Goal: Transaction & Acquisition: Purchase product/service

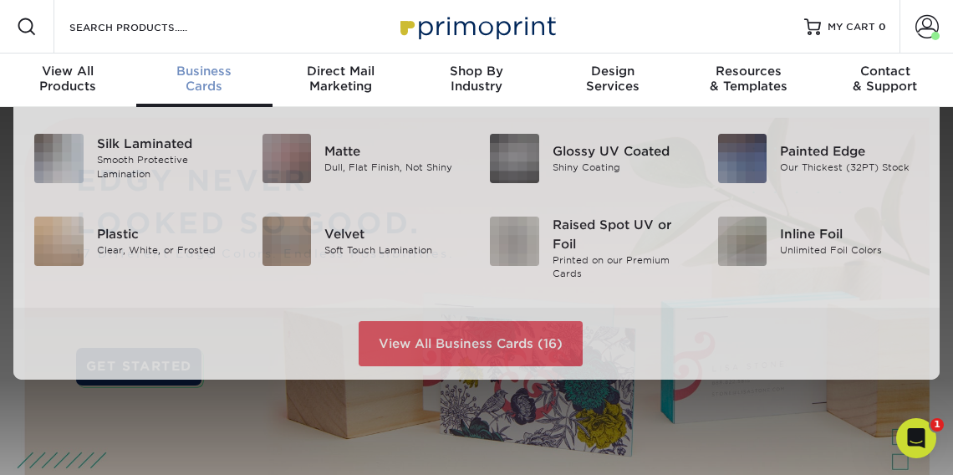
click at [201, 79] on div "Business Cards" at bounding box center [204, 79] width 136 height 30
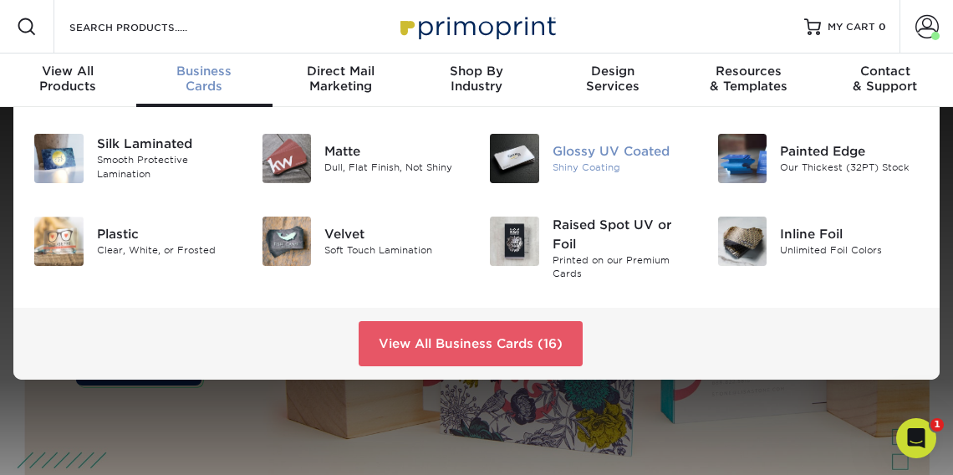
click at [591, 151] on div "Glossy UV Coated" at bounding box center [622, 151] width 140 height 18
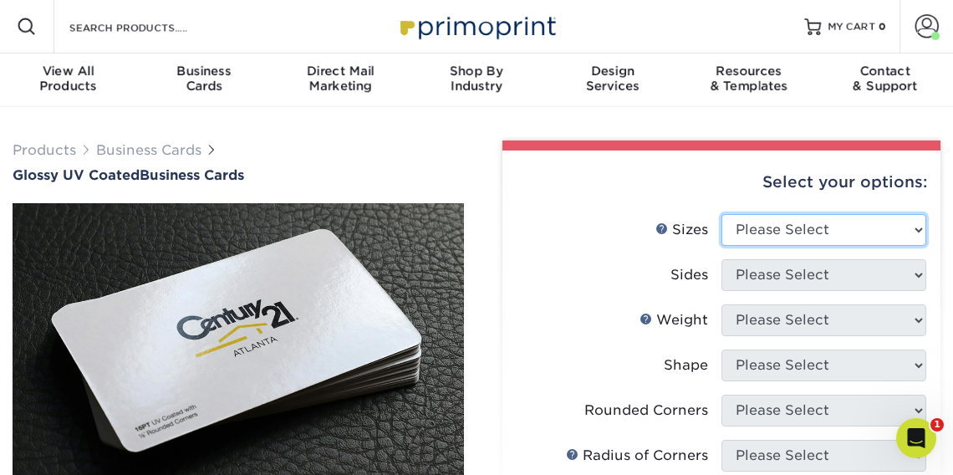
click at [918, 228] on select "Please Select 1.5" x 3.5" - Mini 1.75" x 3.5" - Mini 2" x 2" - Square 2" x 3" -…" at bounding box center [823, 230] width 205 height 32
select select "2.00x3.50"
click at [721, 214] on select "Please Select 1.5" x 3.5" - Mini 1.75" x 3.5" - Mini 2" x 2" - Square 2" x 3" -…" at bounding box center [823, 230] width 205 height 32
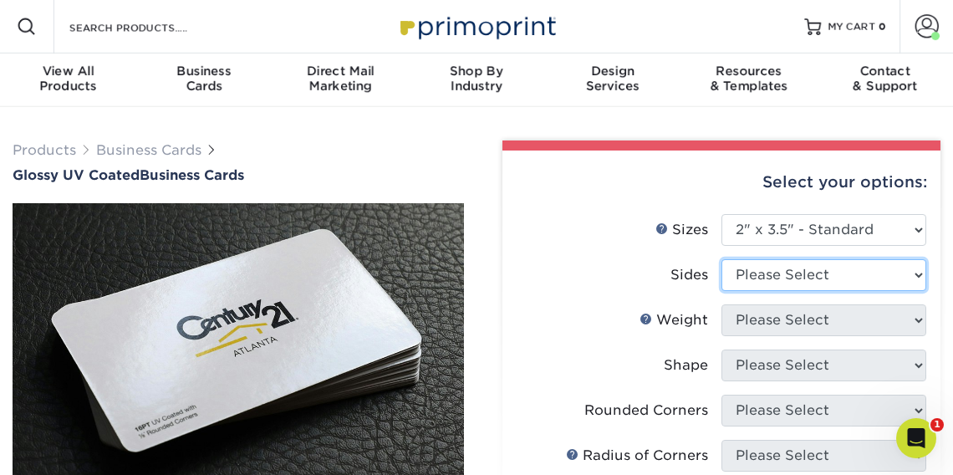
click at [920, 273] on select "Please Select Print Both Sides Print Front Only" at bounding box center [823, 275] width 205 height 32
select select "13abbda7-1d64-4f25-8bb2-c179b224825d"
click at [721, 259] on select "Please Select Print Both Sides Print Front Only" at bounding box center [823, 275] width 205 height 32
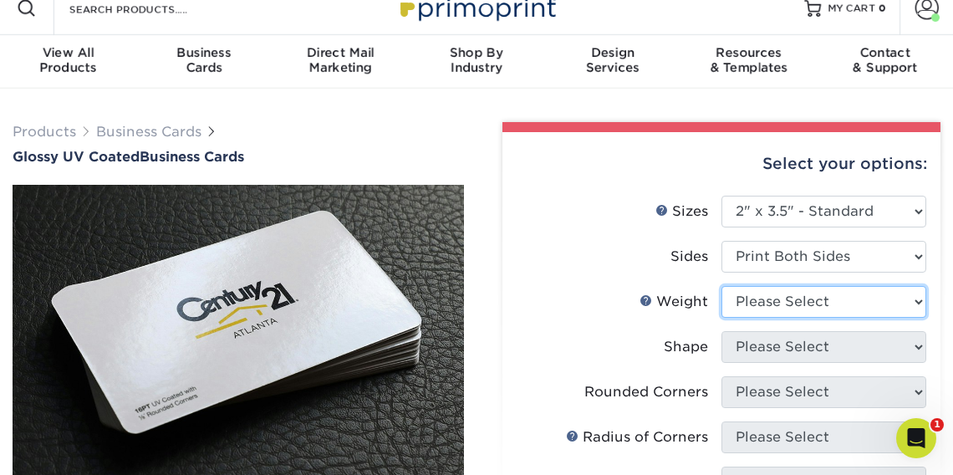
click at [915, 298] on select "Please Select 16PT 14PT" at bounding box center [823, 302] width 205 height 32
select select "16PT"
click at [721, 286] on select "Please Select 16PT 14PT" at bounding box center [823, 302] width 205 height 32
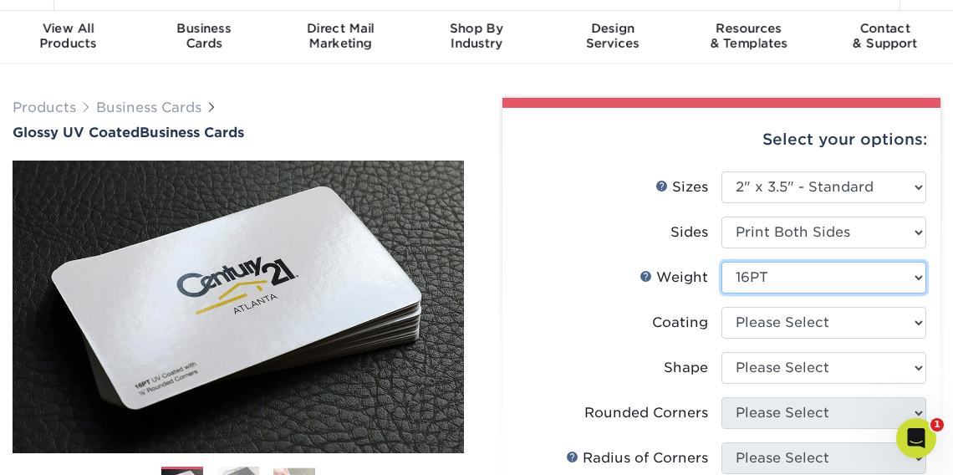
scroll to position [84, 0]
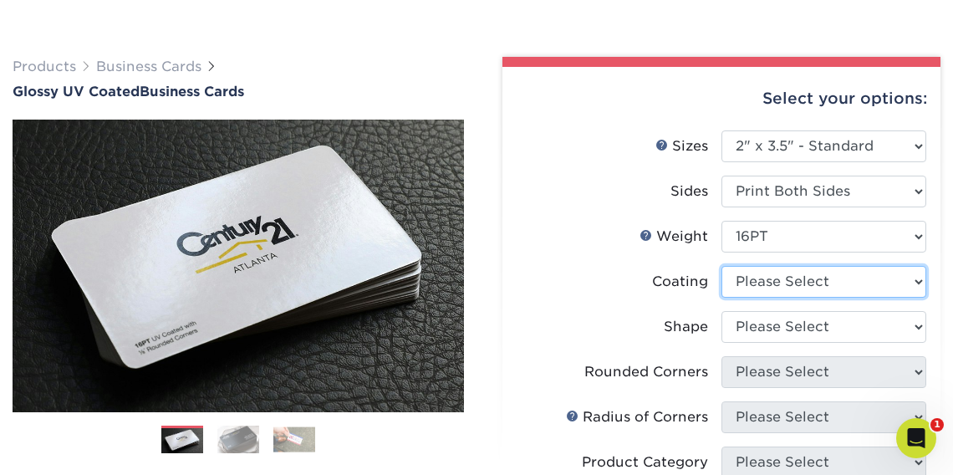
click at [919, 279] on select at bounding box center [823, 282] width 205 height 32
select select "1e8116af-acfc-44b1-83dc-8181aa338834"
click at [721, 266] on select at bounding box center [823, 282] width 205 height 32
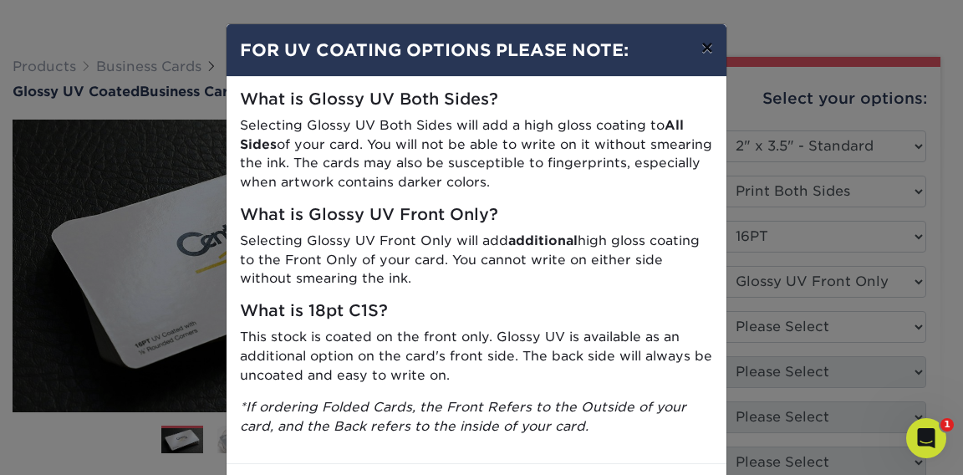
click at [702, 49] on button "×" at bounding box center [707, 47] width 38 height 47
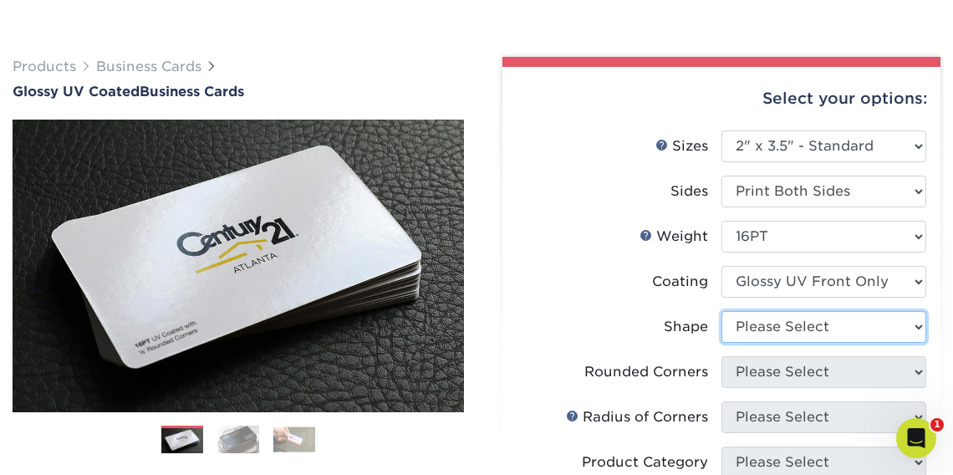
click at [916, 324] on select "Please Select Standard" at bounding box center [823, 327] width 205 height 32
select select "standard"
click at [721, 311] on select "Please Select Standard" at bounding box center [823, 327] width 205 height 32
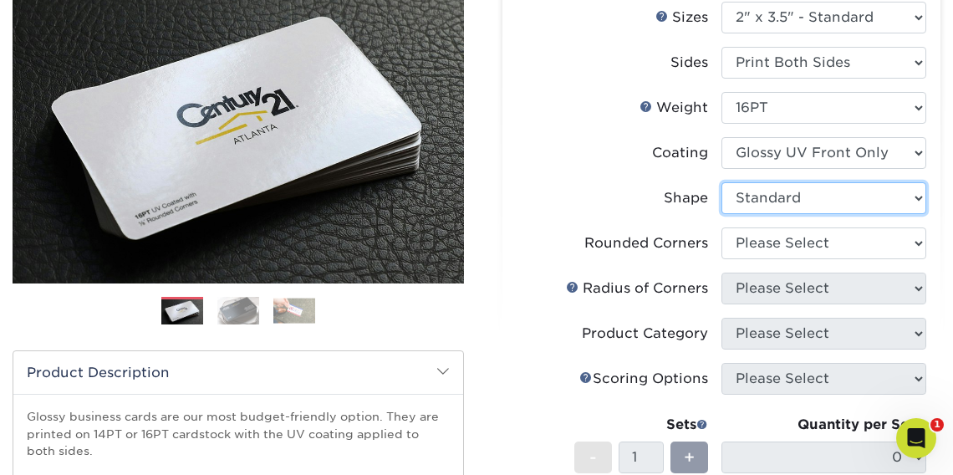
scroll to position [273, 0]
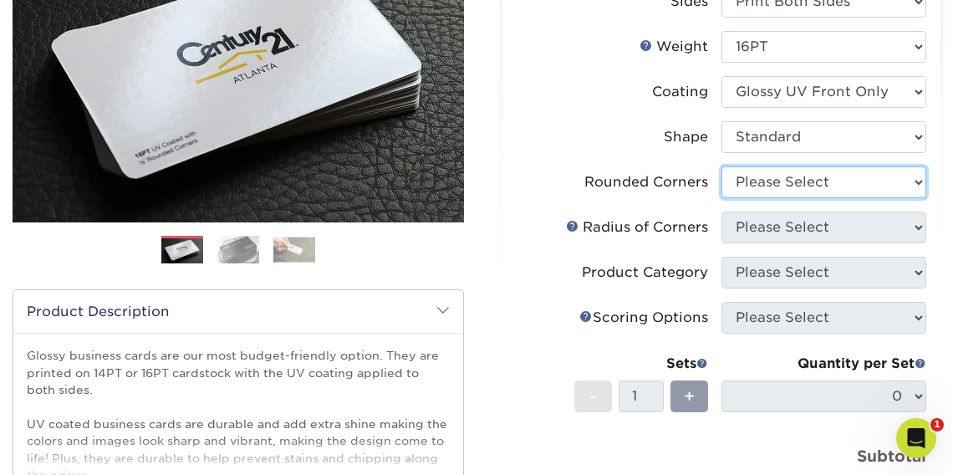
click at [918, 180] on select "Please Select Yes - Round 2 Corners Yes - Round 4 Corners No" at bounding box center [823, 182] width 205 height 32
select select "0"
click at [721, 166] on select "Please Select Yes - Round 2 Corners Yes - Round 4 Corners No" at bounding box center [823, 182] width 205 height 32
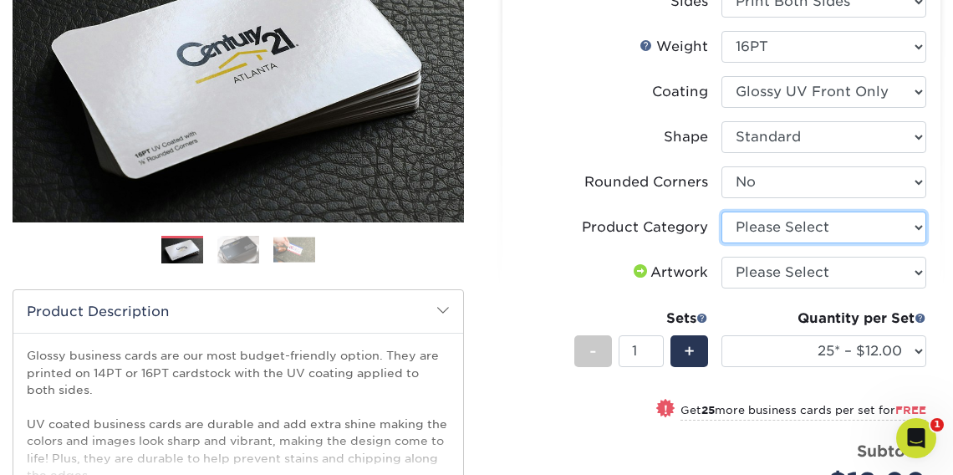
click at [920, 224] on select "Please Select Business Cards" at bounding box center [823, 227] width 205 height 32
select select "3b5148f1-0588-4f88-a218-97bcfdce65c1"
click at [721, 211] on select "Please Select Business Cards" at bounding box center [823, 227] width 205 height 32
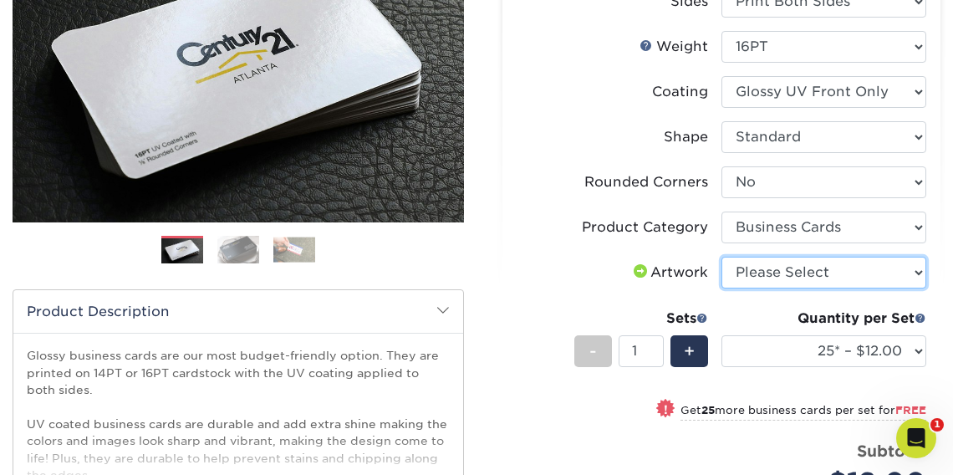
click at [919, 271] on select "Please Select I will upload files I need a design - $100" at bounding box center [823, 273] width 205 height 32
select select "upload"
click at [721, 257] on select "Please Select I will upload files I need a design - $100" at bounding box center [823, 273] width 205 height 32
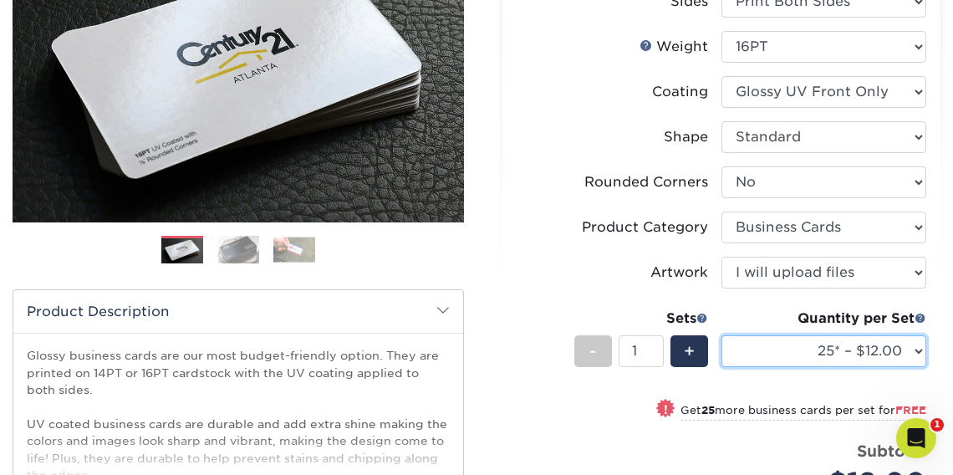
click at [918, 348] on select "25* – $12.00 50* – $12.00 100* – $12.00 250* – $21.00 500 – $42.00 1000 – $53.0…" at bounding box center [823, 351] width 205 height 32
select select "500 – $42.00"
click at [721, 335] on select "25* – $12.00 50* – $12.00 100* – $12.00 250* – $21.00 500 – $42.00 1000 – $53.0…" at bounding box center [823, 351] width 205 height 32
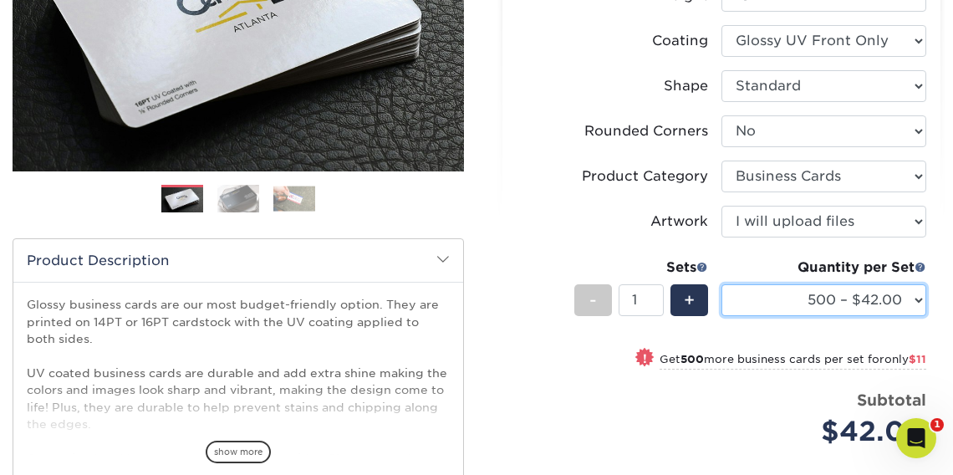
scroll to position [401, 0]
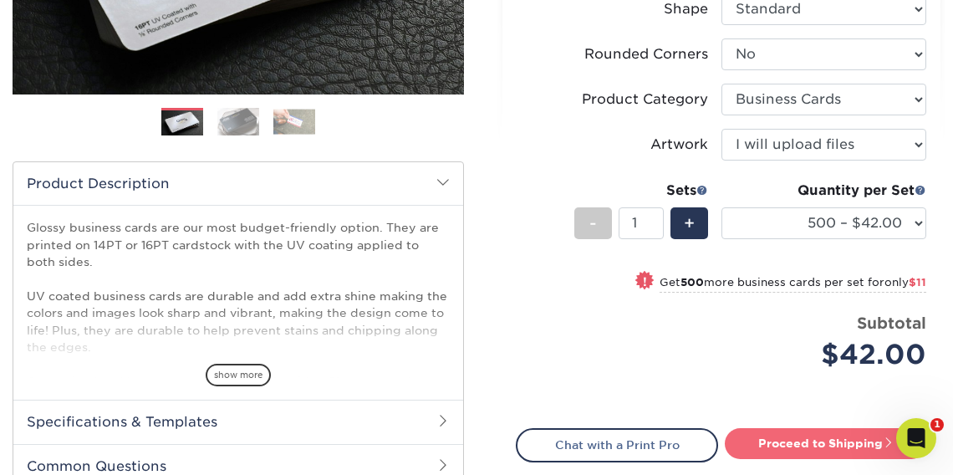
click at [800, 443] on link "Proceed to Shipping" at bounding box center [826, 443] width 202 height 30
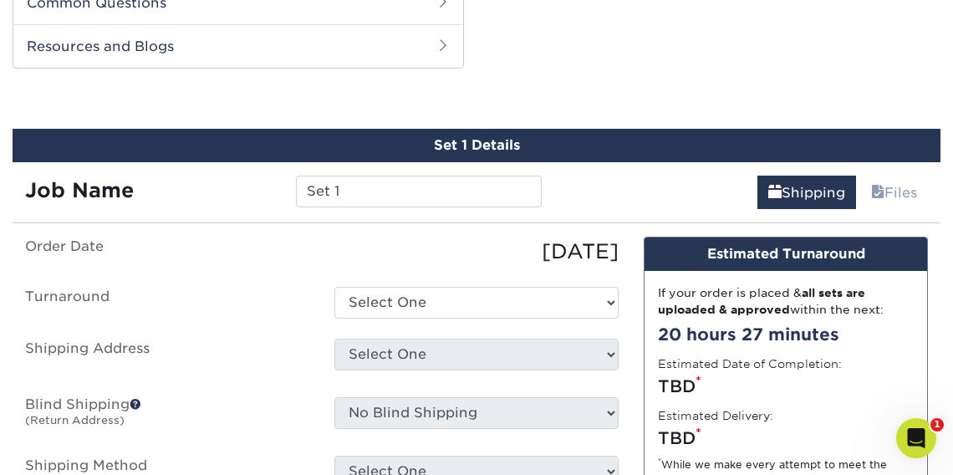
scroll to position [874, 0]
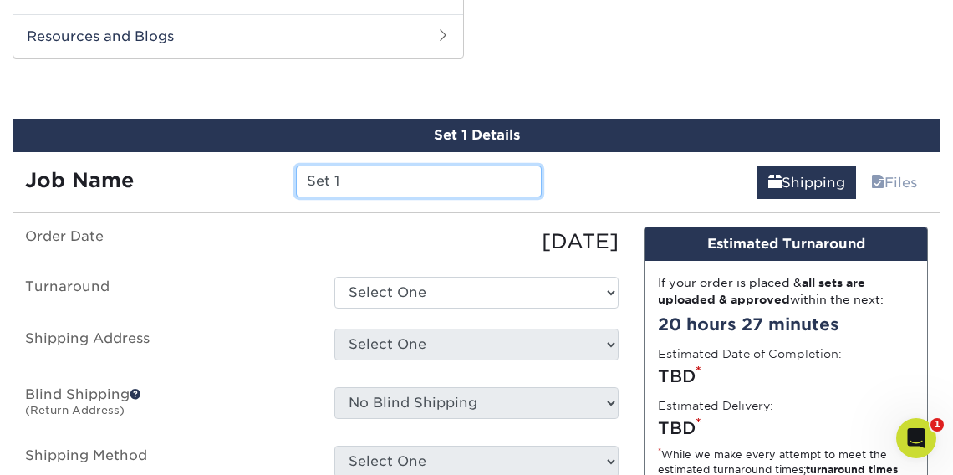
click at [366, 180] on input "Set 1" at bounding box center [419, 181] width 246 height 32
drag, startPoint x: 367, startPoint y: 181, endPoint x: 267, endPoint y: 176, distance: 100.4
click at [267, 176] on div "Job Name Set 1" at bounding box center [284, 181] width 542 height 32
type input "Business Cards - Caleb Eliason"
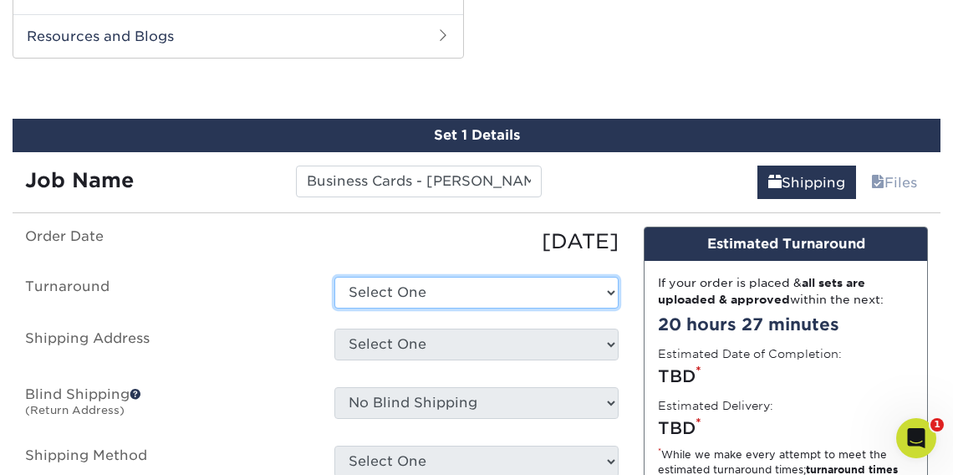
click at [423, 290] on select "Select One 2-4 Business Days 2 Day Next Business Day" at bounding box center [476, 293] width 284 height 32
select select "f46196aa-5fb0-47d8-8df5-cbf0064acc97"
click at [334, 277] on select "Select One 2-4 Business Days 2 Day Next Business Day" at bounding box center [476, 293] width 284 height 32
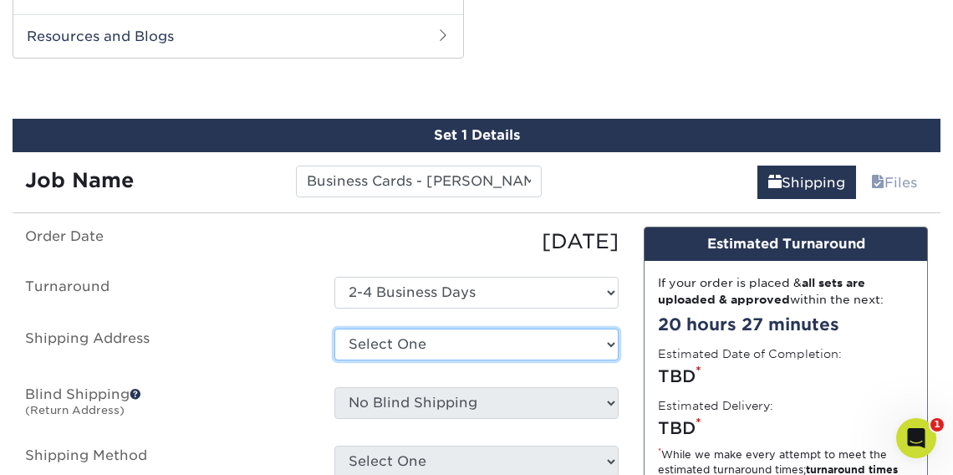
click at [511, 337] on select "Select One Andrea Brown Home Address 2020 Air Cargo Hotel - Nashville Amanda Du…" at bounding box center [476, 344] width 284 height 32
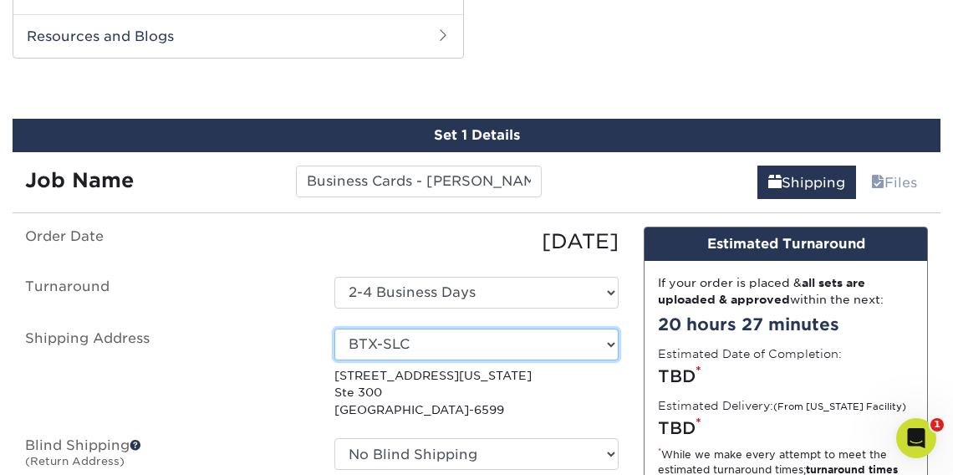
click at [420, 342] on select "Select One Andrea Brown Home Address 2020 Air Cargo Hotel - Nashville Amanda Du…" at bounding box center [476, 344] width 284 height 32
click at [334, 328] on select "Select One Andrea Brown Home Address 2020 Air Cargo Hotel - Nashville Amanda Du…" at bounding box center [476, 344] width 284 height 32
click at [422, 341] on select "Select One Andrea Brown Home Address 2020 Air Cargo Hotel - Nashville Amanda Du…" at bounding box center [476, 344] width 284 height 32
select select "235757"
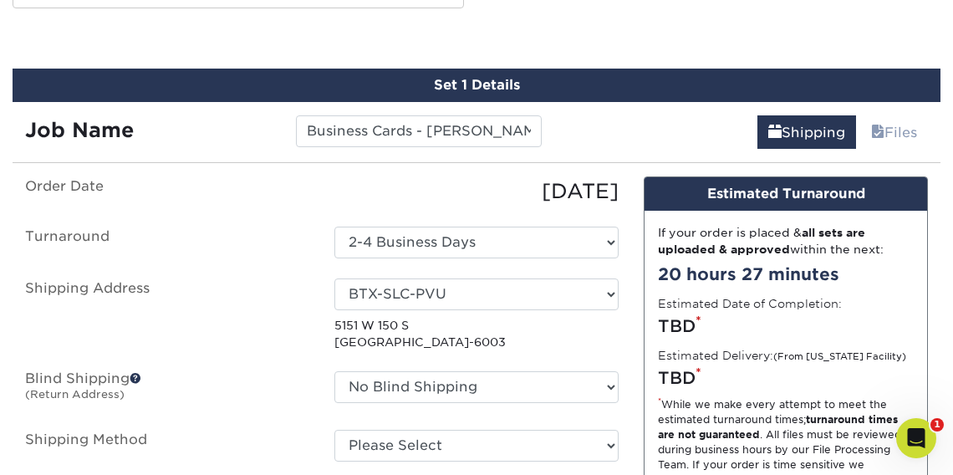
scroll to position [1001, 0]
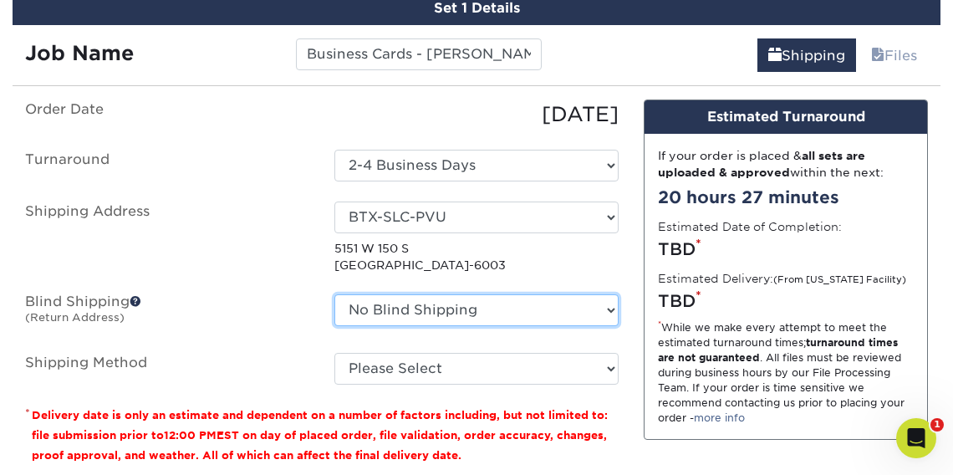
click at [612, 308] on select "No Blind Shipping Andrea Brown Home Address 2020 Air Cargo Hotel - Nashville Am…" at bounding box center [476, 310] width 284 height 32
click at [334, 294] on select "No Blind Shipping Andrea Brown Home Address 2020 Air Cargo Hotel - Nashville Am…" at bounding box center [476, 310] width 284 height 32
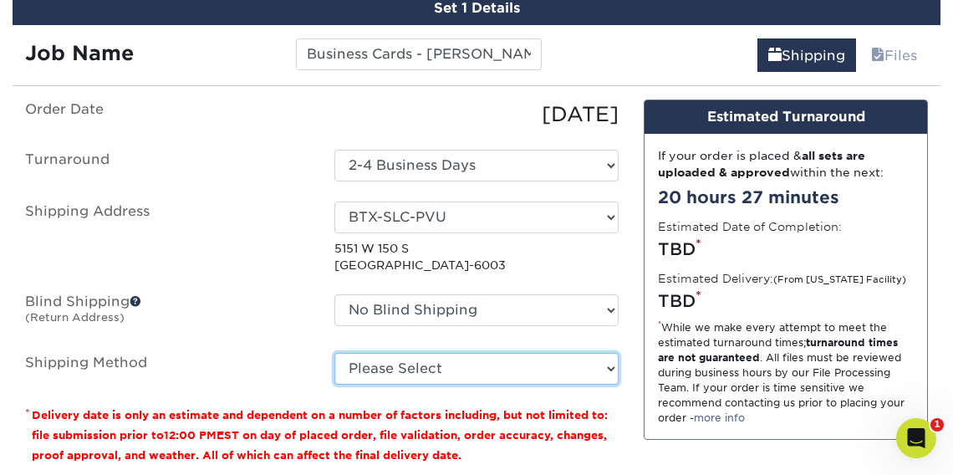
click at [609, 365] on select "Please Select Ground Shipping (+$8.96) 3 Day Shipping Service (+$15.33) 2 Day A…" at bounding box center [476, 369] width 284 height 32
select select "03"
click at [334, 353] on select "Please Select Ground Shipping (+$8.96) 3 Day Shipping Service (+$15.33) 2 Day A…" at bounding box center [476, 369] width 284 height 32
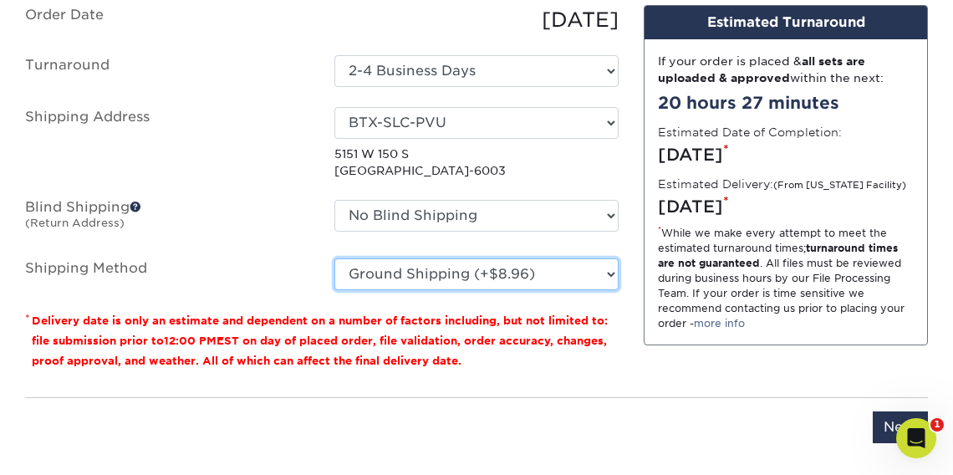
scroll to position [1180, 0]
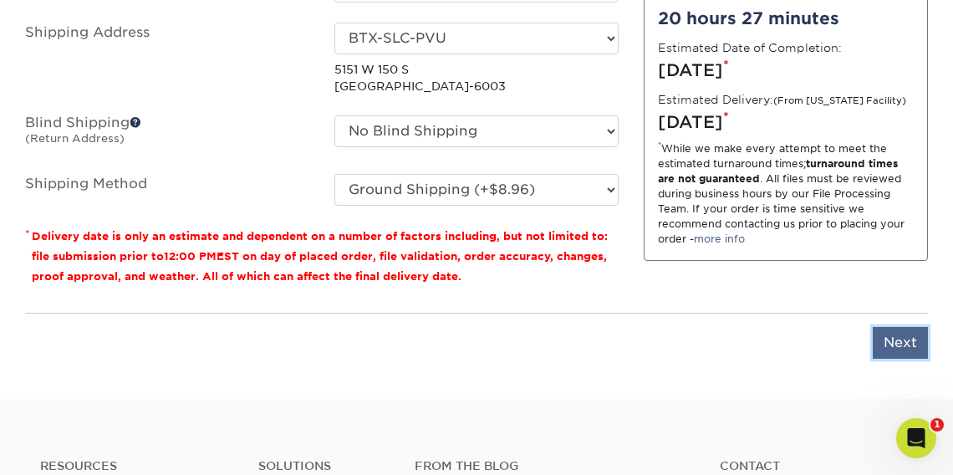
click at [897, 341] on input "Next" at bounding box center [899, 343] width 55 height 32
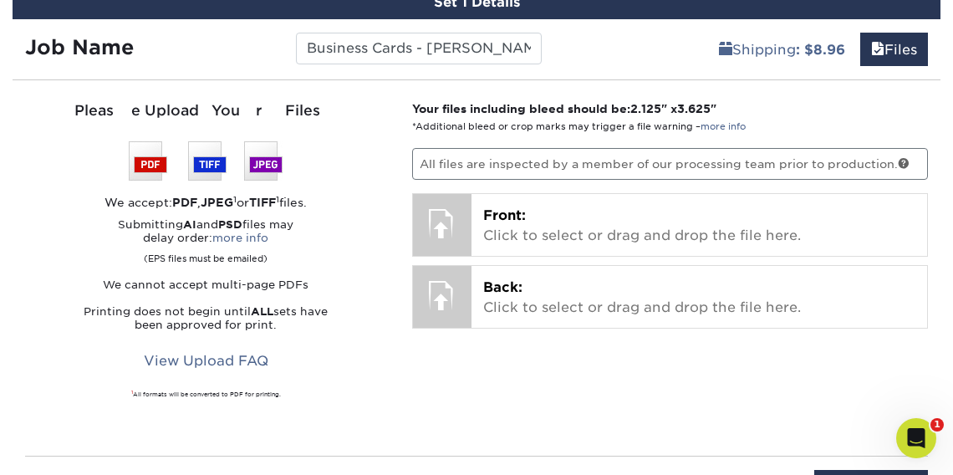
scroll to position [969, 0]
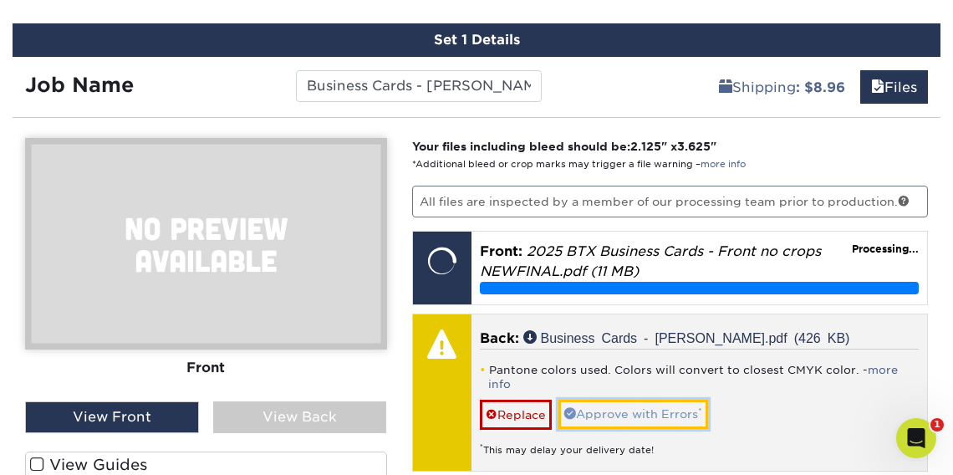
click at [638, 399] on link "Approve with Errors *" at bounding box center [633, 413] width 150 height 28
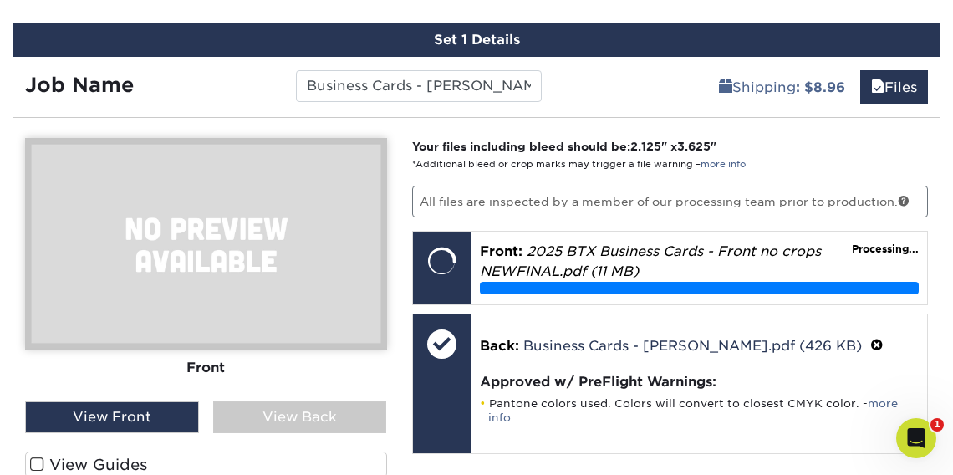
click at [345, 414] on div "View Back" at bounding box center [300, 417] width 174 height 32
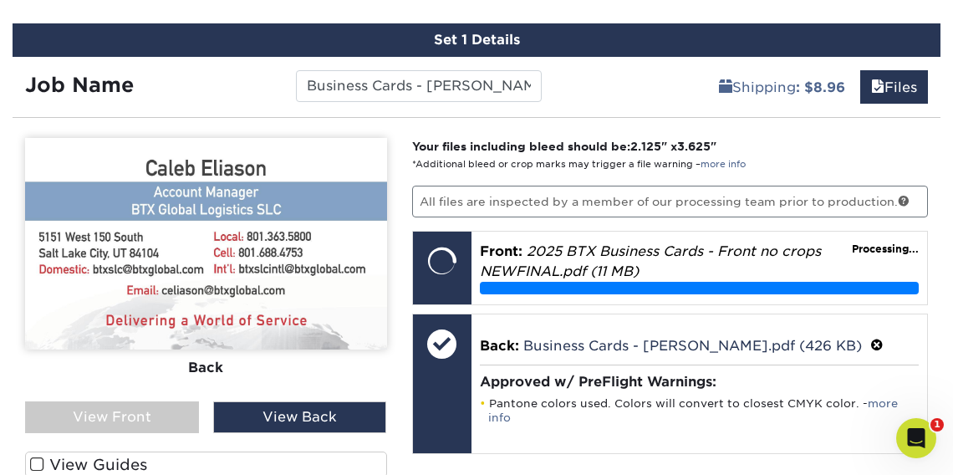
click at [312, 415] on div "View Back" at bounding box center [300, 417] width 174 height 32
click at [158, 416] on div "View Front" at bounding box center [112, 417] width 174 height 32
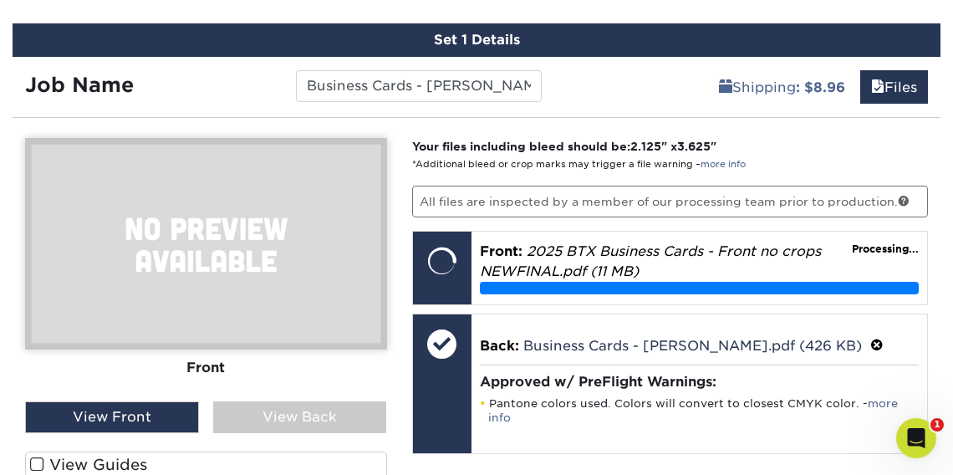
click at [284, 411] on div "View Back" at bounding box center [300, 417] width 174 height 32
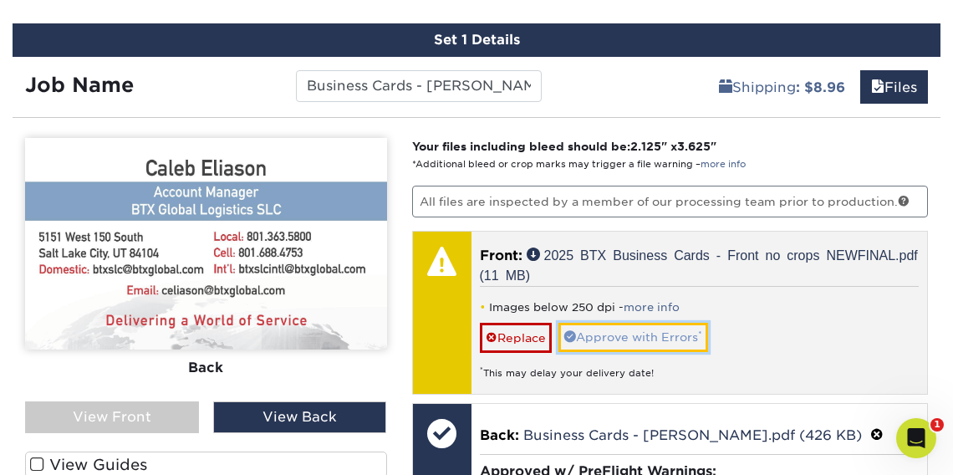
click at [594, 338] on link "Approve with Errors *" at bounding box center [633, 337] width 150 height 28
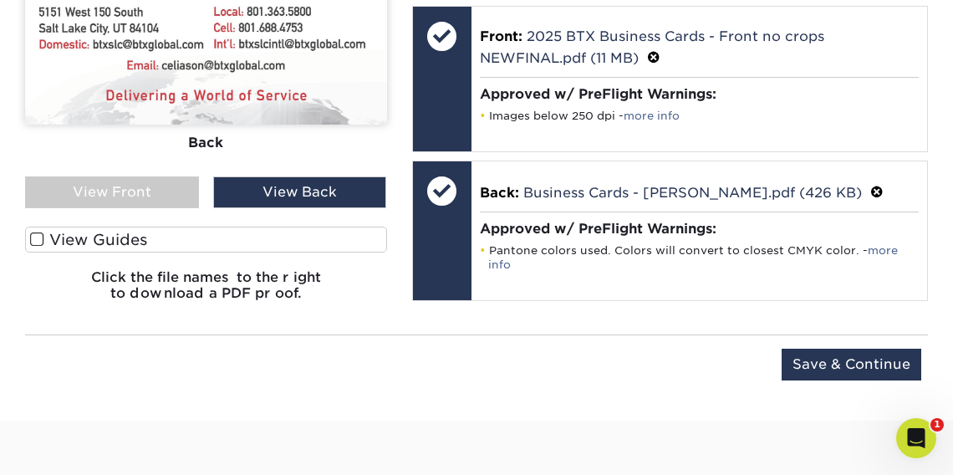
scroll to position [1308, 0]
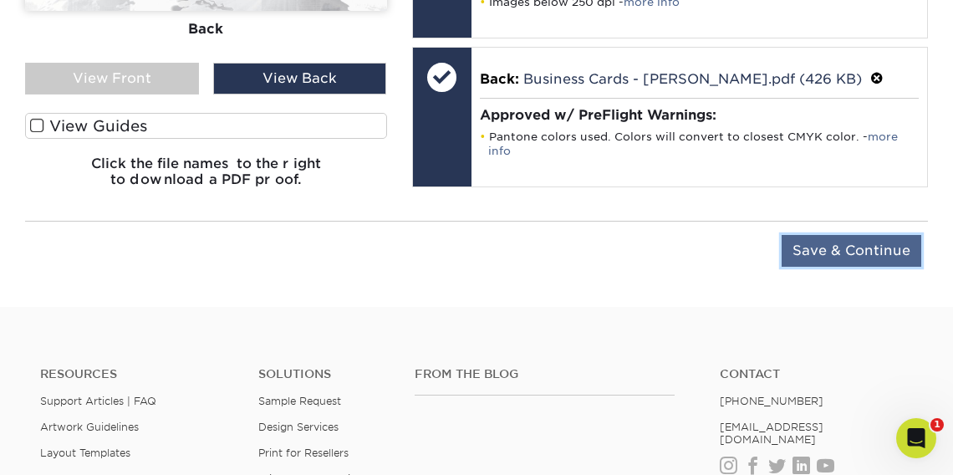
click at [853, 250] on input "Save & Continue" at bounding box center [851, 251] width 140 height 32
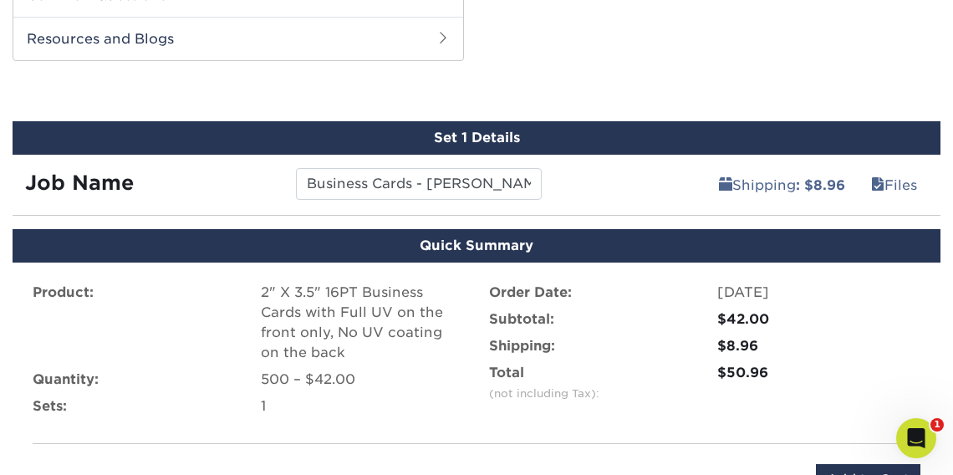
scroll to position [871, 0]
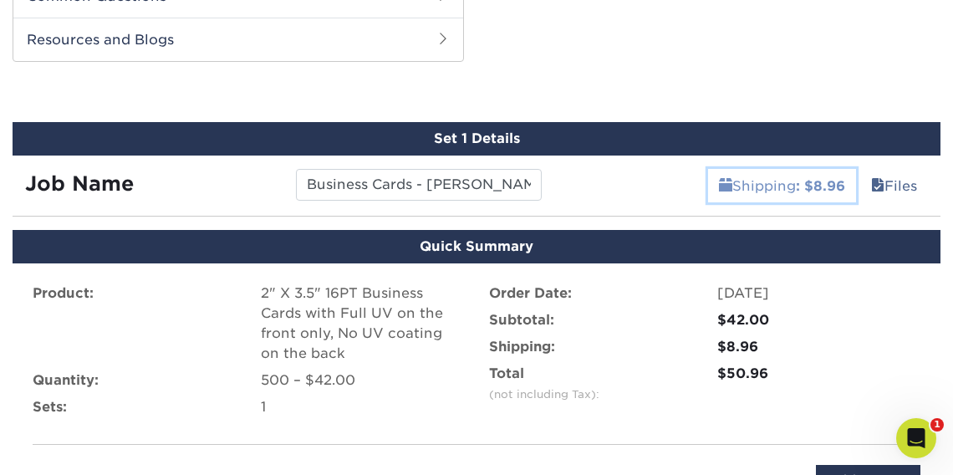
click at [767, 184] on link "Shipping : $8.96" at bounding box center [782, 185] width 148 height 33
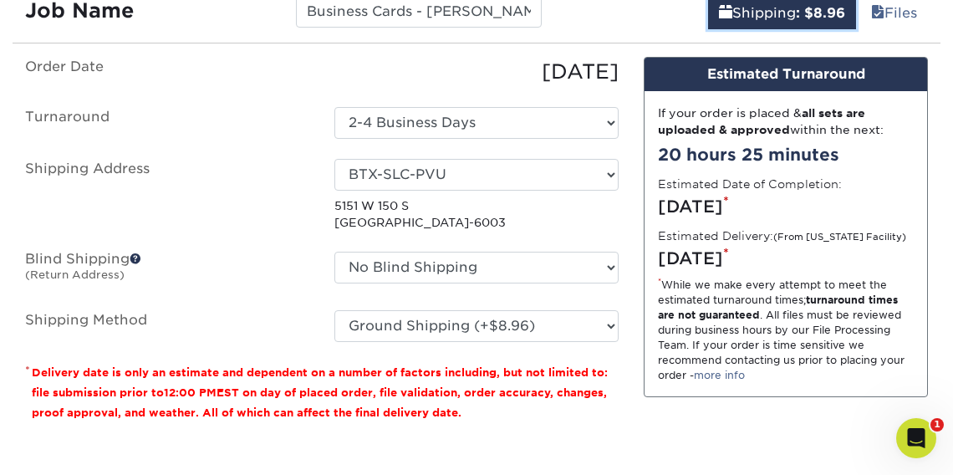
scroll to position [1044, 0]
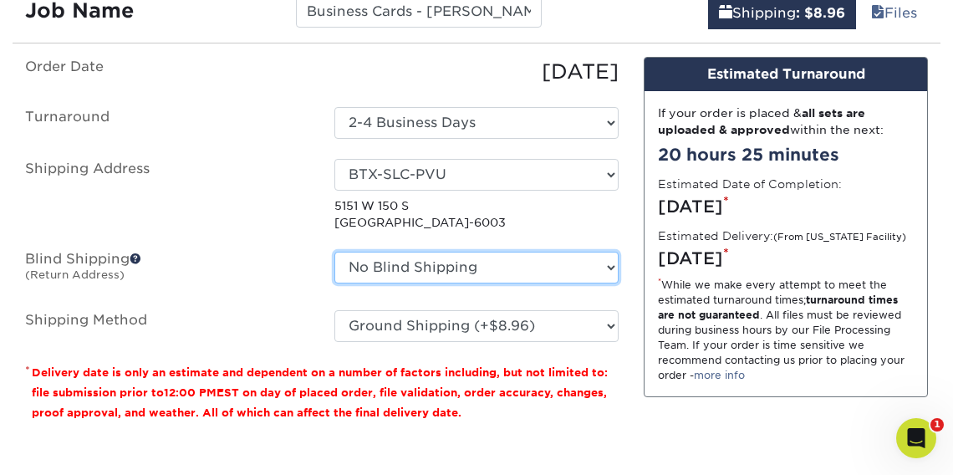
click at [609, 264] on select "No Blind Shipping Andrea Brown Home Address 2020 Air Cargo Hotel - Nashville Am…" at bounding box center [476, 268] width 284 height 32
click at [334, 252] on select "No Blind Shipping Andrea Brown Home Address 2020 Air Cargo Hotel - Nashville Am…" at bounding box center [476, 268] width 284 height 32
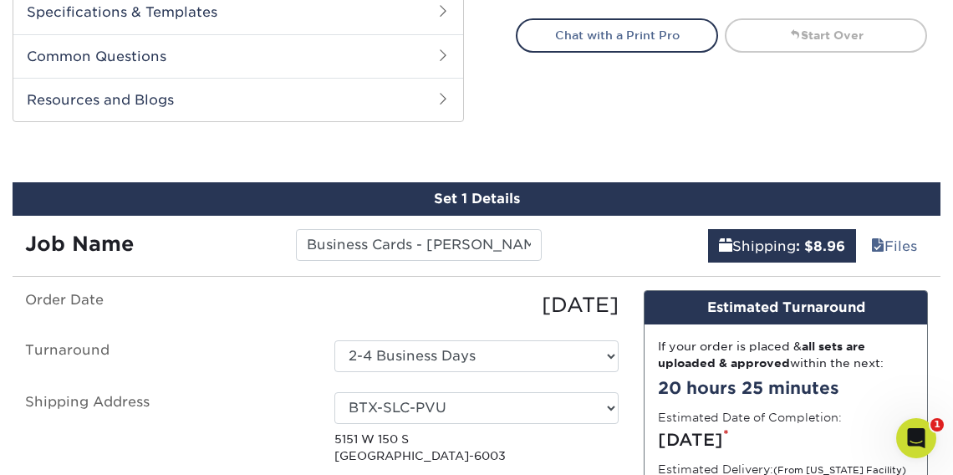
scroll to position [763, 0]
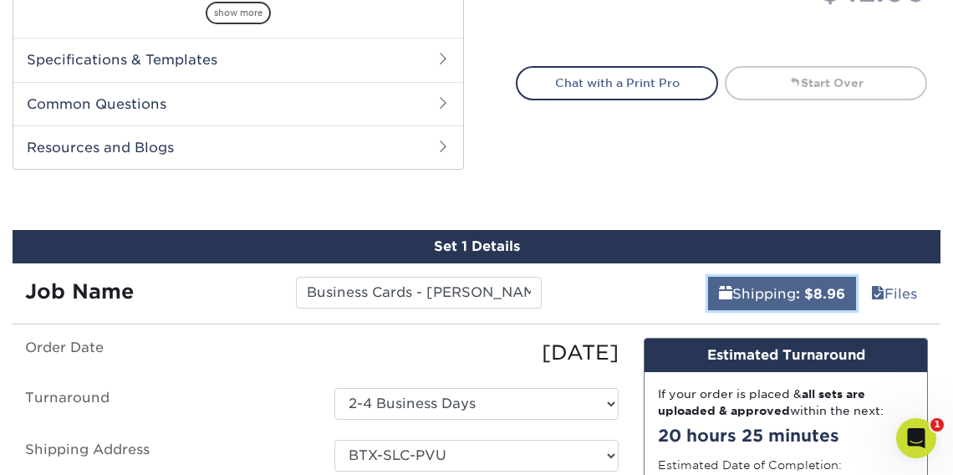
click at [772, 288] on link "Shipping : $8.96" at bounding box center [782, 293] width 148 height 33
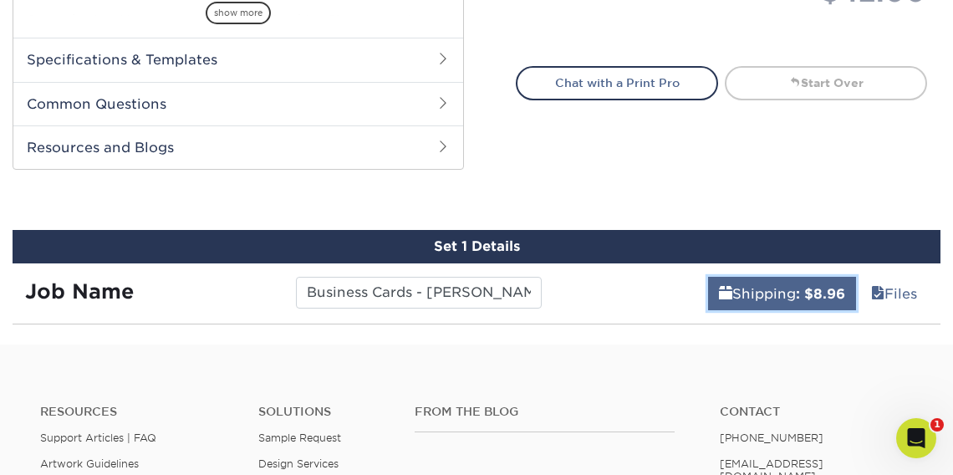
click at [773, 288] on link "Shipping : $8.96" at bounding box center [782, 293] width 148 height 33
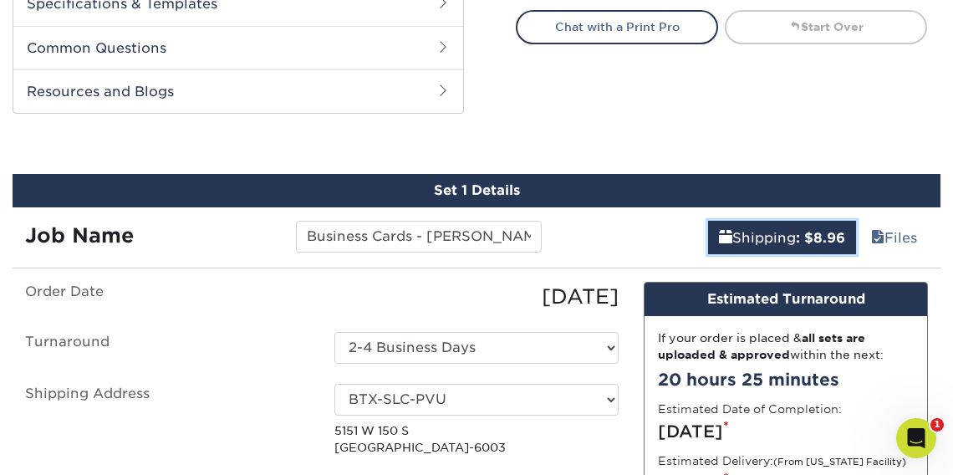
scroll to position [896, 0]
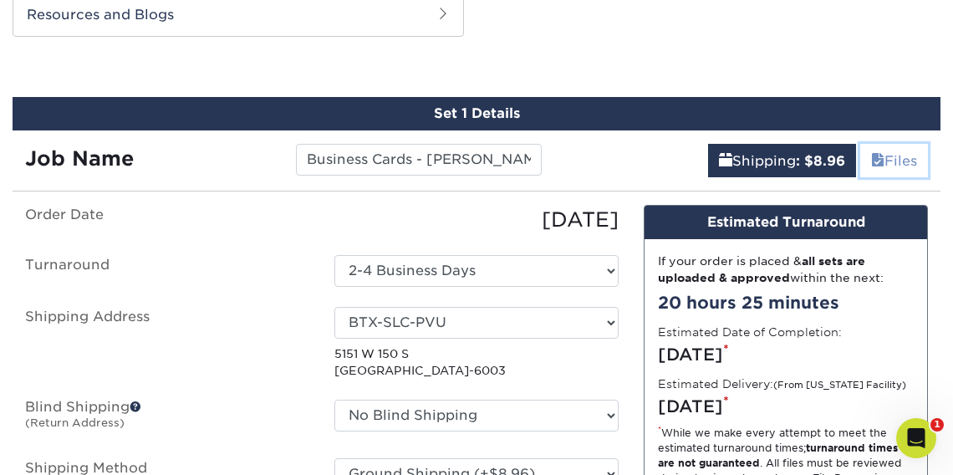
click at [899, 156] on link "Files" at bounding box center [894, 160] width 68 height 33
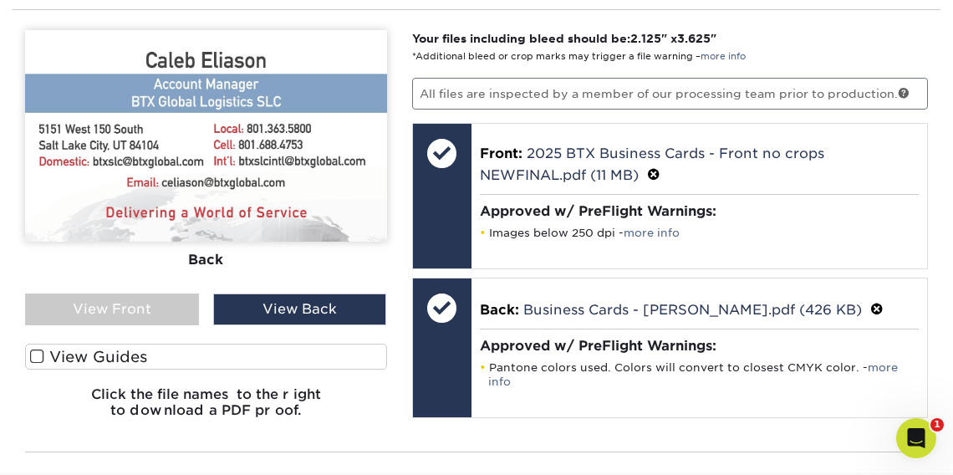
scroll to position [1083, 0]
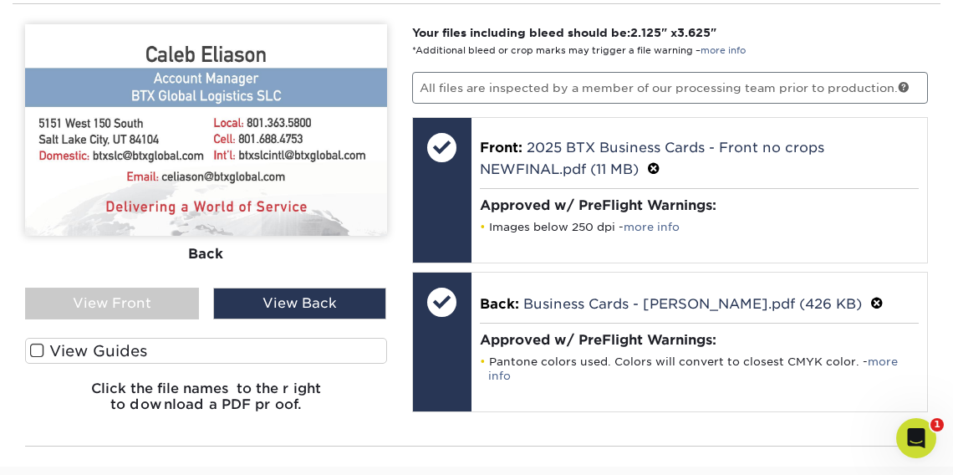
click at [321, 293] on div "View Back" at bounding box center [300, 303] width 174 height 32
click at [166, 294] on div "View Front" at bounding box center [112, 303] width 174 height 32
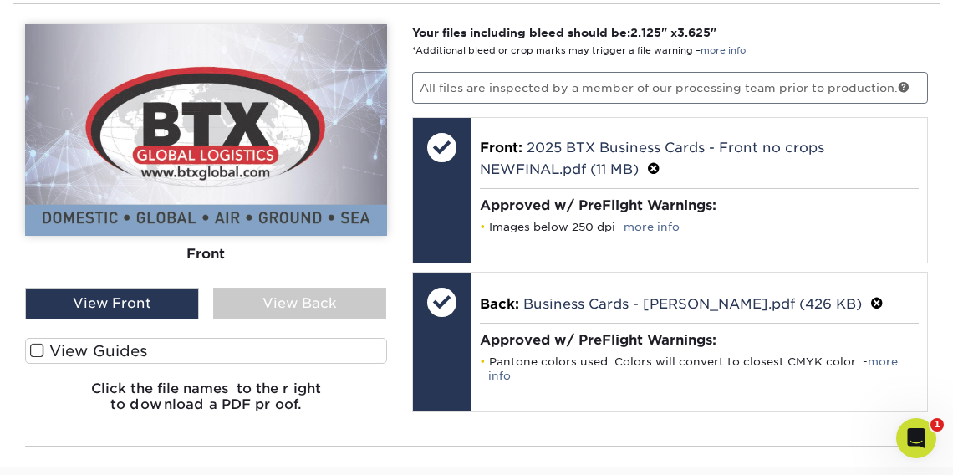
click at [277, 300] on div "View Back" at bounding box center [300, 303] width 174 height 32
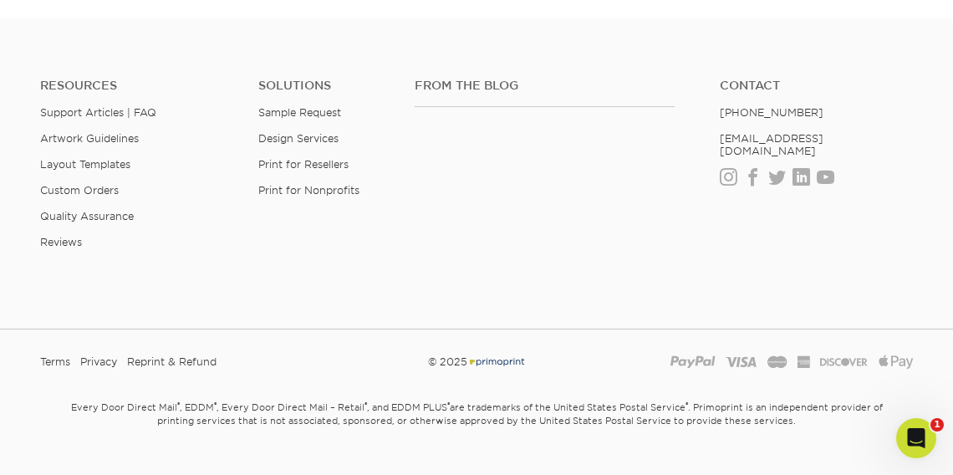
scroll to position [1560, 0]
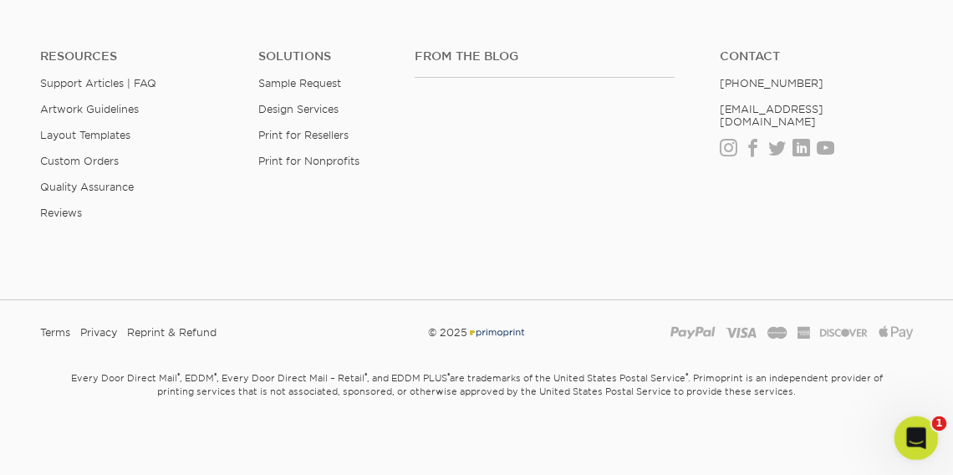
click at [920, 433] on icon "Open Intercom Messenger" at bounding box center [914, 436] width 28 height 28
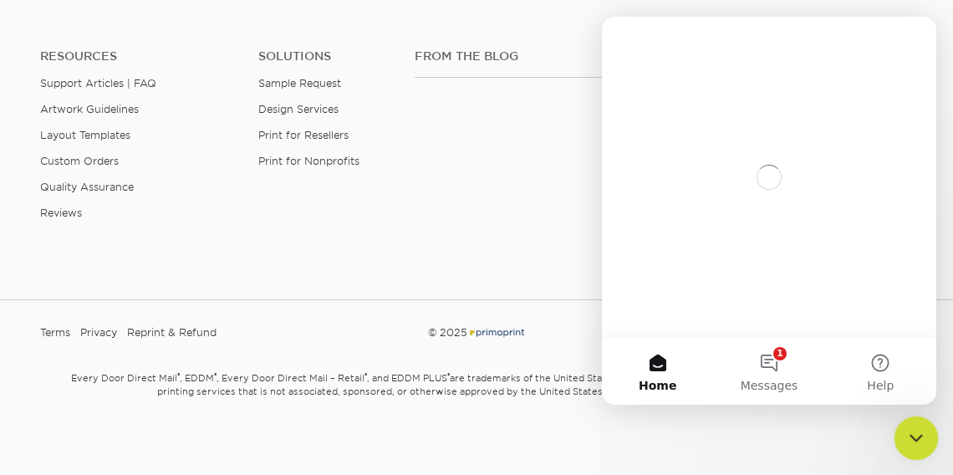
scroll to position [0, 0]
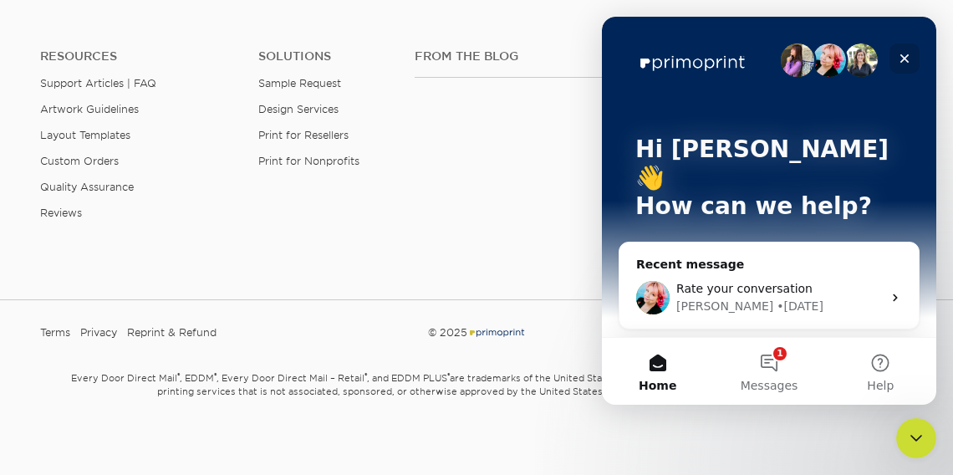
click at [903, 57] on icon "Close" at bounding box center [904, 58] width 9 height 9
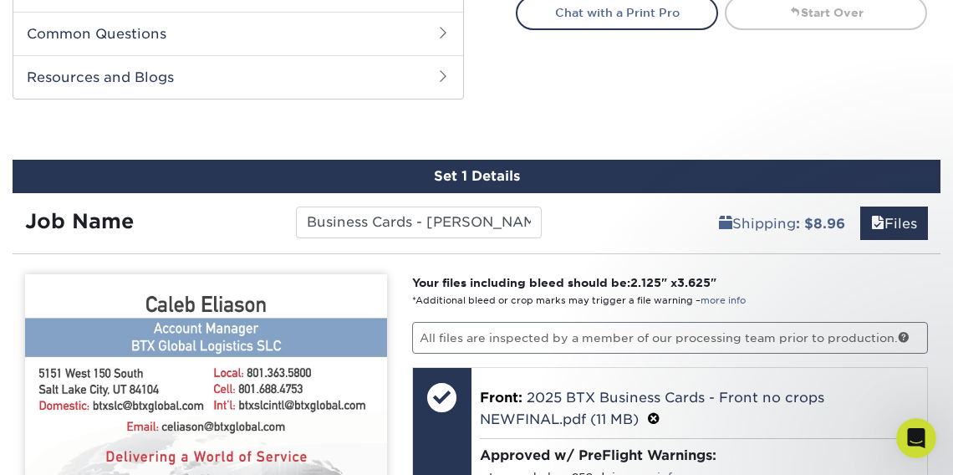
scroll to position [826, 0]
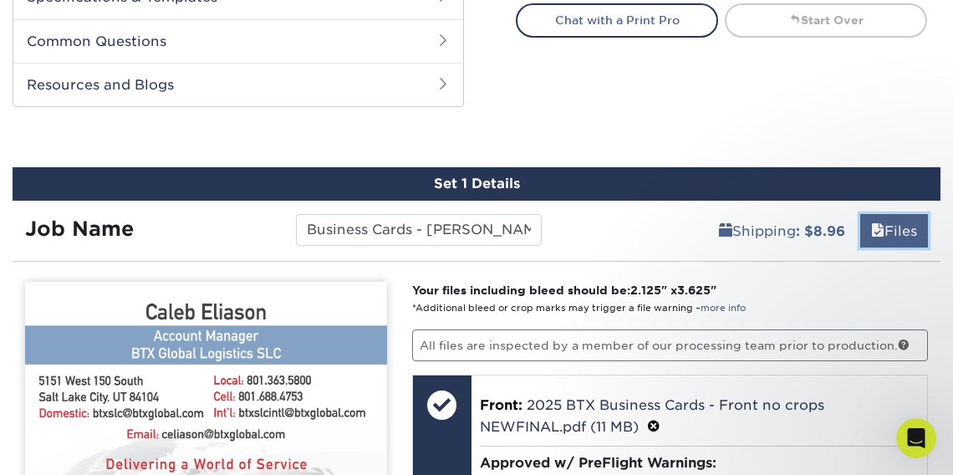
click at [898, 232] on link "Files" at bounding box center [894, 230] width 68 height 33
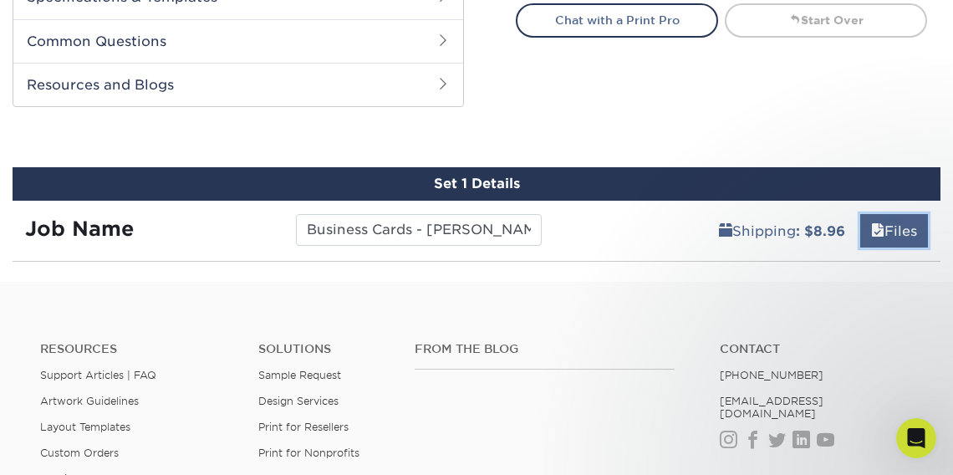
click at [898, 232] on link "Files" at bounding box center [894, 230] width 68 height 33
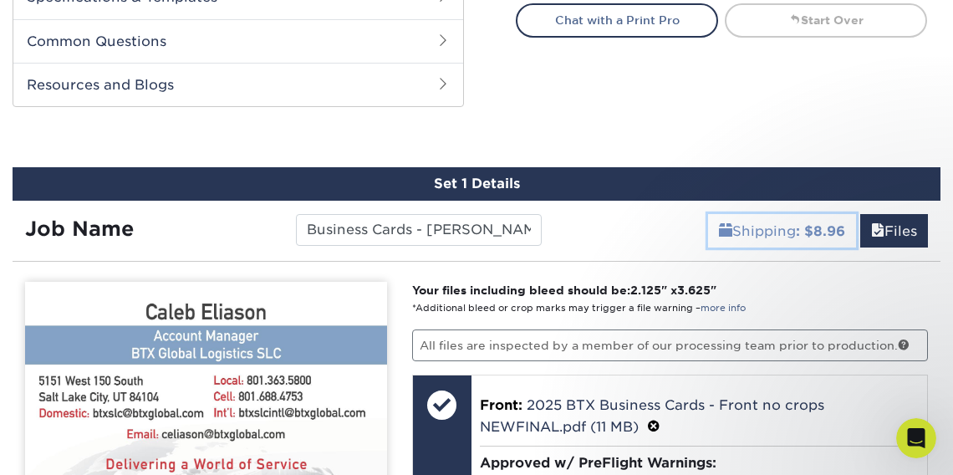
click at [784, 230] on link "Shipping : $8.96" at bounding box center [782, 230] width 148 height 33
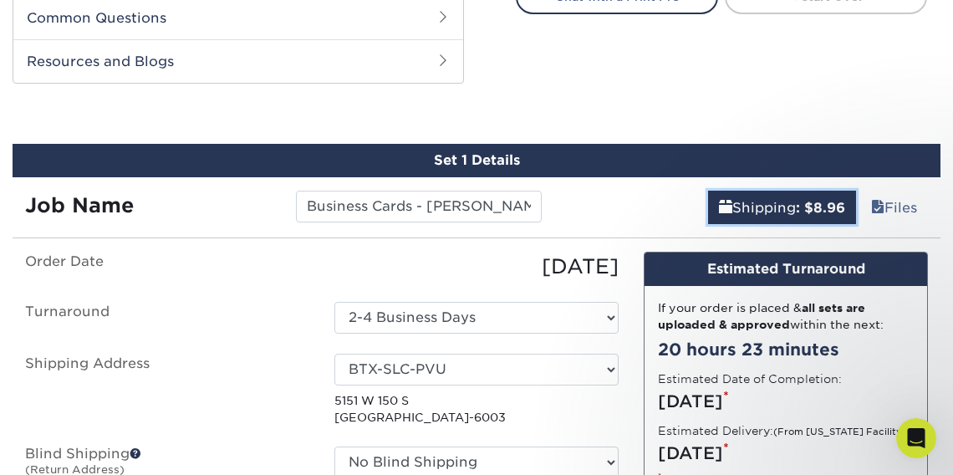
scroll to position [1040, 0]
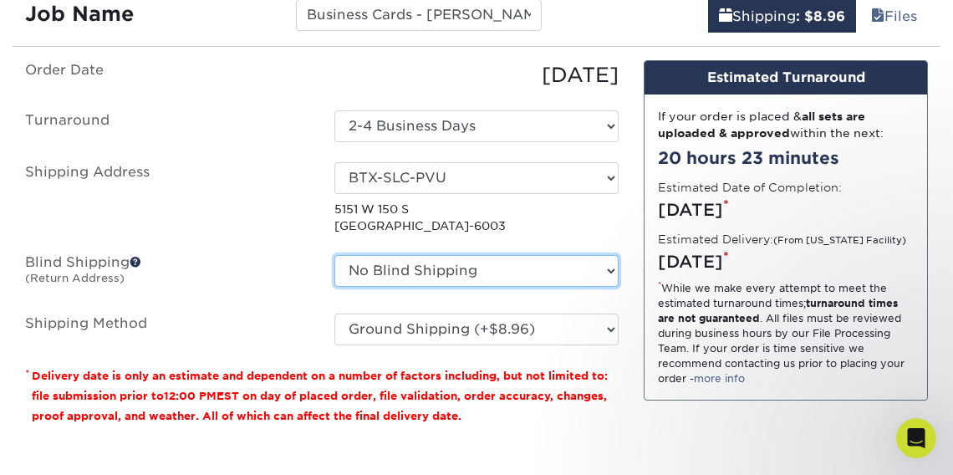
click at [611, 267] on select "No Blind Shipping Andrea Brown Home Address 2020 Air Cargo Hotel - Nashville Am…" at bounding box center [476, 271] width 284 height 32
click at [334, 255] on select "No Blind Shipping Andrea Brown Home Address 2020 Air Cargo Hotel - Nashville Am…" at bounding box center [476, 271] width 284 height 32
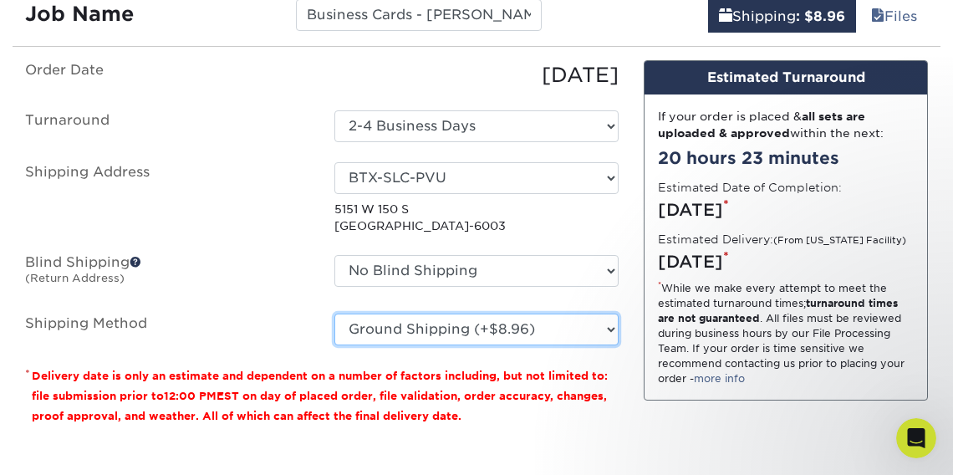
click at [585, 329] on select "Please Select Ground Shipping (+$8.96) 3 Day Shipping Service (+$15.33) 2 Day A…" at bounding box center [476, 329] width 284 height 32
click at [334, 313] on select "Please Select Ground Shipping (+$8.96) 3 Day Shipping Service (+$15.33) 2 Day A…" at bounding box center [476, 329] width 284 height 32
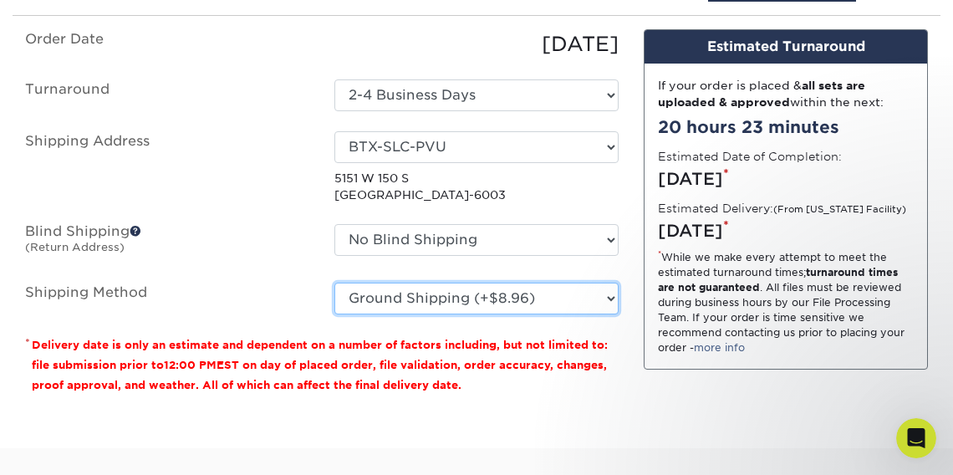
scroll to position [1071, 0]
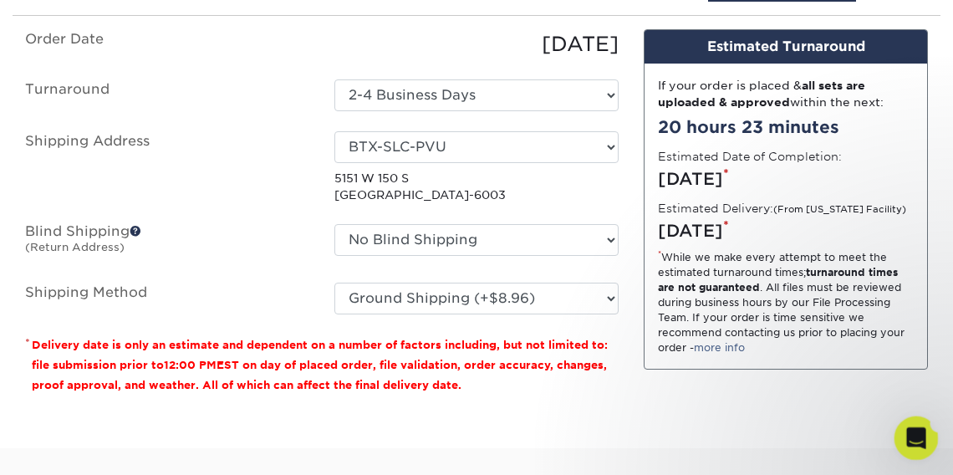
click at [920, 432] on icon "Open Intercom Messenger" at bounding box center [914, 436] width 28 height 28
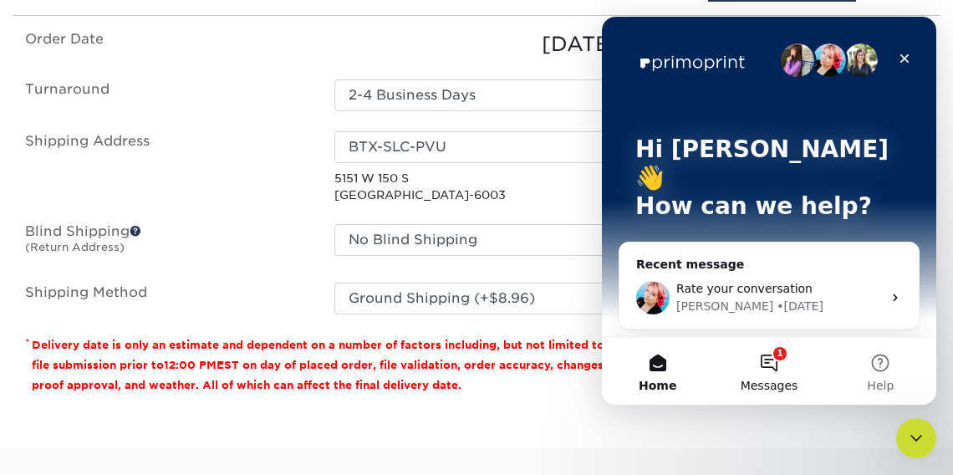
click at [778, 362] on button "1 Messages" at bounding box center [768, 371] width 111 height 67
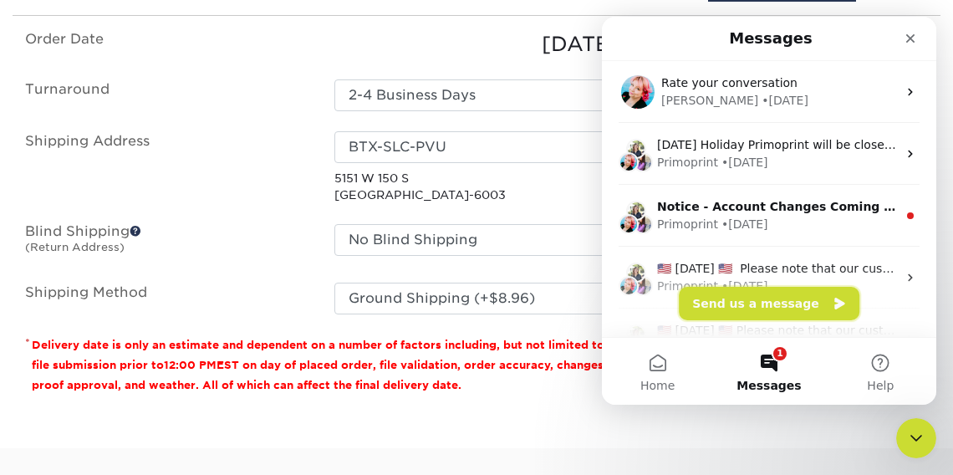
click at [758, 307] on button "Send us a message" at bounding box center [769, 303] width 181 height 33
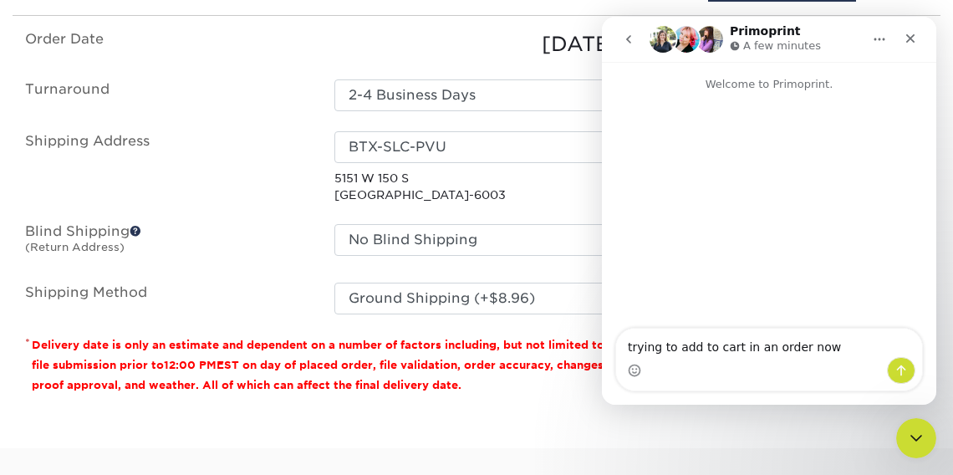
type textarea "trying to add to cart in an order now"
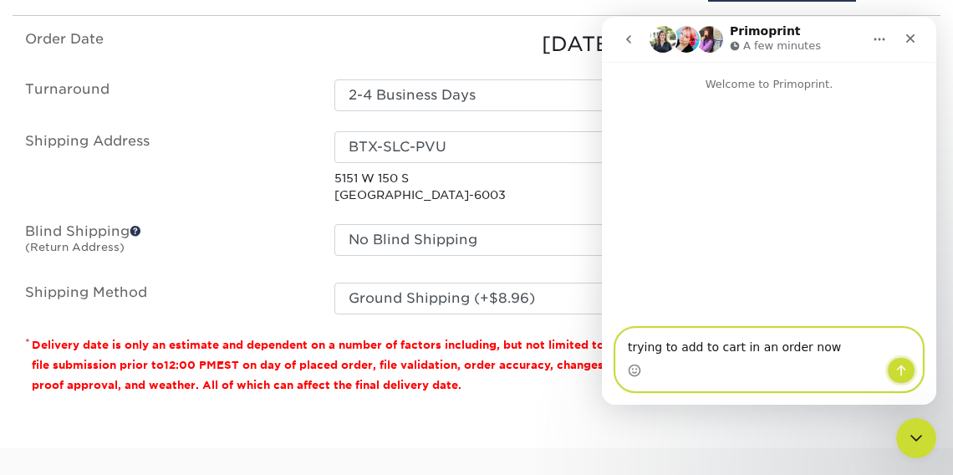
drag, startPoint x: 897, startPoint y: 371, endPoint x: 889, endPoint y: 332, distance: 40.0
click at [897, 370] on icon "Send a message…" at bounding box center [900, 370] width 13 height 13
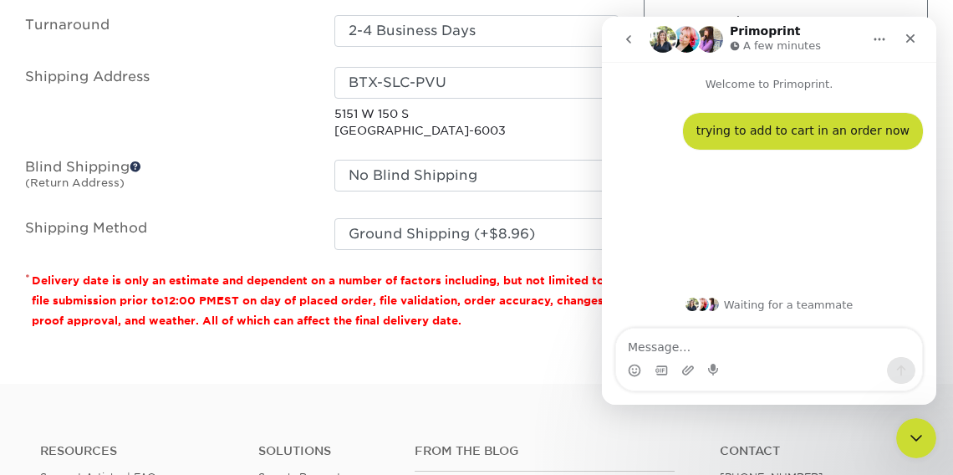
scroll to position [944, 0]
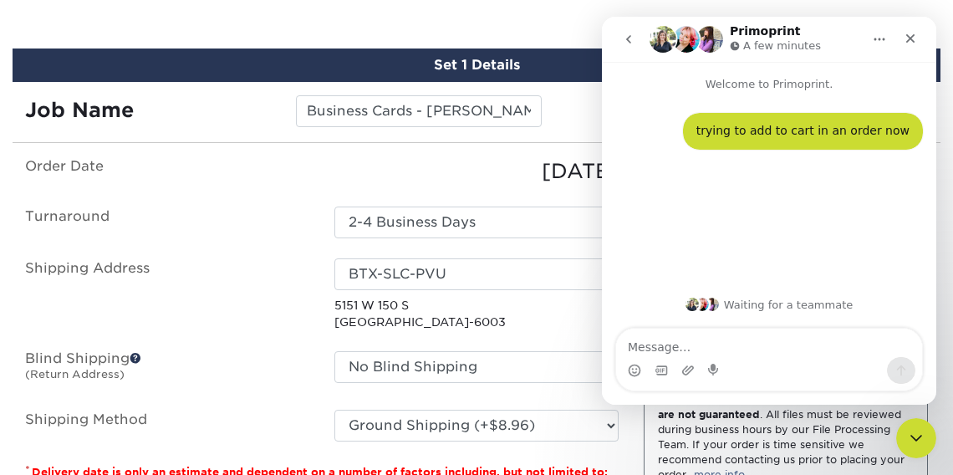
click at [293, 206] on label "Turnaround" at bounding box center [167, 222] width 309 height 32
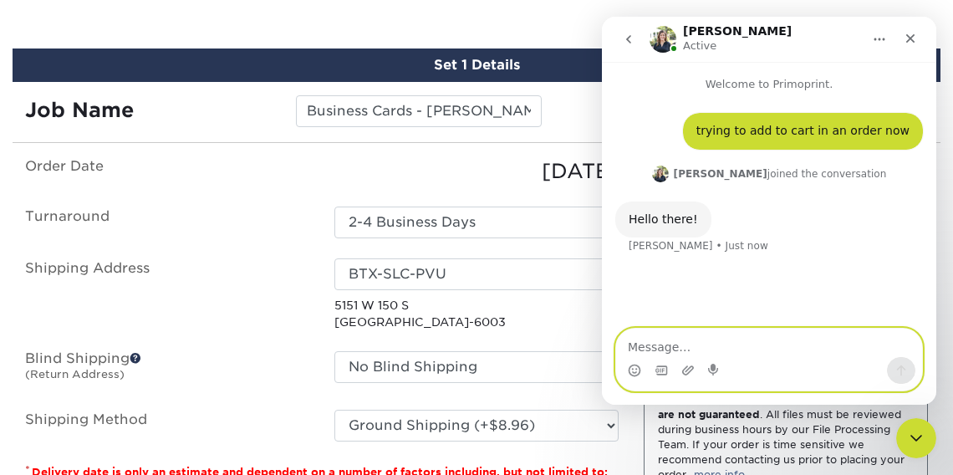
click at [714, 344] on textarea "Message…" at bounding box center [769, 342] width 306 height 28
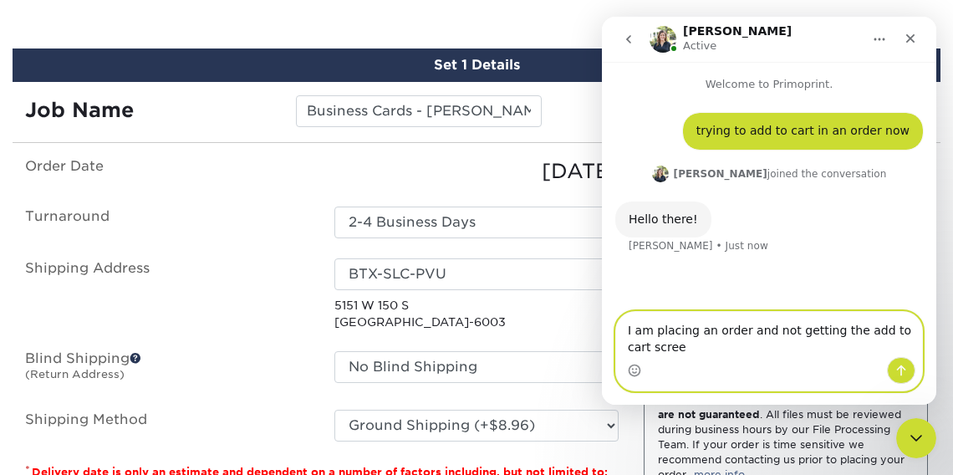
type textarea "I am placing an order and not getting the add to cart screen"
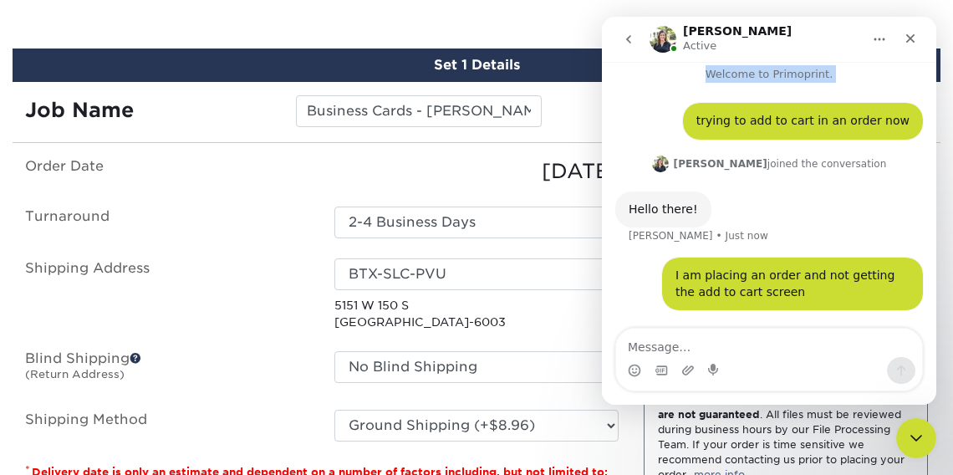
scroll to position [8, 0]
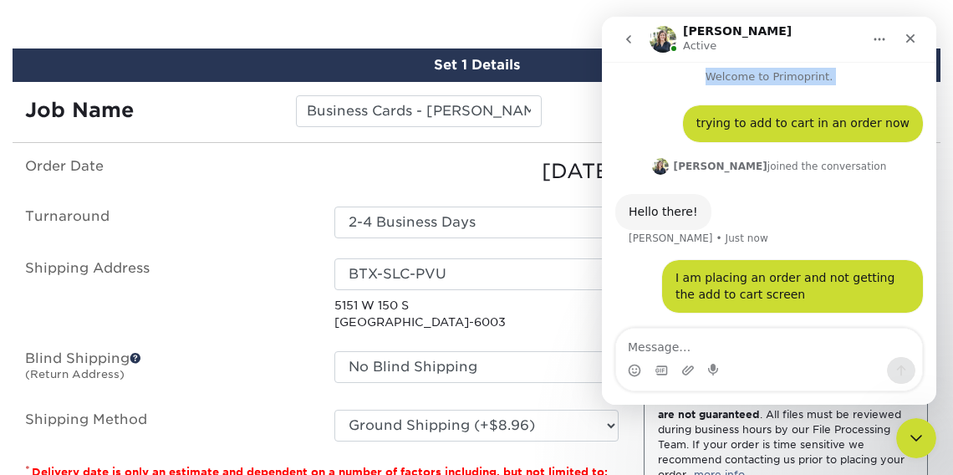
drag, startPoint x: 804, startPoint y: 38, endPoint x: 857, endPoint y: 156, distance: 129.8
click at [868, 101] on div "Irene Active Welcome to Primoprint. trying to add to cart in an order now Edie …" at bounding box center [769, 211] width 334 height 388
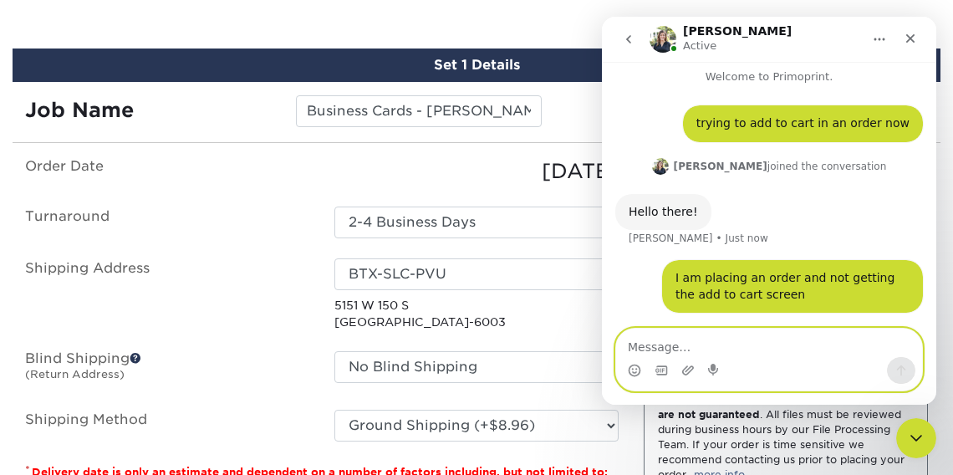
click at [782, 356] on textarea "Message…" at bounding box center [769, 342] width 306 height 28
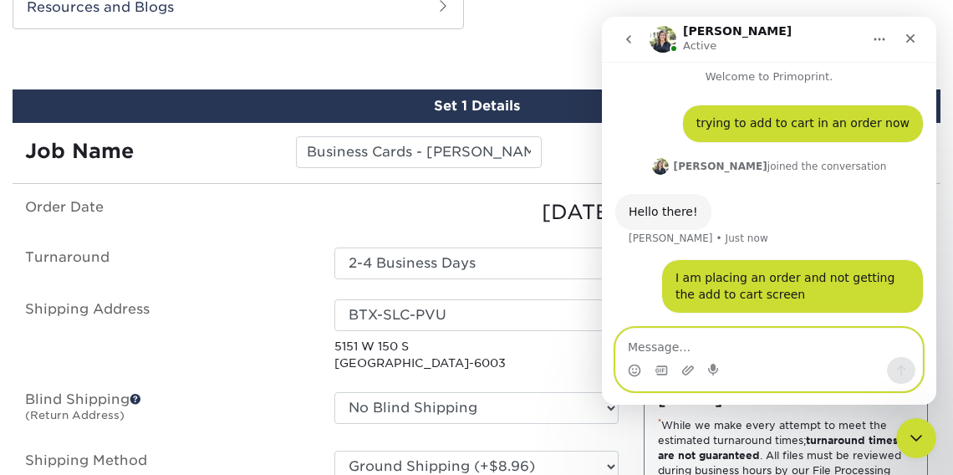
scroll to position [849, 0]
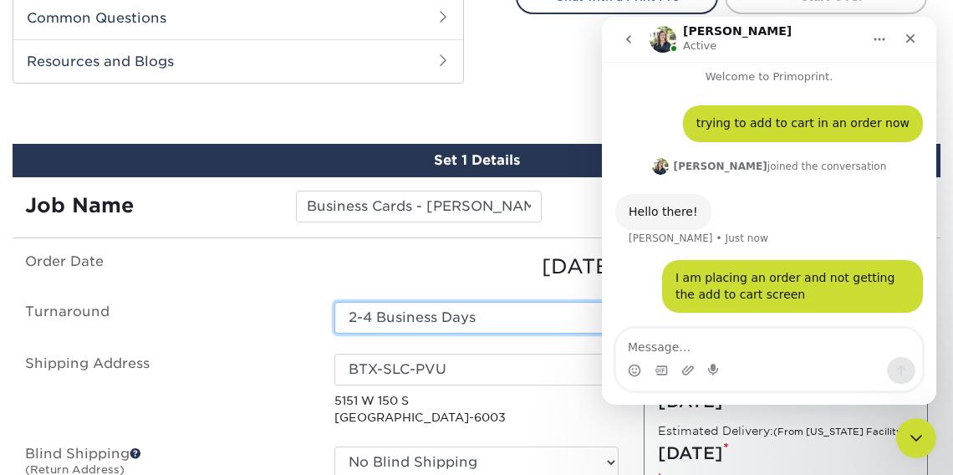
click at [523, 313] on select "Select One 2-4 Business Days 2 Day Next Business Day" at bounding box center [476, 318] width 284 height 32
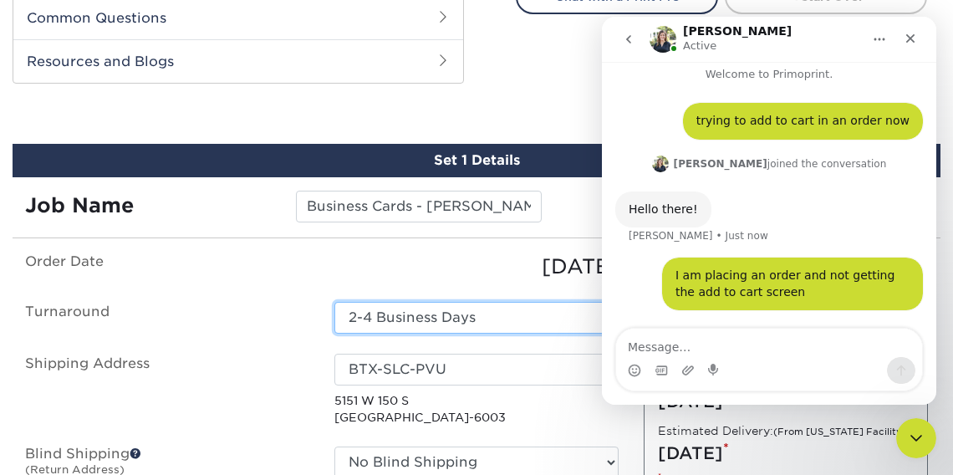
click at [334, 302] on select "Select One 2-4 Business Days 2 Day Next Business Day" at bounding box center [476, 318] width 284 height 32
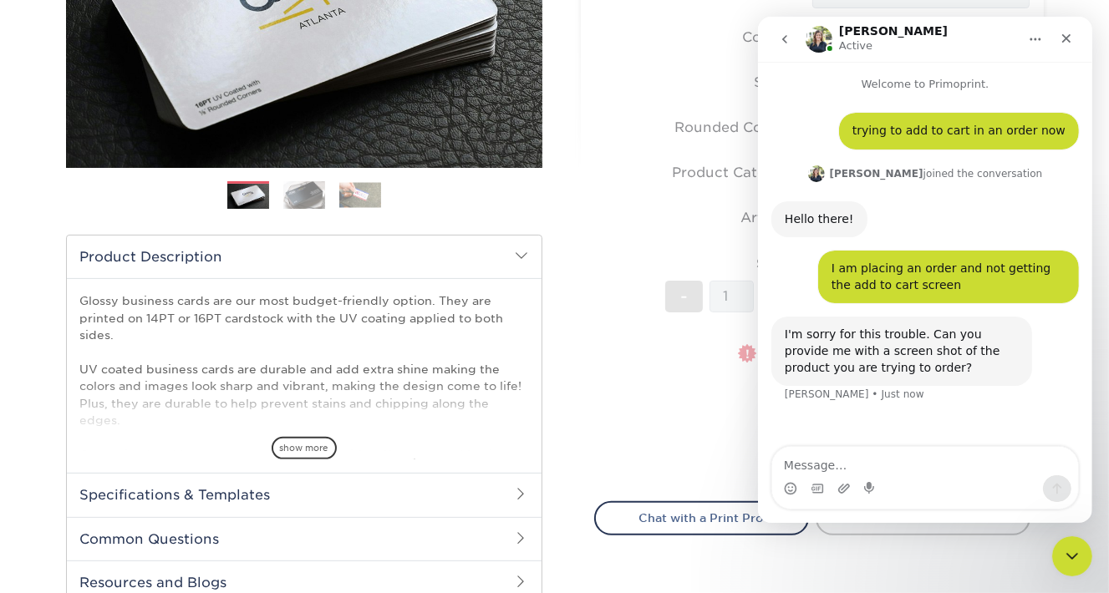
scroll to position [84, 0]
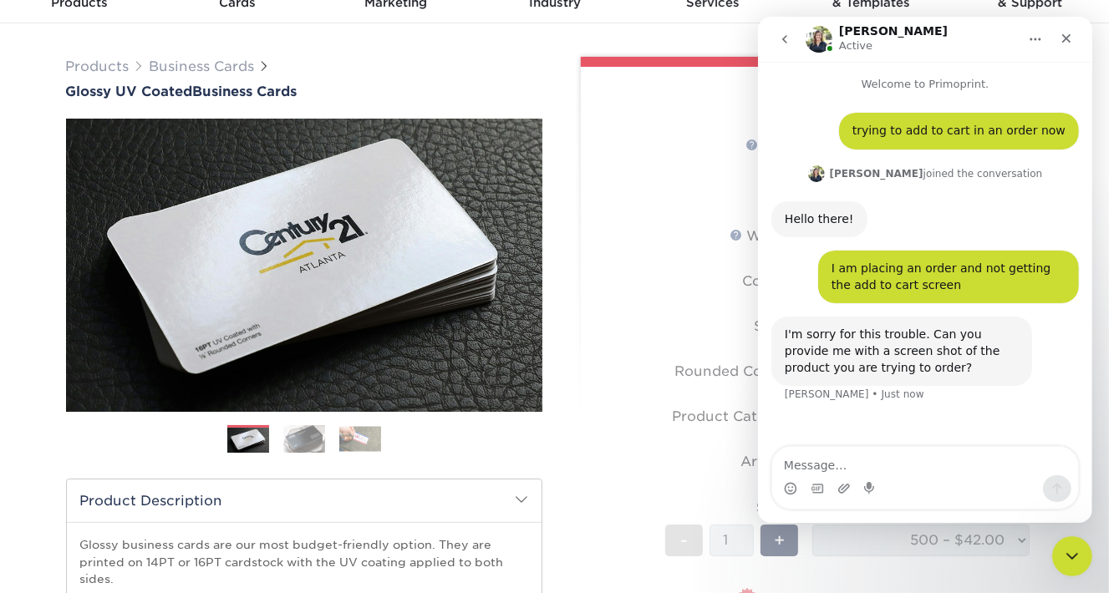
click at [615, 364] on form "Sizes Help Sizes Please Select 1.5" x 3.5" - Mini 1.75" x 3.5" - Mini 2" x 2" -…" at bounding box center [812, 428] width 436 height 596
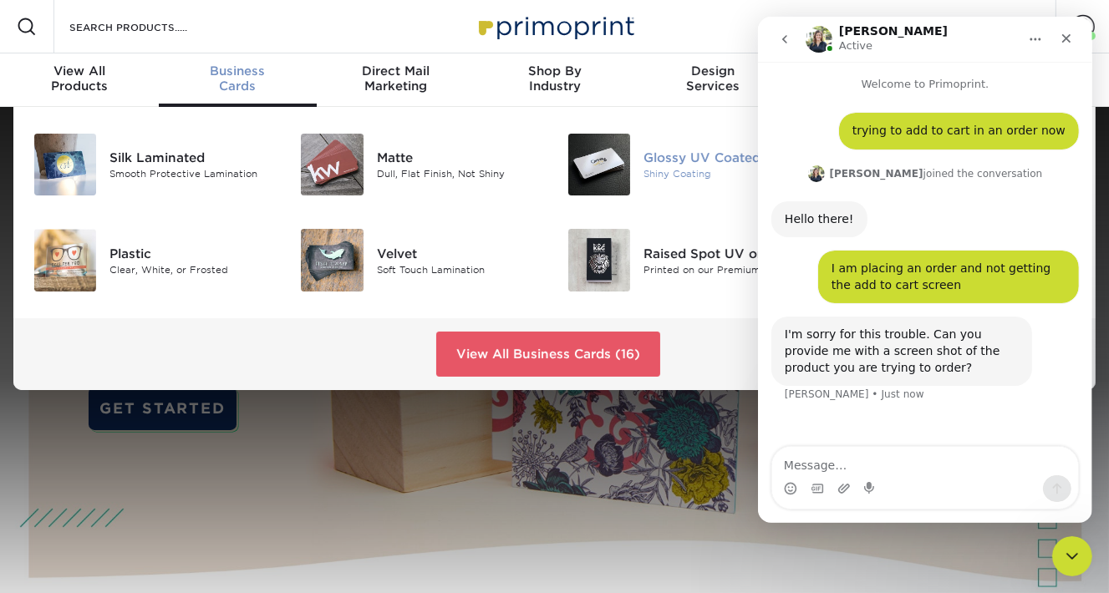
click at [608, 159] on img at bounding box center [599, 165] width 62 height 62
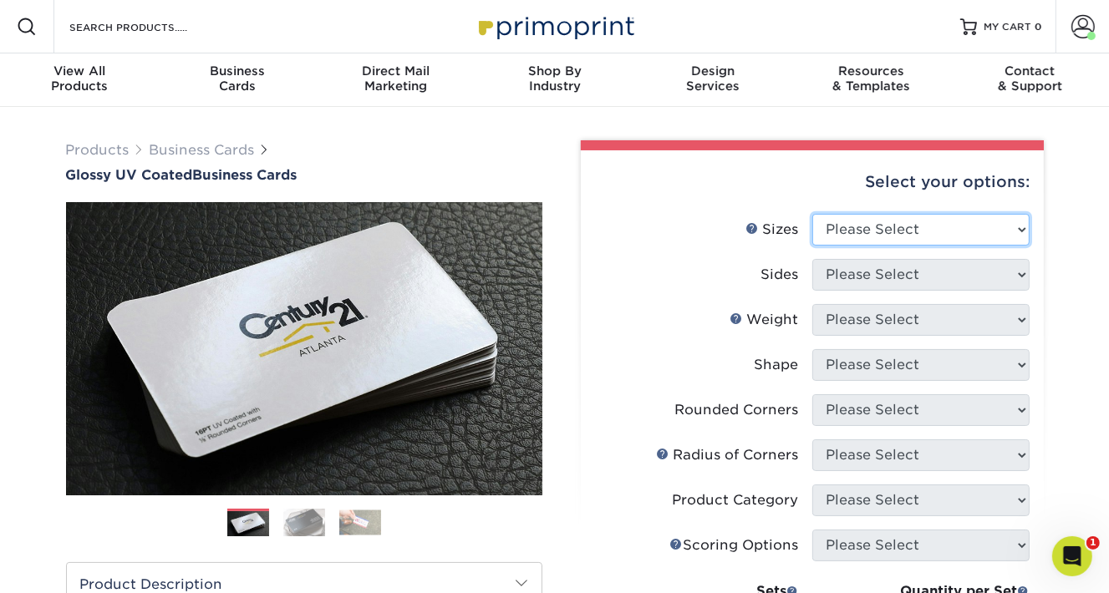
click at [986, 231] on select "Please Select 1.5" x 3.5" - Mini 1.75" x 3.5" - Mini 2" x 2" - Square 2" x 3" -…" at bounding box center [920, 230] width 217 height 32
select select "2.00x3.50"
click at [812, 214] on select "Please Select 1.5" x 3.5" - Mini 1.75" x 3.5" - Mini 2" x 2" - Square 2" x 3" -…" at bounding box center [920, 230] width 217 height 32
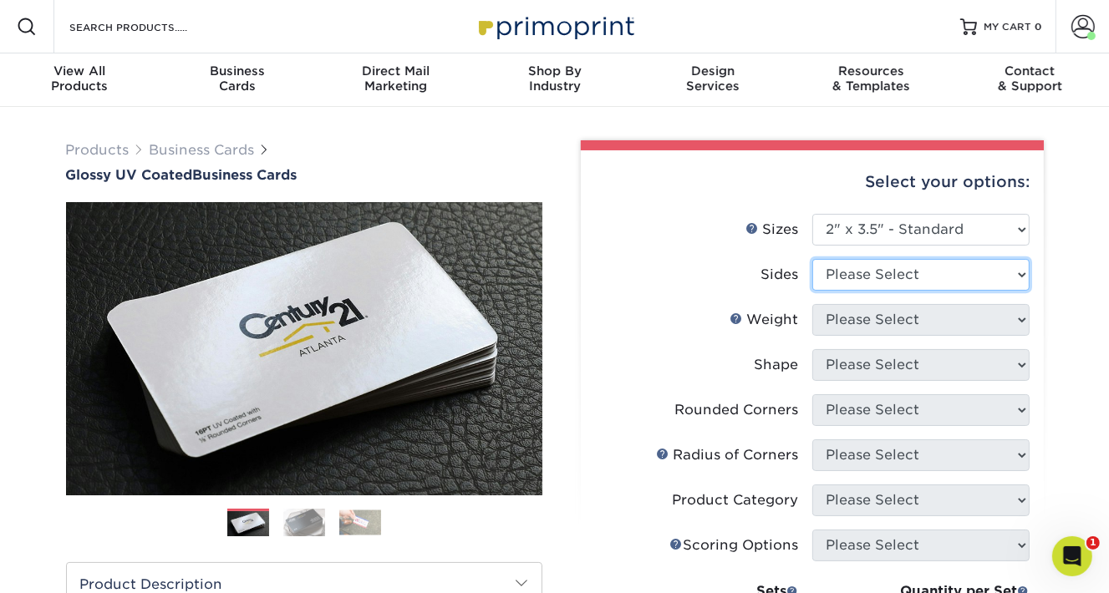
click at [1020, 277] on select "Please Select Print Both Sides Print Front Only" at bounding box center [920, 275] width 217 height 32
select select "13abbda7-1d64-4f25-8bb2-c179b224825d"
click at [812, 259] on select "Please Select Print Both Sides Print Front Only" at bounding box center [920, 275] width 217 height 32
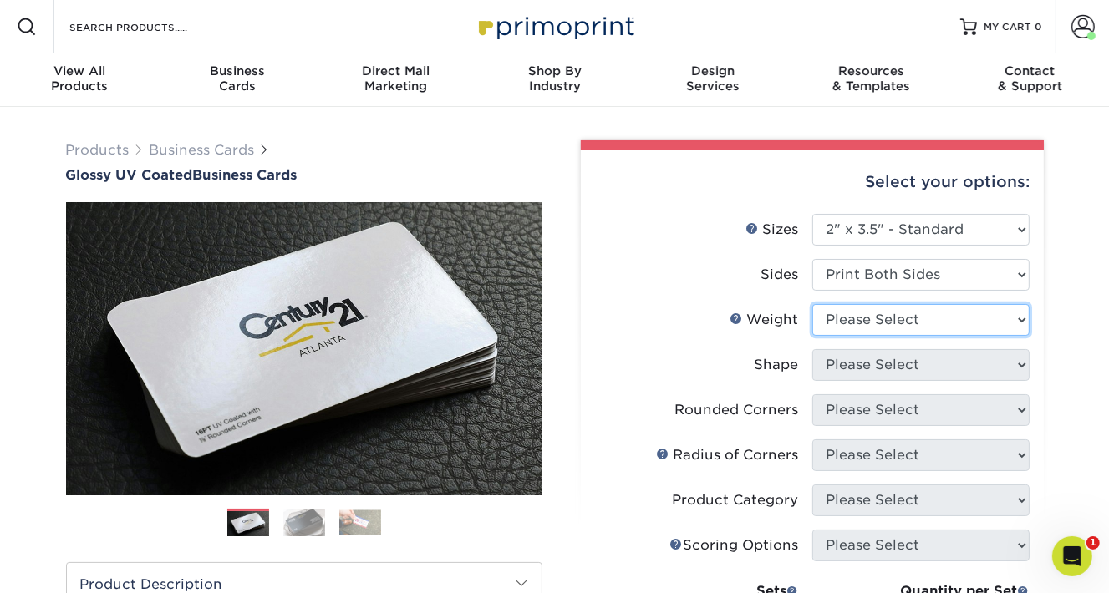
click at [1018, 321] on select "Please Select 16PT 14PT" at bounding box center [920, 320] width 217 height 32
select select "16PT"
click at [812, 304] on select "Please Select 16PT 14PT" at bounding box center [920, 320] width 217 height 32
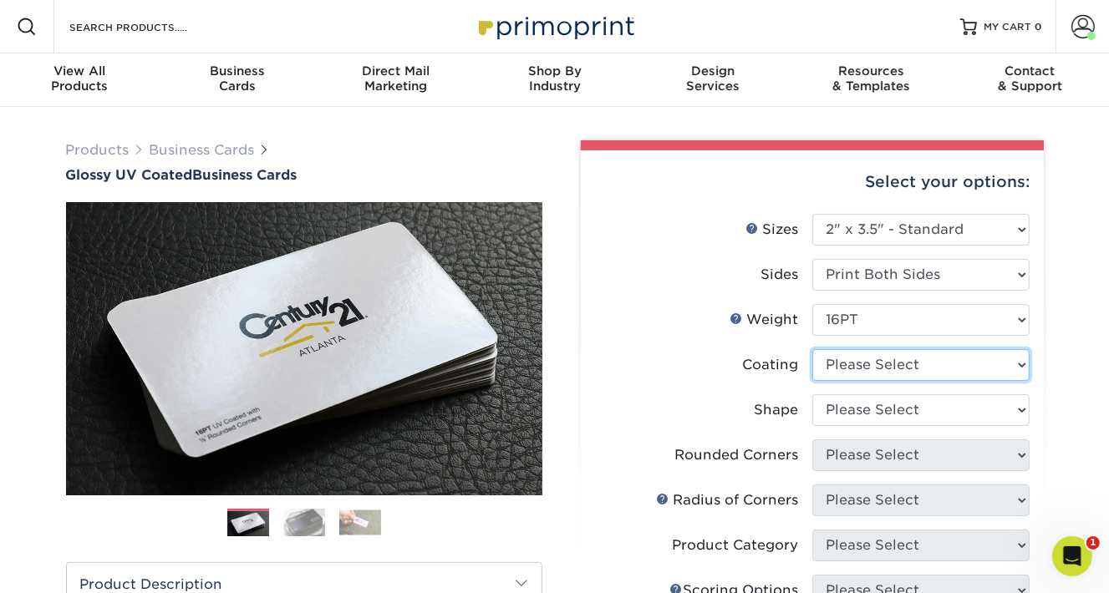
click at [993, 364] on select at bounding box center [920, 365] width 217 height 32
select select "1e8116af-acfc-44b1-83dc-8181aa338834"
click at [812, 349] on select at bounding box center [920, 365] width 217 height 32
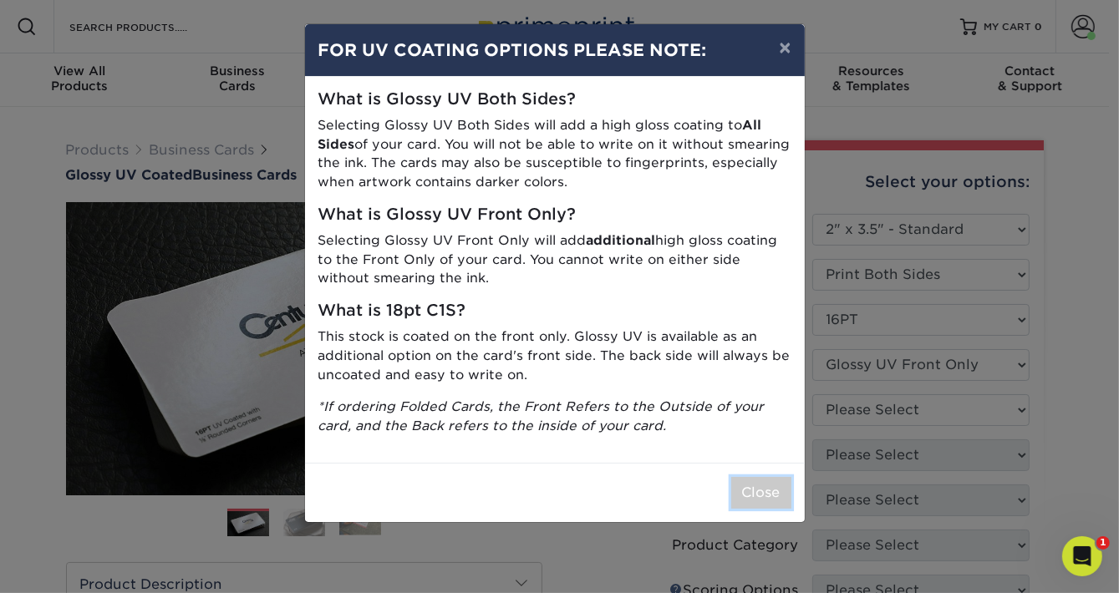
drag, startPoint x: 749, startPoint y: 493, endPoint x: 793, endPoint y: 465, distance: 52.2
click at [749, 493] on button "Close" at bounding box center [761, 493] width 60 height 32
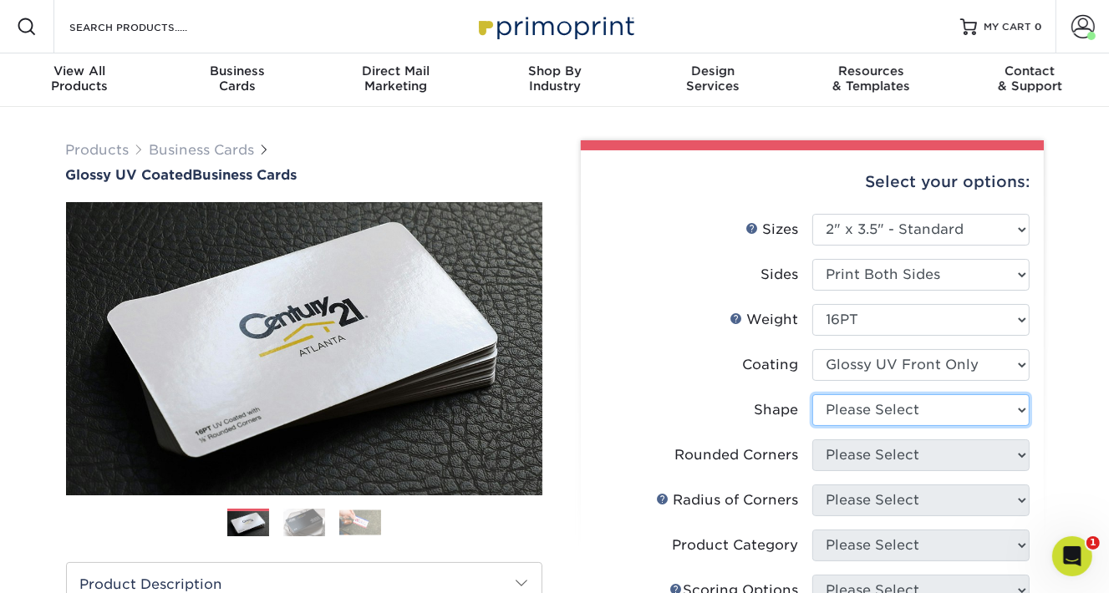
click at [970, 409] on select "Please Select Standard" at bounding box center [920, 410] width 217 height 32
select select "standard"
click at [812, 394] on select "Please Select Standard" at bounding box center [920, 410] width 217 height 32
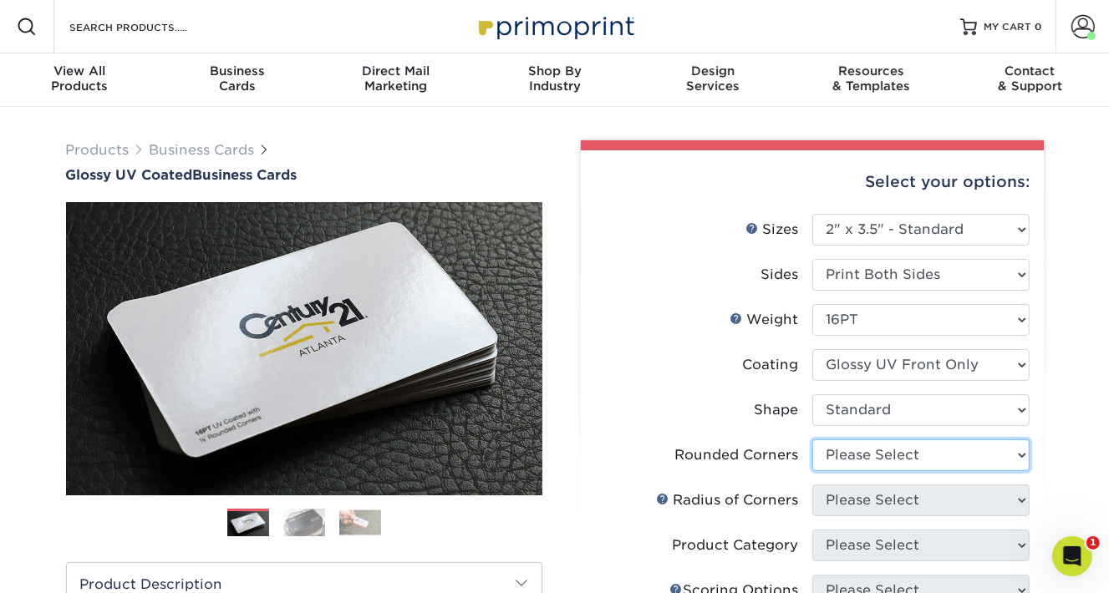
click at [1010, 457] on select "Please Select Yes - Round 2 Corners Yes - Round 4 Corners No" at bounding box center [920, 456] width 217 height 32
select select "0"
click at [812, 440] on select "Please Select Yes - Round 2 Corners Yes - Round 4 Corners No" at bounding box center [920, 456] width 217 height 32
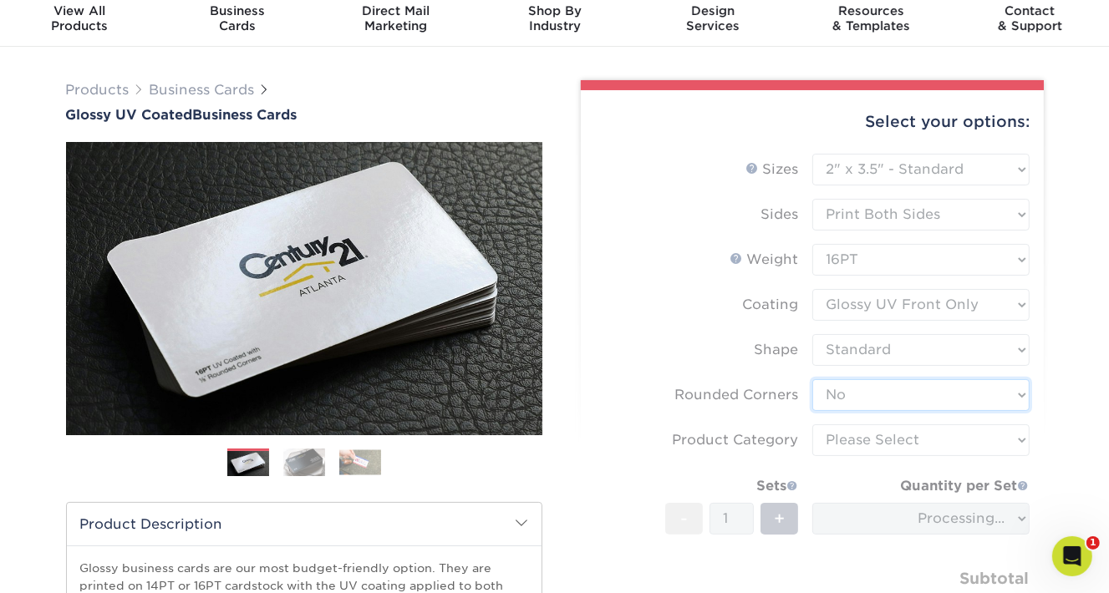
scroll to position [125, 0]
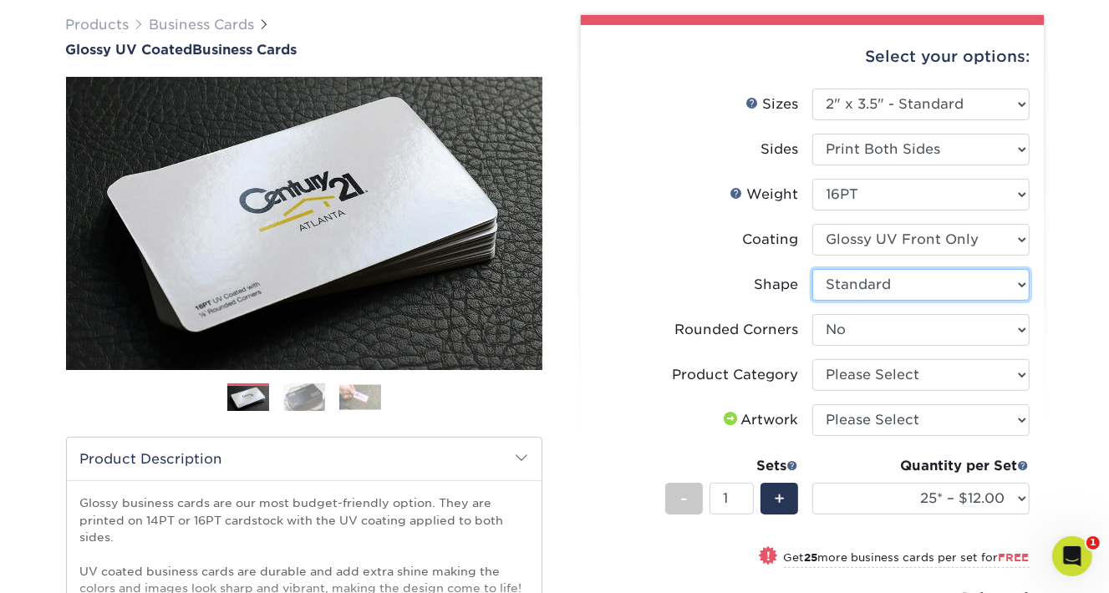
click at [970, 274] on select "Please Select Standard" at bounding box center [920, 285] width 217 height 32
click at [812, 269] on select "Please Select Standard" at bounding box center [920, 285] width 217 height 32
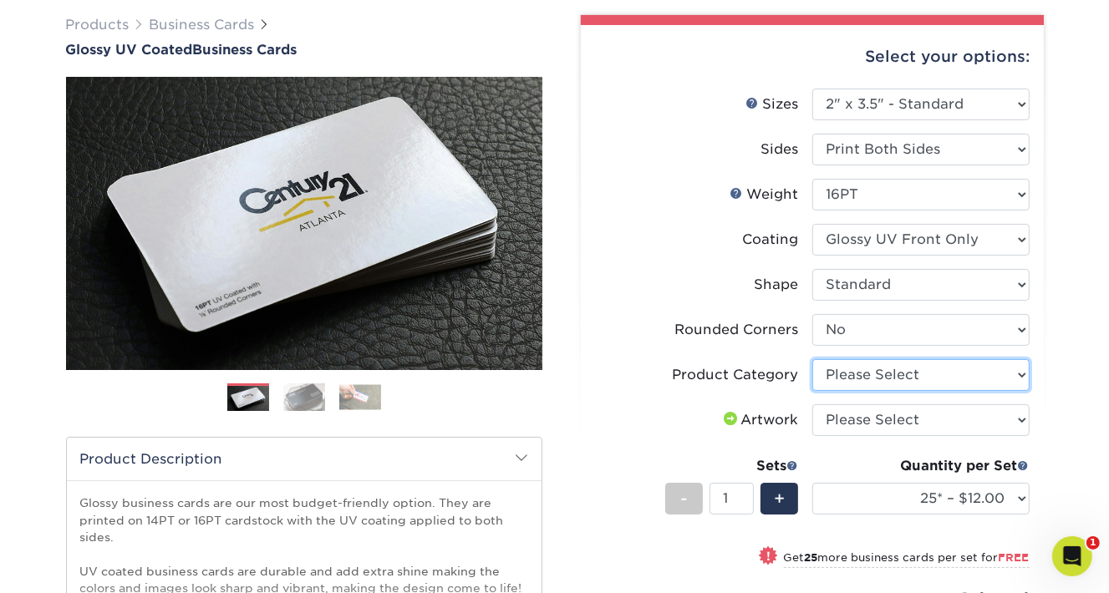
click at [944, 374] on select "Please Select Business Cards" at bounding box center [920, 375] width 217 height 32
select select "3b5148f1-0588-4f88-a218-97bcfdce65c1"
click at [812, 359] on select "Please Select Business Cards" at bounding box center [920, 375] width 217 height 32
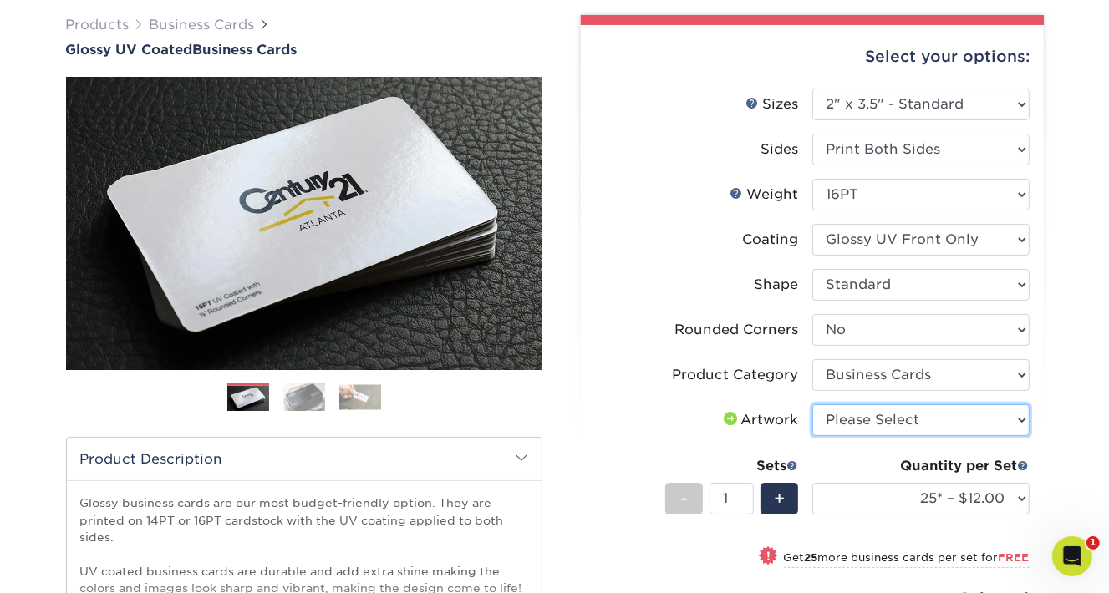
click at [1022, 420] on select "Please Select I will upload files I need a design - $100" at bounding box center [920, 420] width 217 height 32
select select "upload"
click at [812, 404] on select "Please Select I will upload files I need a design - $100" at bounding box center [920, 420] width 217 height 32
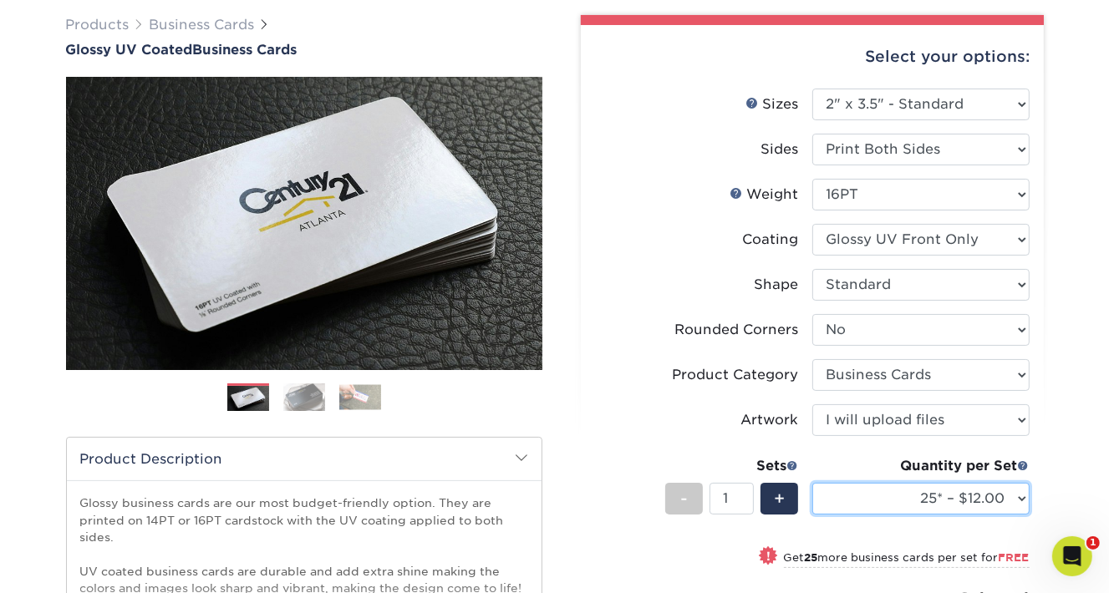
click at [881, 500] on select "25* – $12.00 50* – $12.00 100* – $12.00 250* – $21.00 500 – $42.00 1000 – $53.0…" at bounding box center [920, 499] width 217 height 32
select select "500 – $42.00"
click at [812, 483] on select "25* – $12.00 50* – $12.00 100* – $12.00 250* – $21.00 500 – $42.00 1000 – $53.0…" at bounding box center [920, 499] width 217 height 32
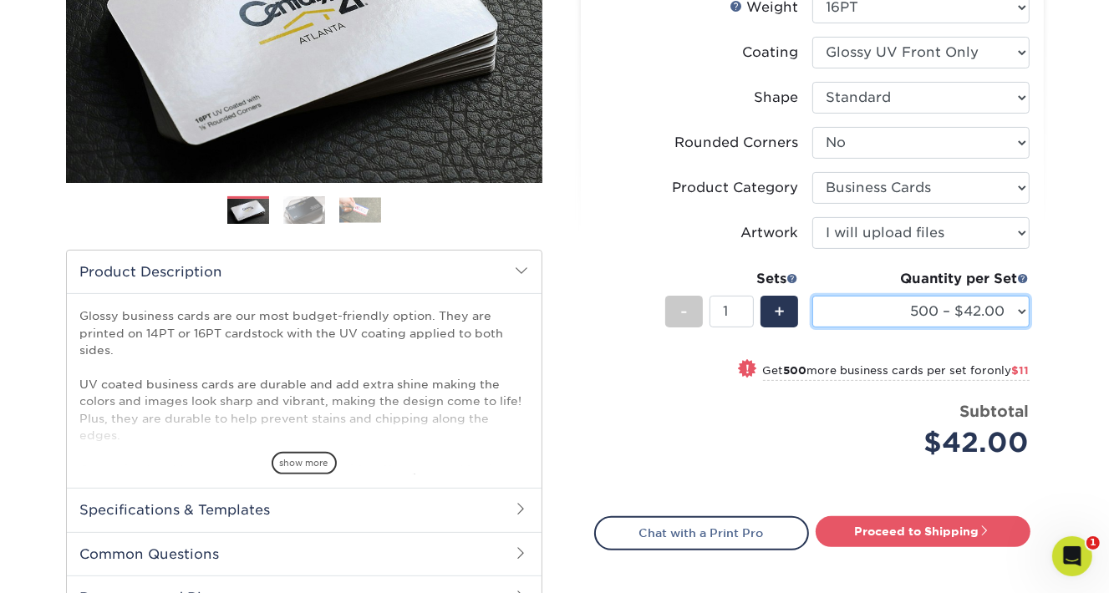
scroll to position [369, 0]
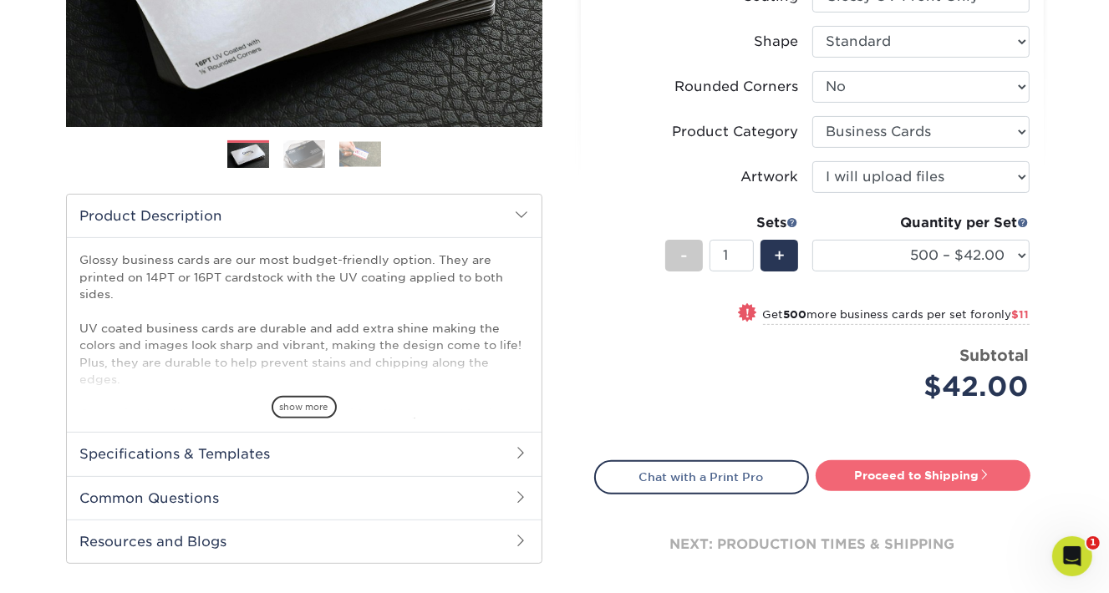
click at [875, 472] on link "Proceed to Shipping" at bounding box center [923, 475] width 215 height 30
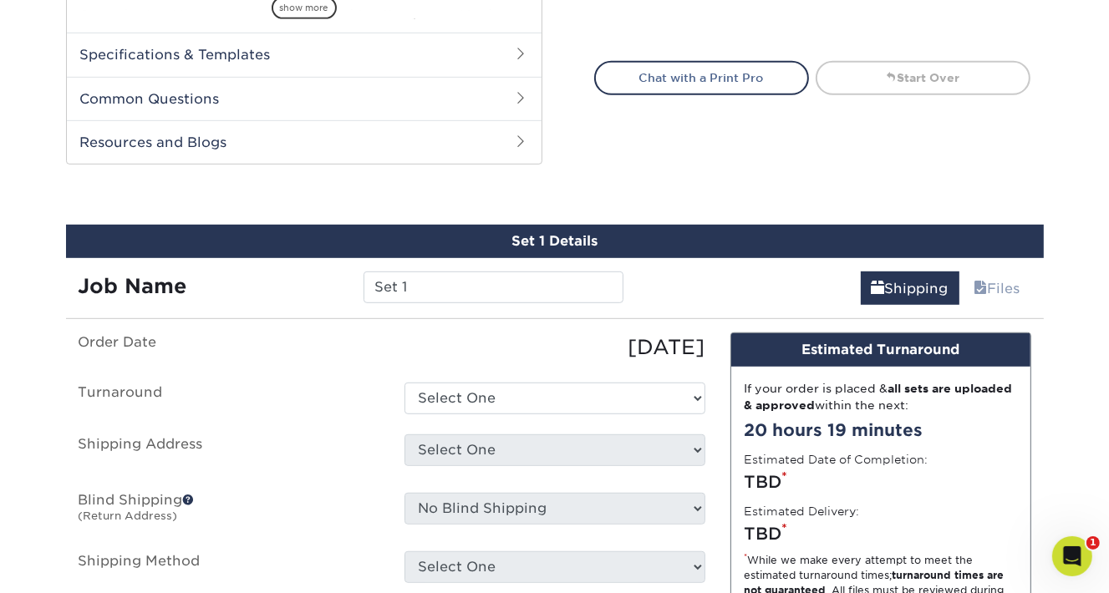
scroll to position [874, 0]
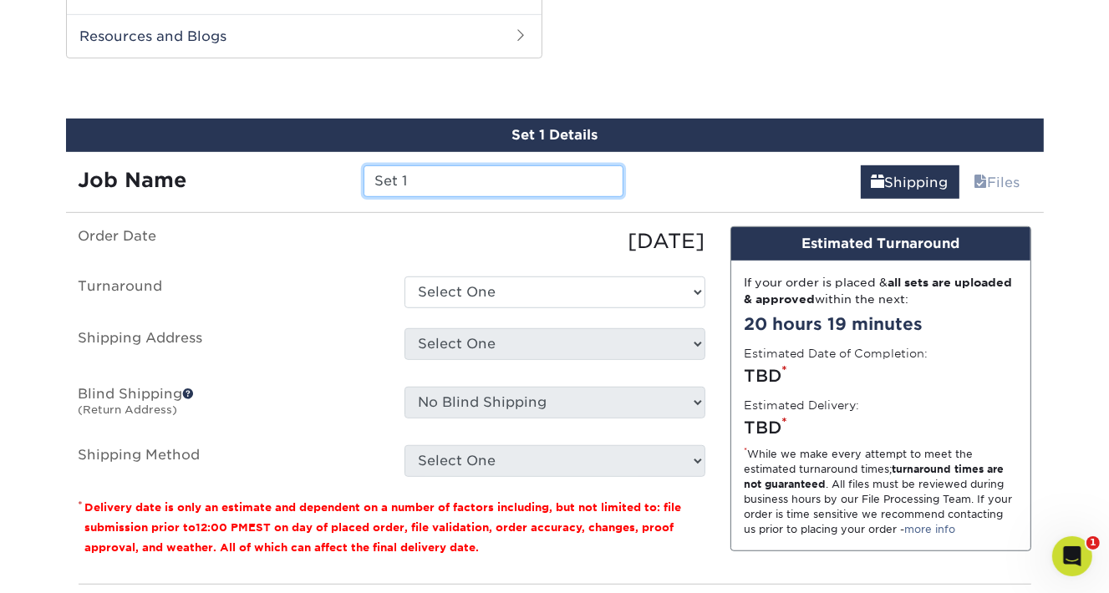
click at [432, 170] on input "Set 1" at bounding box center [494, 181] width 260 height 32
type input "Business Cards Caleb Eliason"
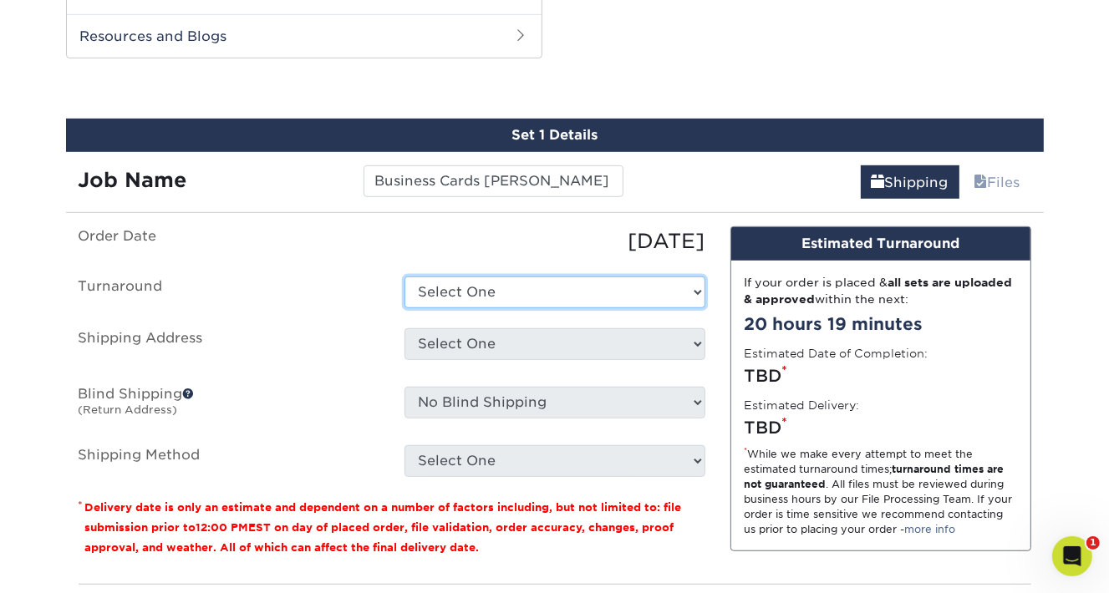
click at [494, 297] on select "Select One 2-4 Business Days 2 Day Next Business Day" at bounding box center [554, 293] width 301 height 32
select select "f46196aa-5fb0-47d8-8df5-cbf0064acc97"
click at [404, 277] on select "Select One 2-4 Business Days 2 Day Next Business Day" at bounding box center [554, 293] width 301 height 32
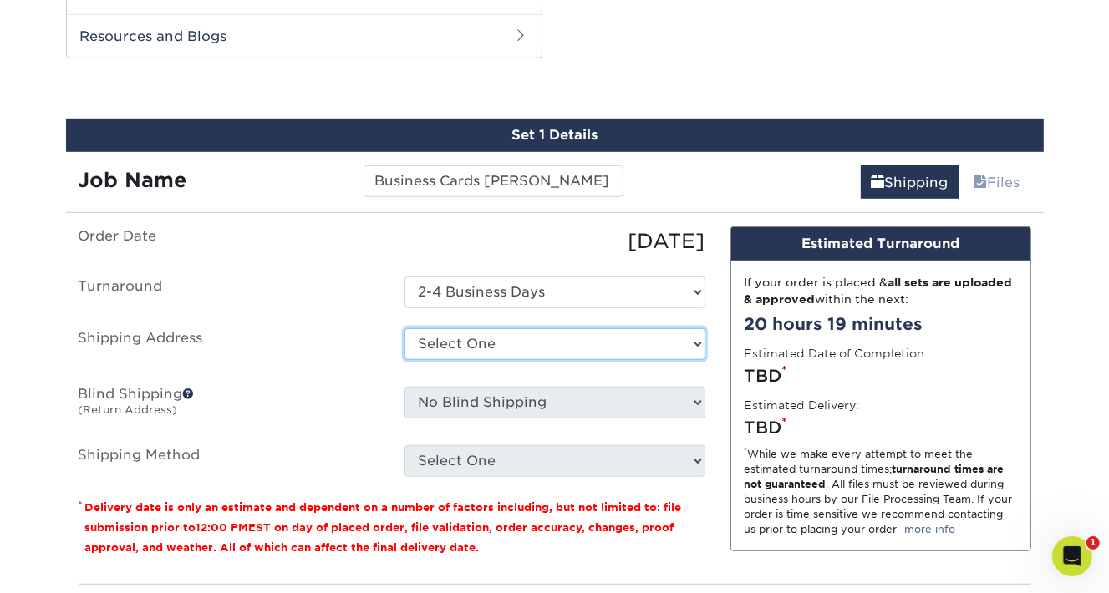
click at [584, 333] on select "Select One Andrea Brown Home Address 2020 Air Cargo Hotel - Nashville Amanda Du…" at bounding box center [554, 344] width 301 height 32
select select "235757"
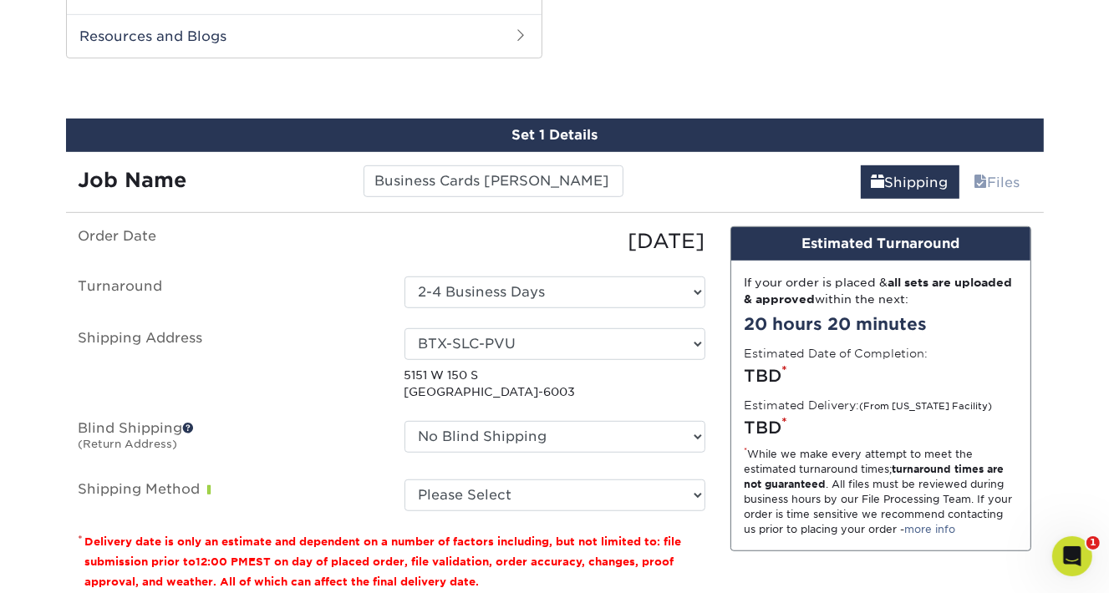
scroll to position [984, 0]
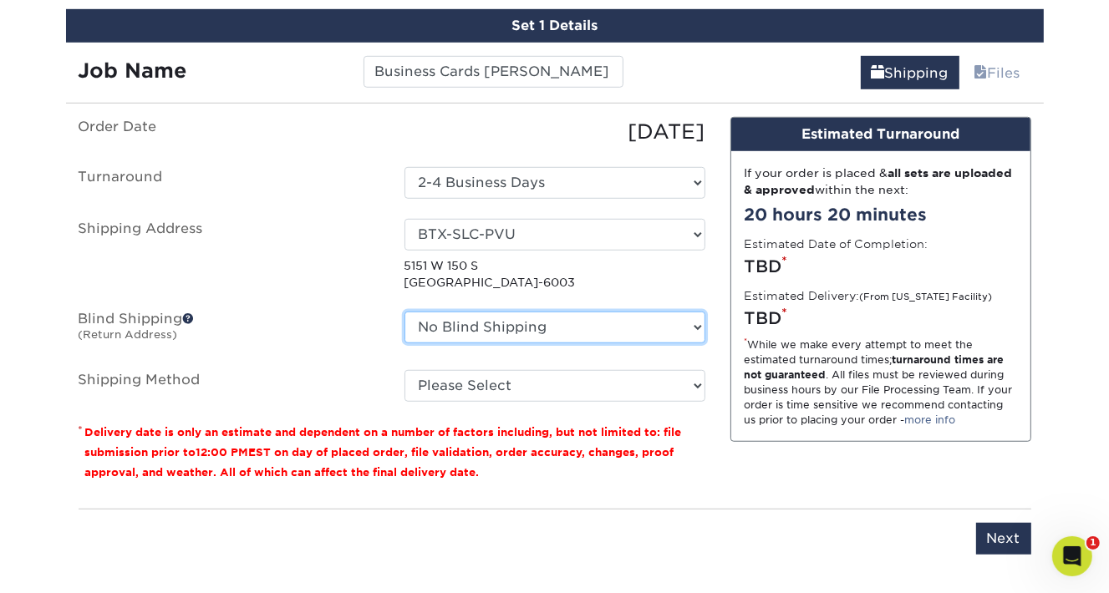
click at [618, 323] on select "No Blind Shipping Andrea Brown Home Address 2020 Air Cargo Hotel - Nashville Am…" at bounding box center [554, 328] width 301 height 32
click at [404, 312] on select "No Blind Shipping Andrea Brown Home Address 2020 Air Cargo Hotel - Nashville Am…" at bounding box center [554, 328] width 301 height 32
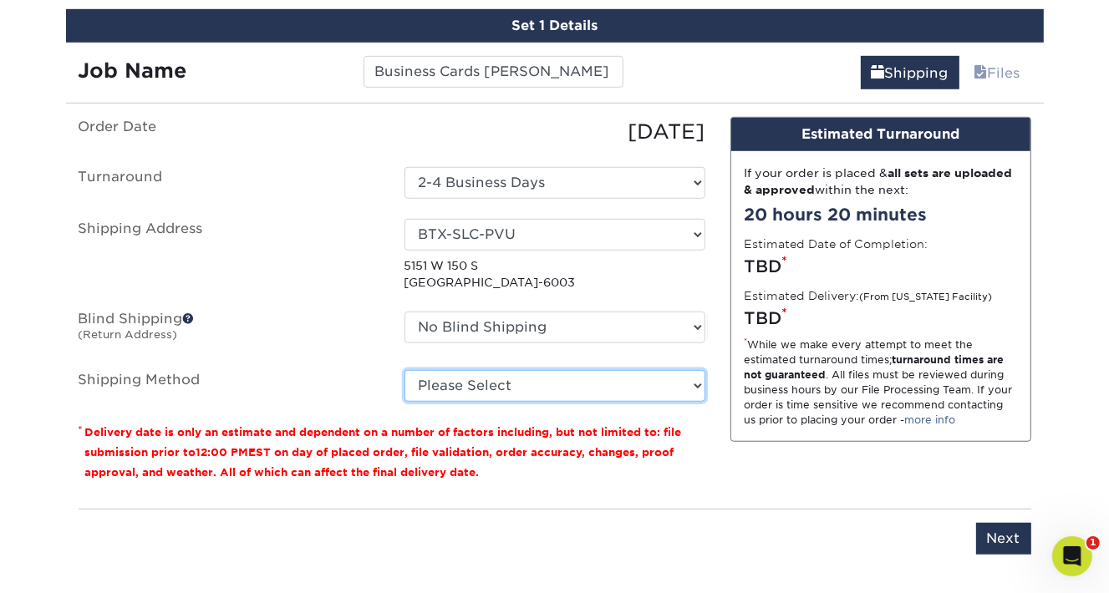
click at [646, 385] on select "Please Select Ground Shipping (+$8.96) 3 Day Shipping Service (+$15.33) 2 Day A…" at bounding box center [554, 386] width 301 height 32
select select "03"
click at [404, 370] on select "Please Select Ground Shipping (+$8.96) 3 Day Shipping Service (+$15.33) 2 Day A…" at bounding box center [554, 386] width 301 height 32
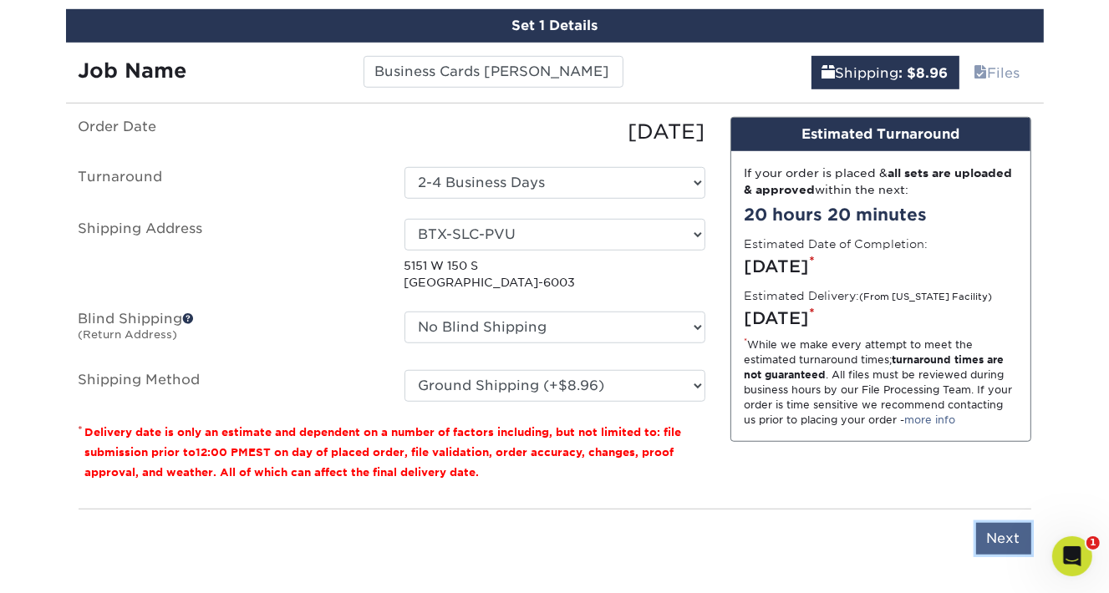
click at [995, 537] on input "Next" at bounding box center [1003, 539] width 55 height 32
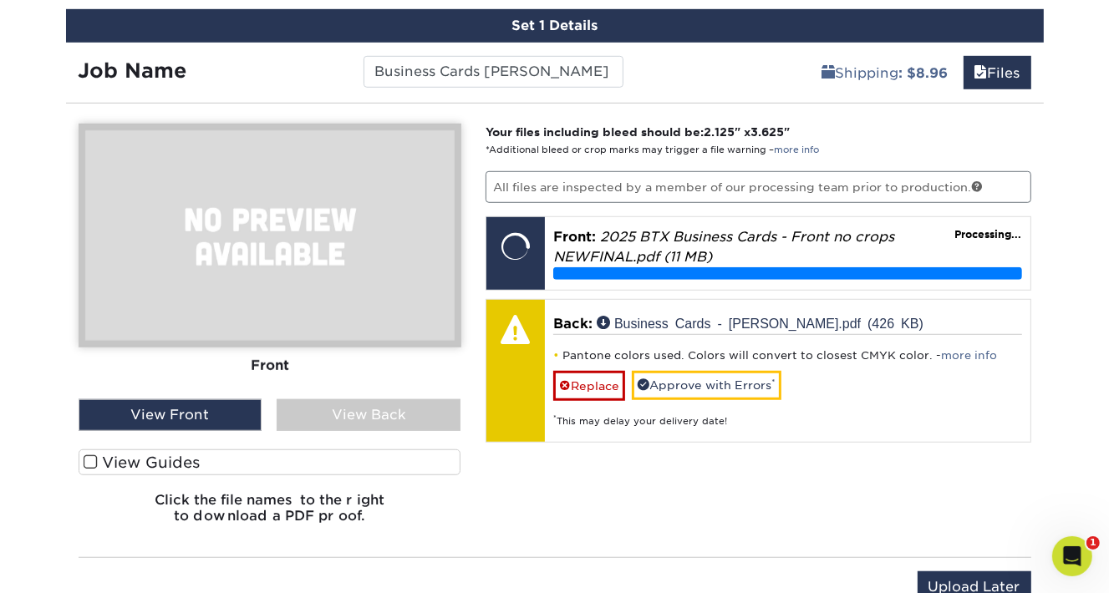
click at [371, 415] on div "View Back" at bounding box center [369, 415] width 184 height 32
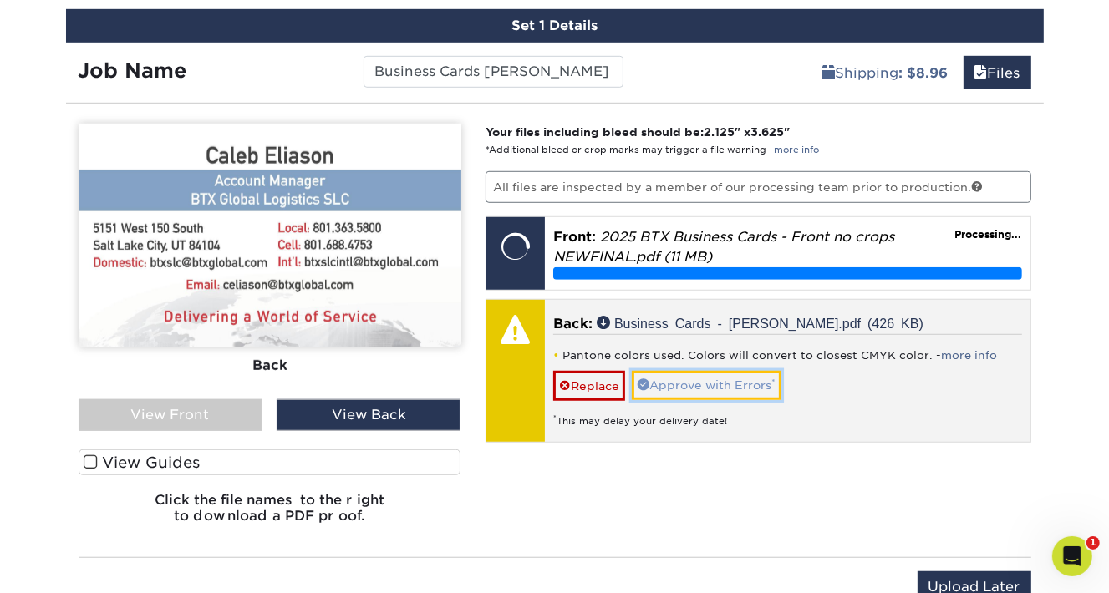
click at [700, 384] on link "Approve with Errors *" at bounding box center [707, 385] width 150 height 28
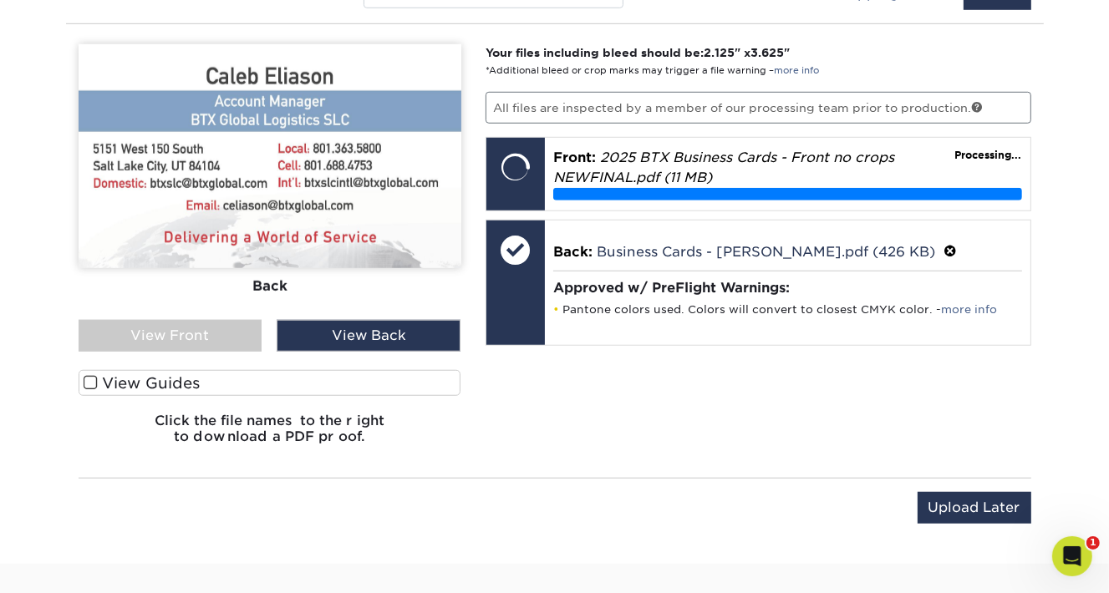
scroll to position [1060, 0]
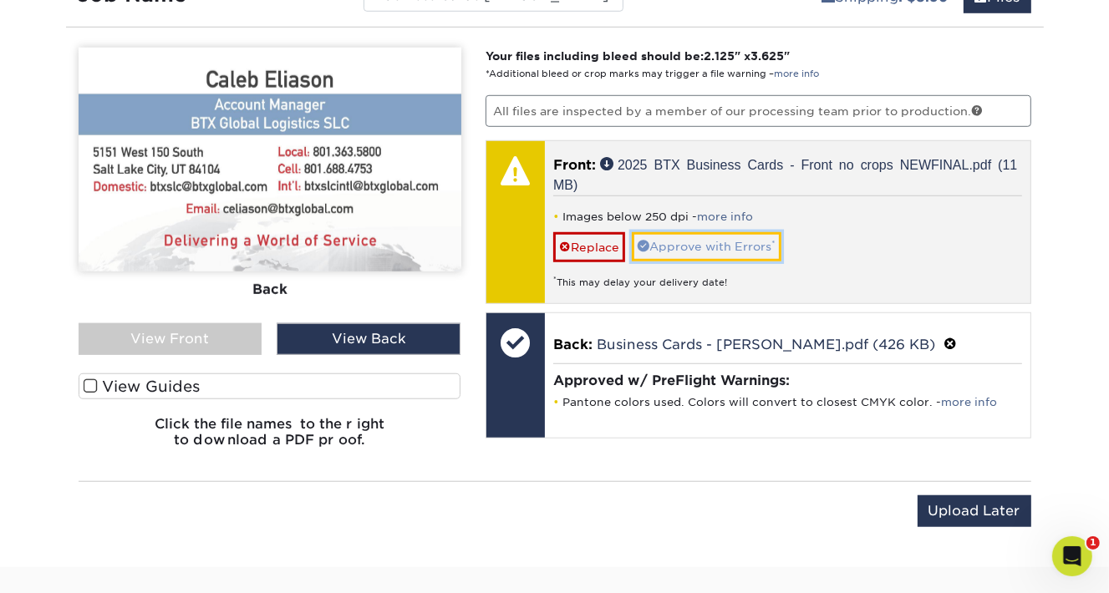
click at [708, 240] on link "Approve with Errors *" at bounding box center [707, 246] width 150 height 28
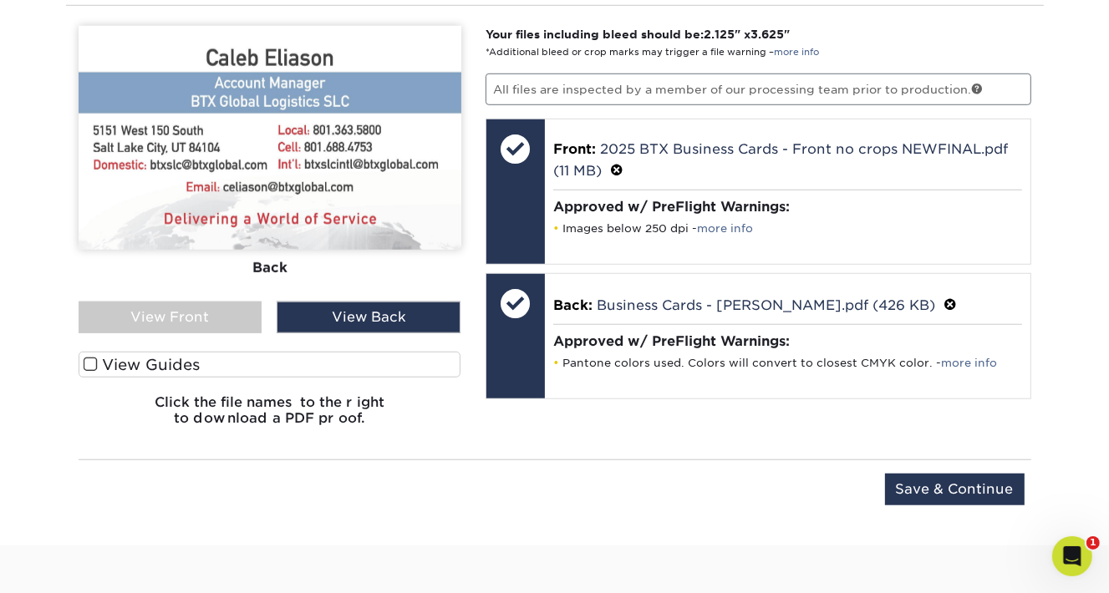
scroll to position [1082, 0]
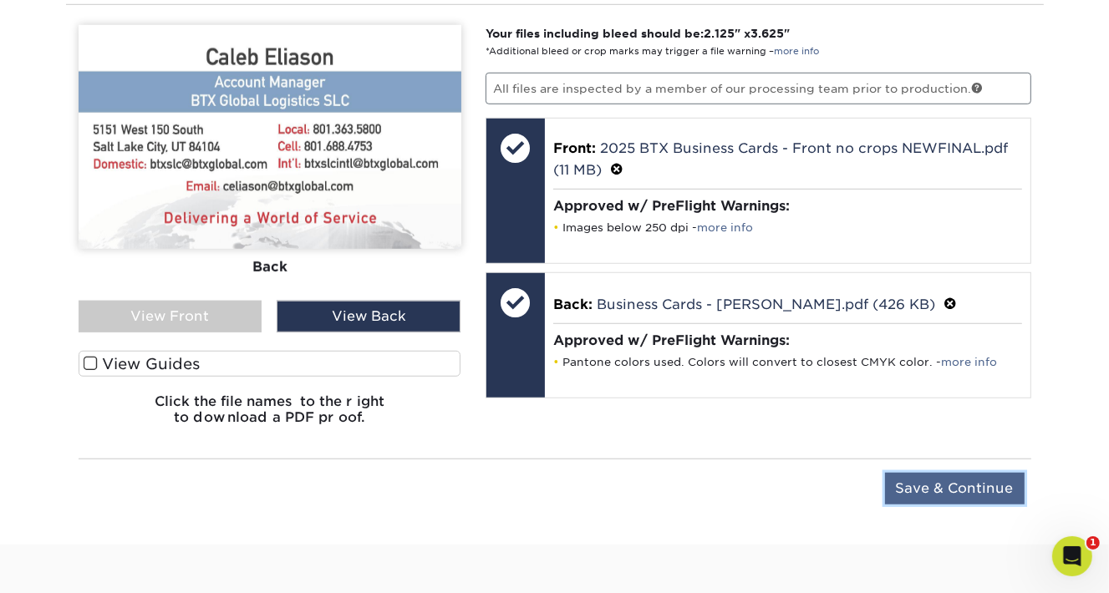
click at [943, 484] on input "Save & Continue" at bounding box center [955, 489] width 140 height 32
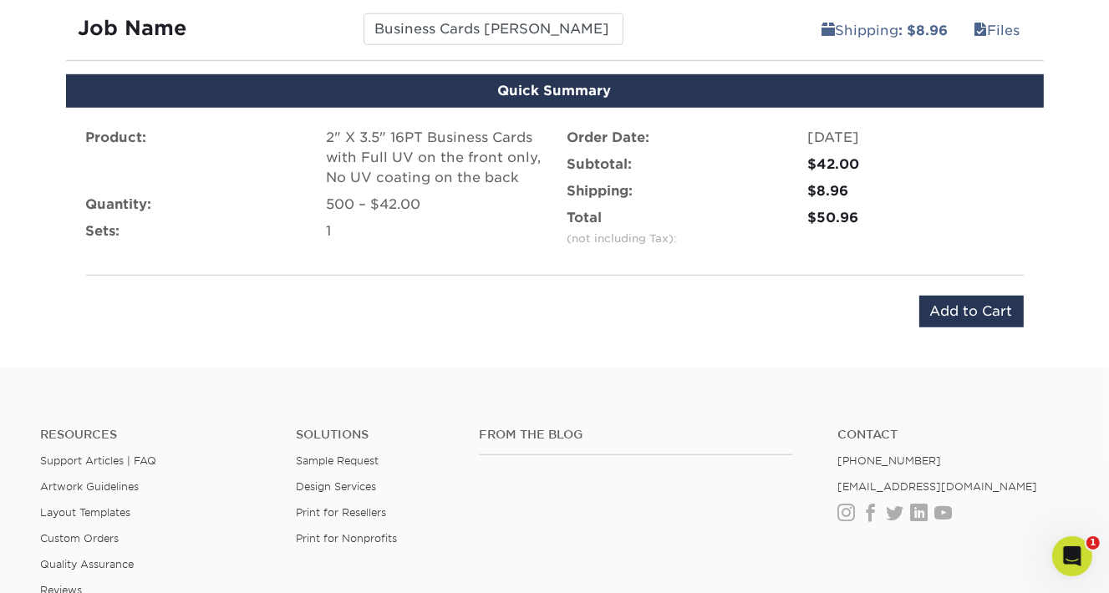
scroll to position [1013, 0]
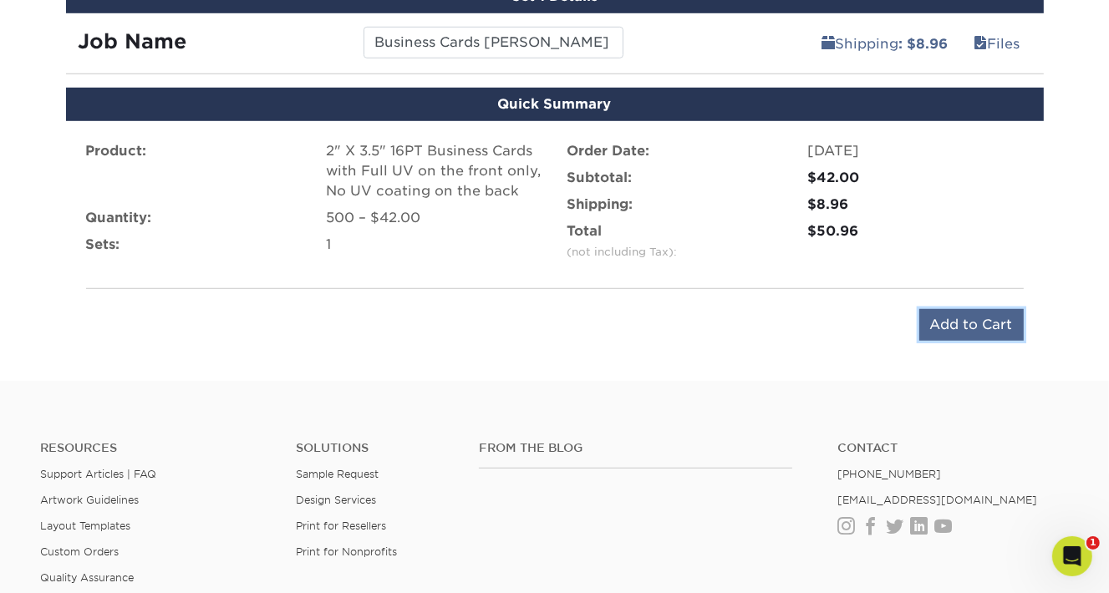
click at [969, 325] on input "Add to Cart" at bounding box center [971, 325] width 104 height 32
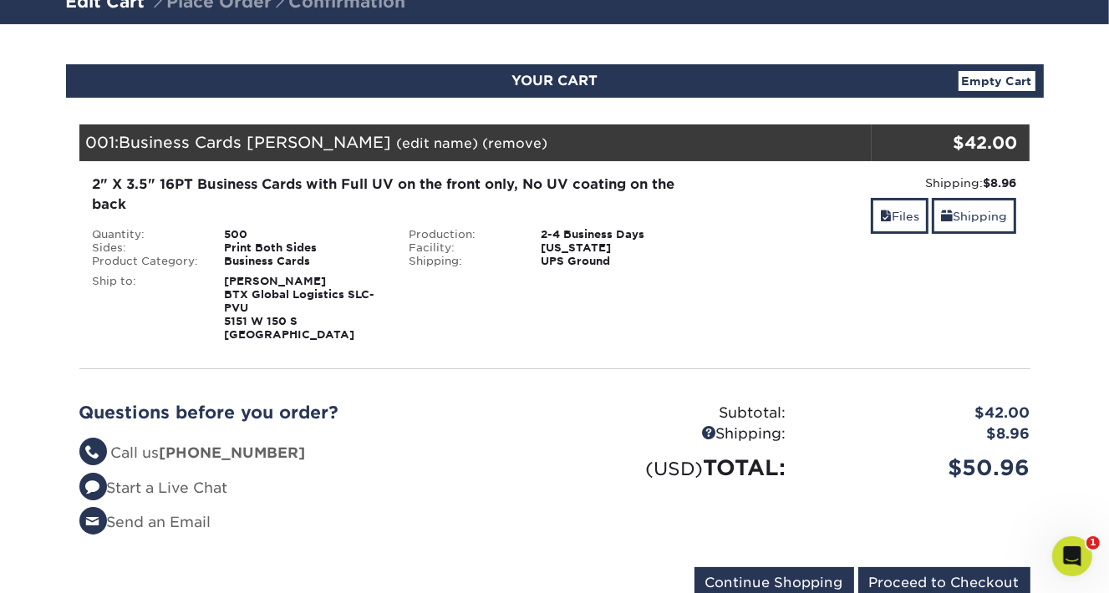
scroll to position [134, 0]
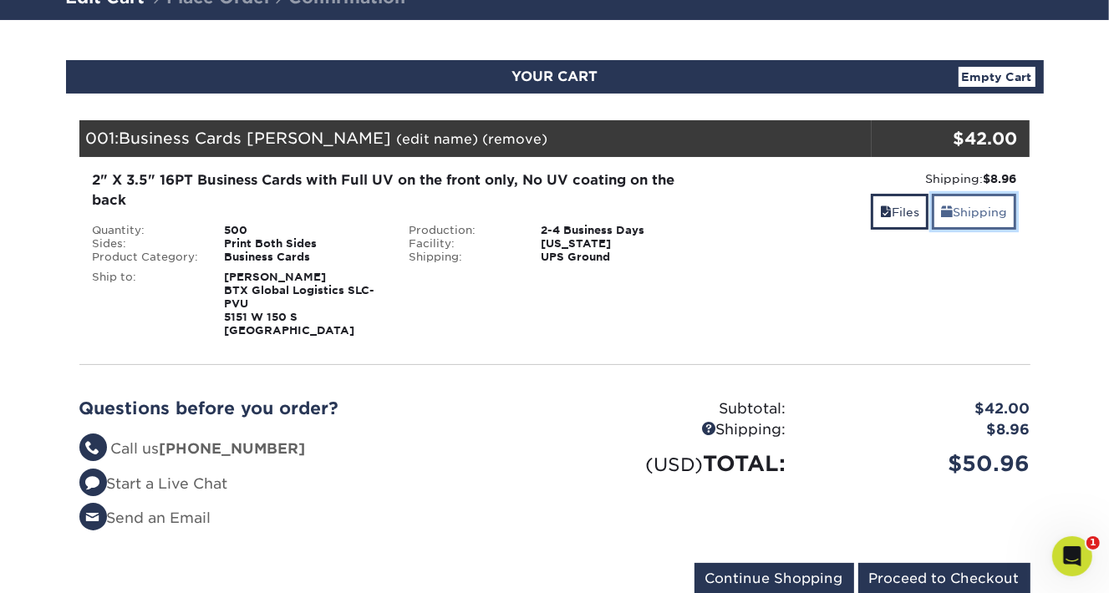
click at [957, 211] on link "Shipping" at bounding box center [974, 212] width 84 height 36
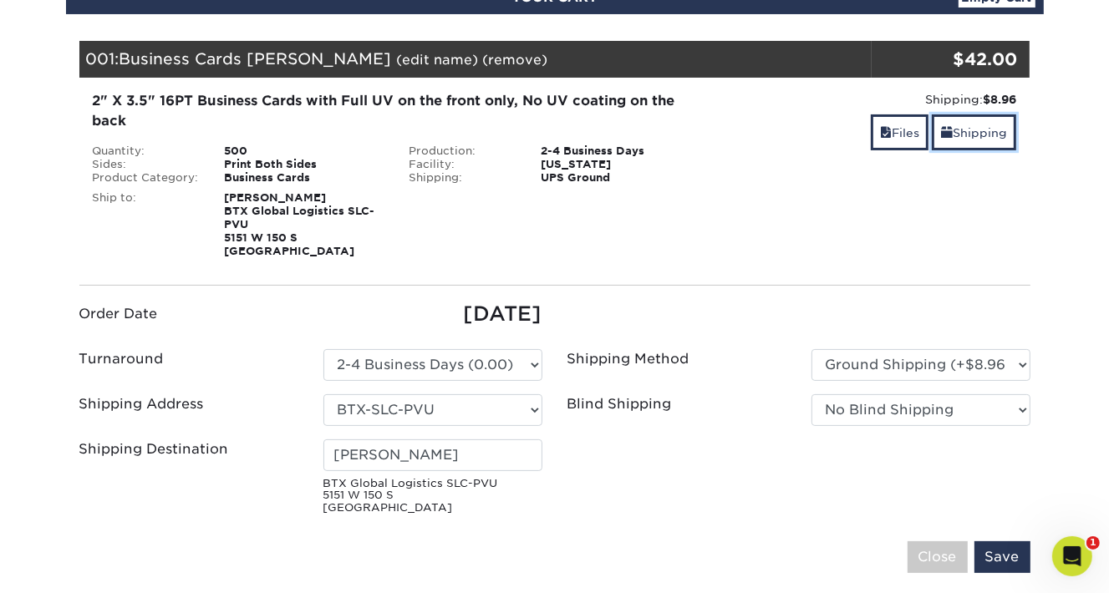
scroll to position [257, 0]
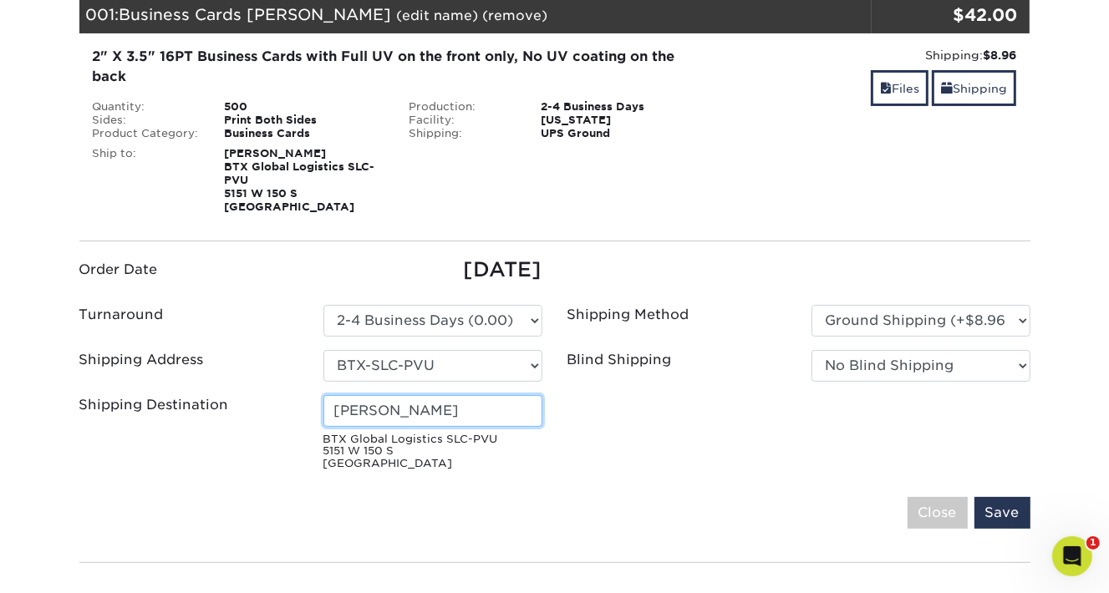
drag, startPoint x: 423, startPoint y: 414, endPoint x: 269, endPoint y: 405, distance: 154.0
click at [269, 405] on div "Shipping Destination [PERSON_NAME] BTX Global Logistics SLC-PVU [STREET_ADDRESS]" at bounding box center [311, 436] width 488 height 82
type input "[PERSON_NAME]"
click at [1000, 514] on input "Save" at bounding box center [1002, 513] width 56 height 32
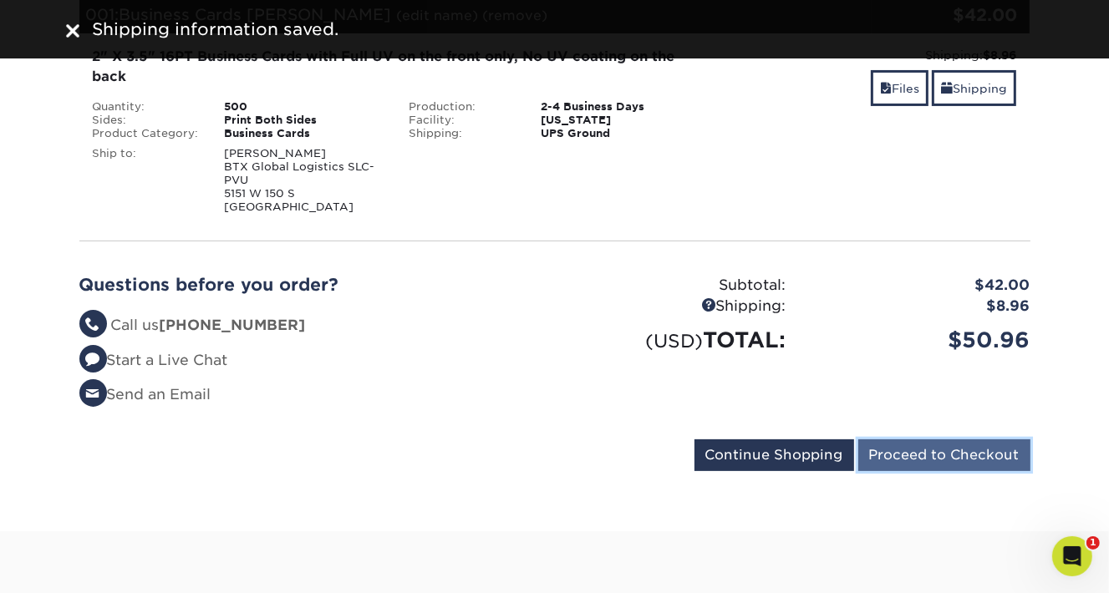
click at [949, 460] on input "Proceed to Checkout" at bounding box center [944, 456] width 172 height 32
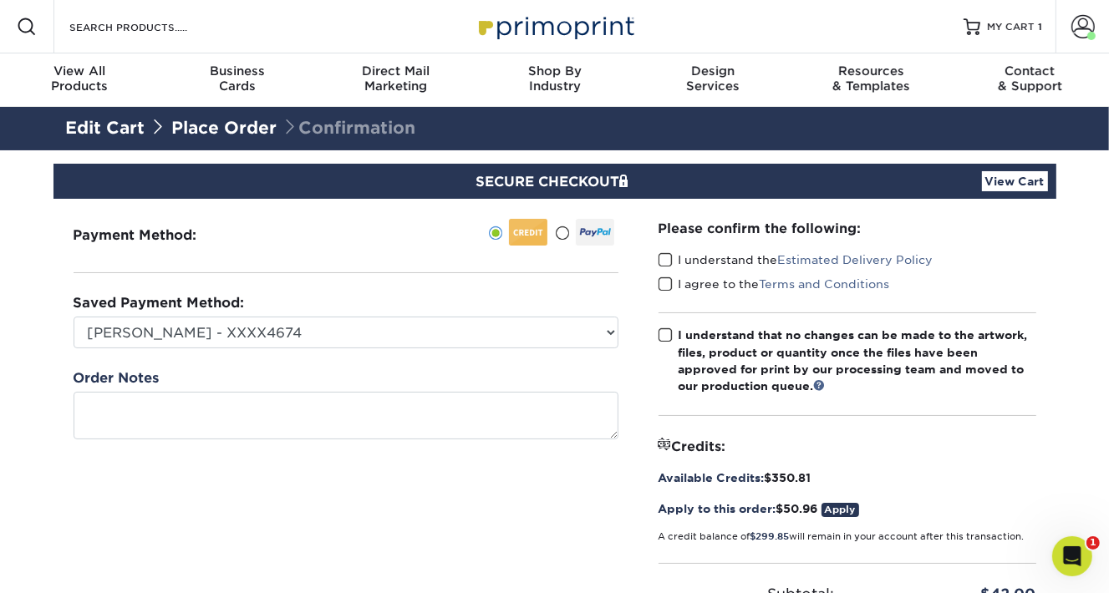
click at [666, 258] on span at bounding box center [666, 260] width 14 height 16
click at [0, 0] on input "I understand the Estimated Delivery Policy" at bounding box center [0, 0] width 0 height 0
click at [669, 284] on span at bounding box center [666, 285] width 14 height 16
click at [0, 0] on input "I agree to the Terms and Conditions" at bounding box center [0, 0] width 0 height 0
click at [666, 330] on span at bounding box center [666, 336] width 14 height 16
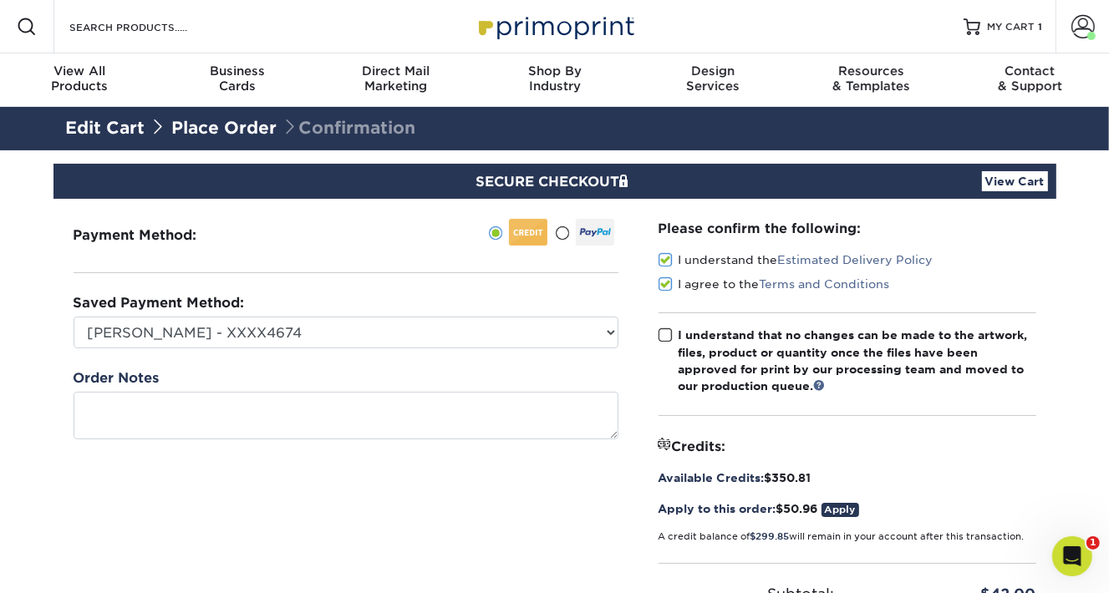
click at [0, 0] on input "I understand that no changes can be made to the artwork, files, product or quan…" at bounding box center [0, 0] width 0 height 0
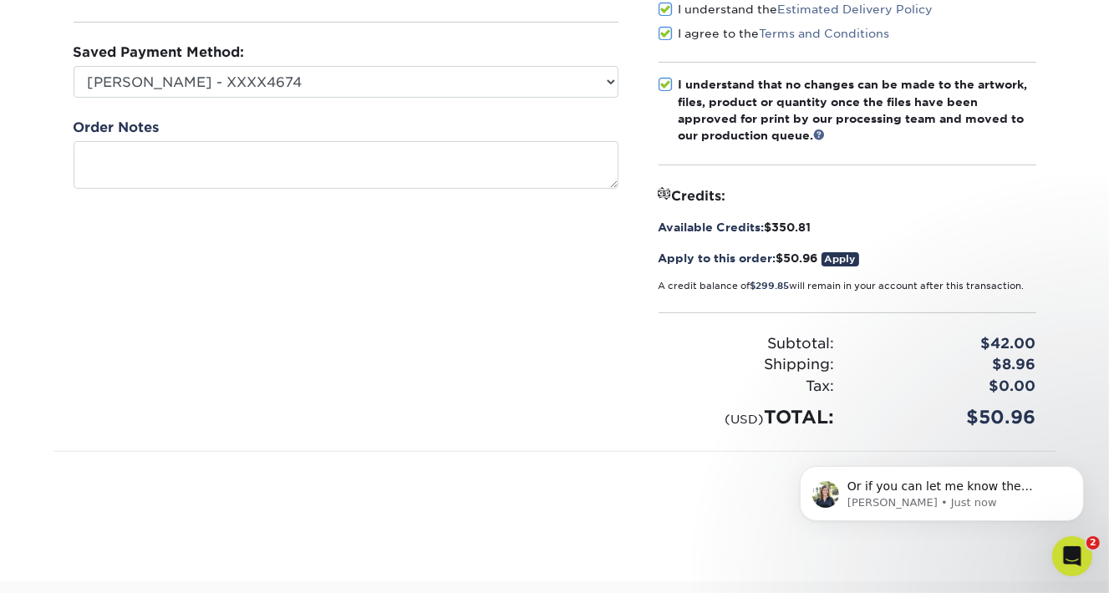
scroll to position [374, 0]
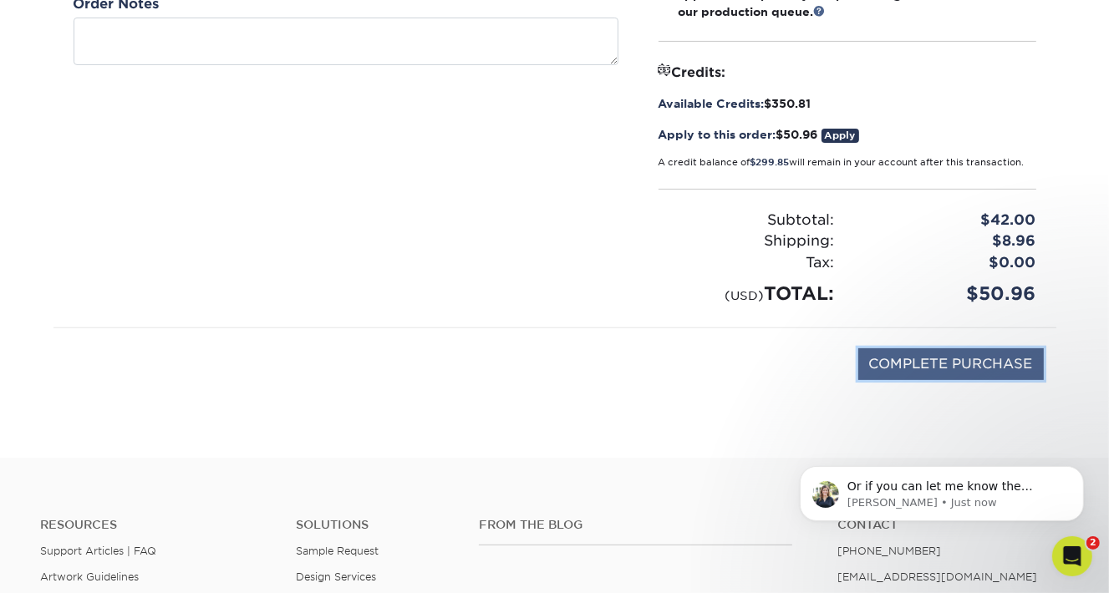
click at [950, 364] on input "COMPLETE PURCHASE" at bounding box center [951, 364] width 186 height 32
type input "PROCESSING, PLEASE WAIT..."
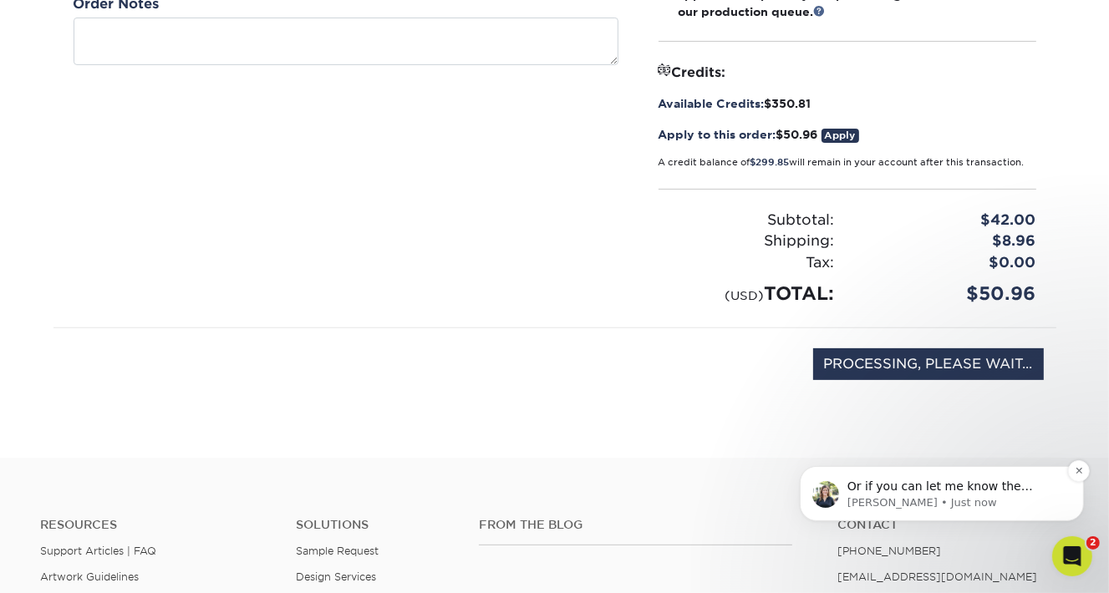
click at [953, 501] on p "[PERSON_NAME] • Just now" at bounding box center [955, 502] width 216 height 15
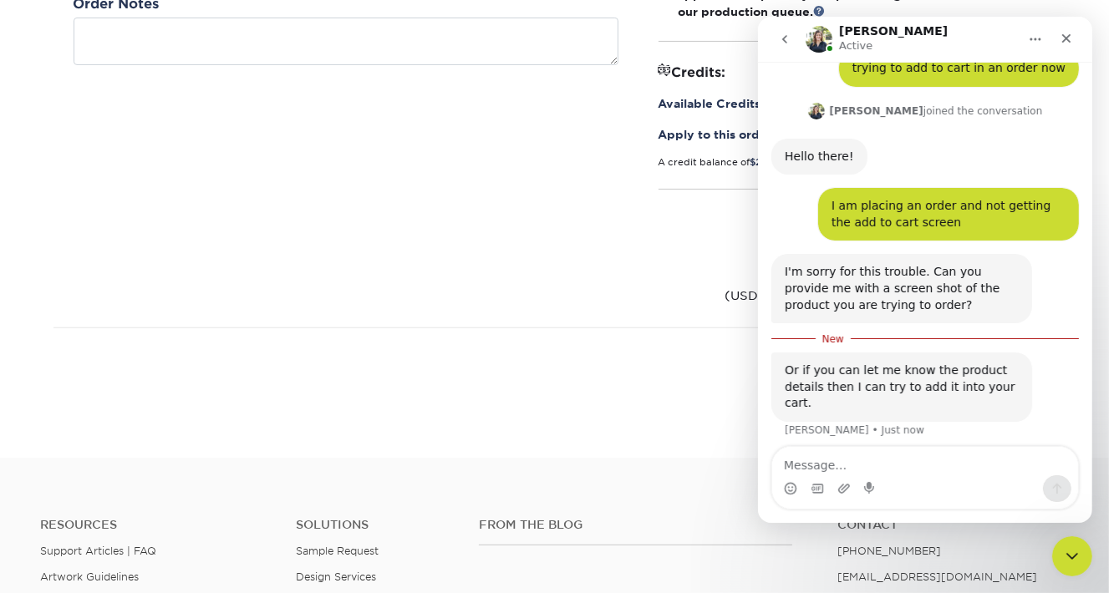
scroll to position [72, 0]
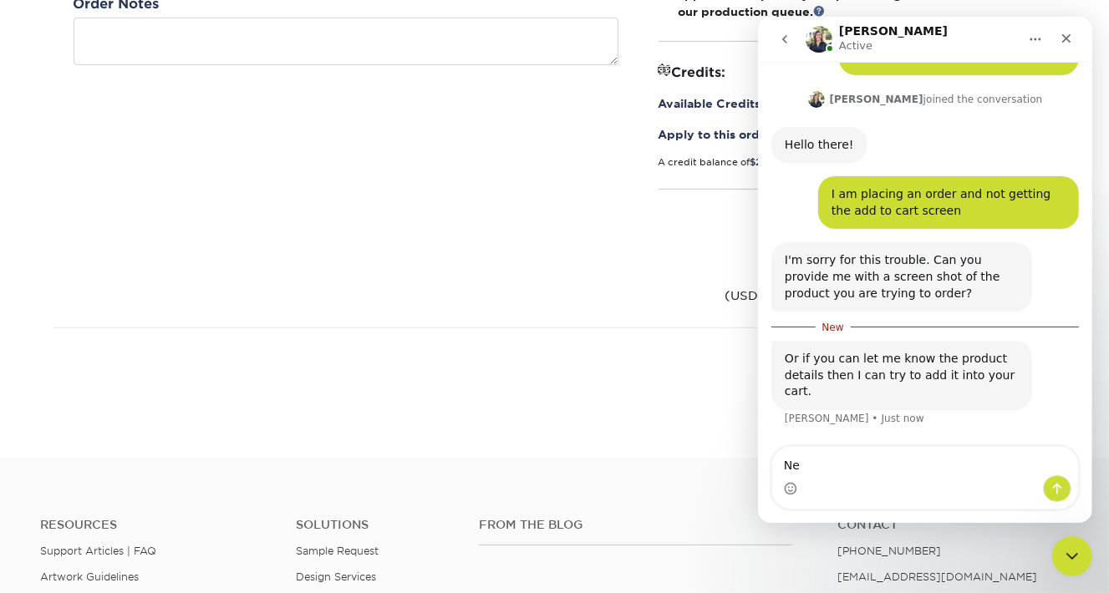
type textarea "Ne"
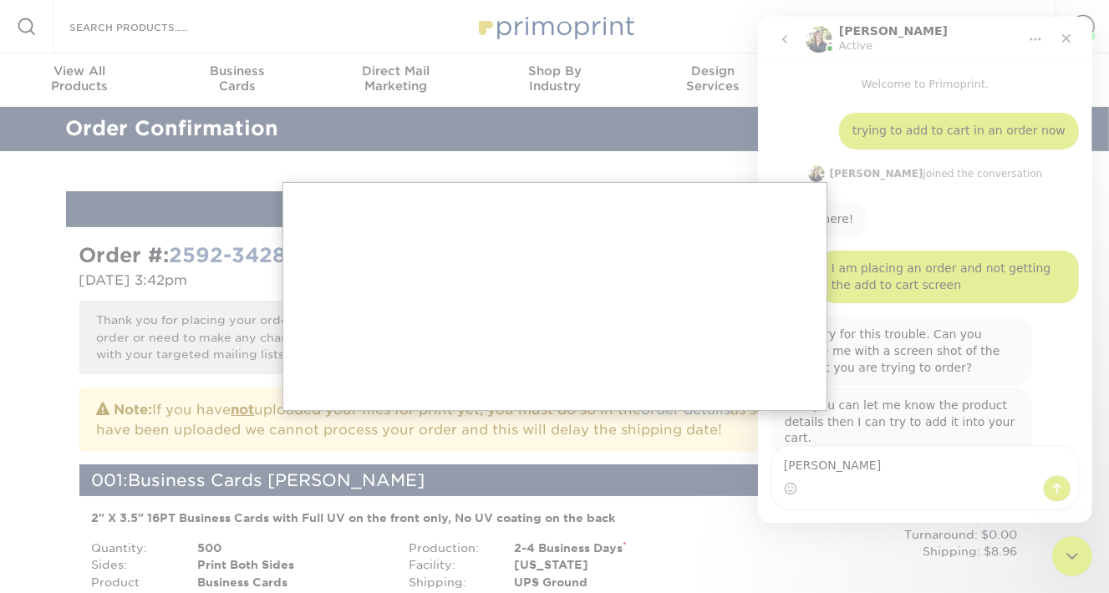
scroll to position [44, 0]
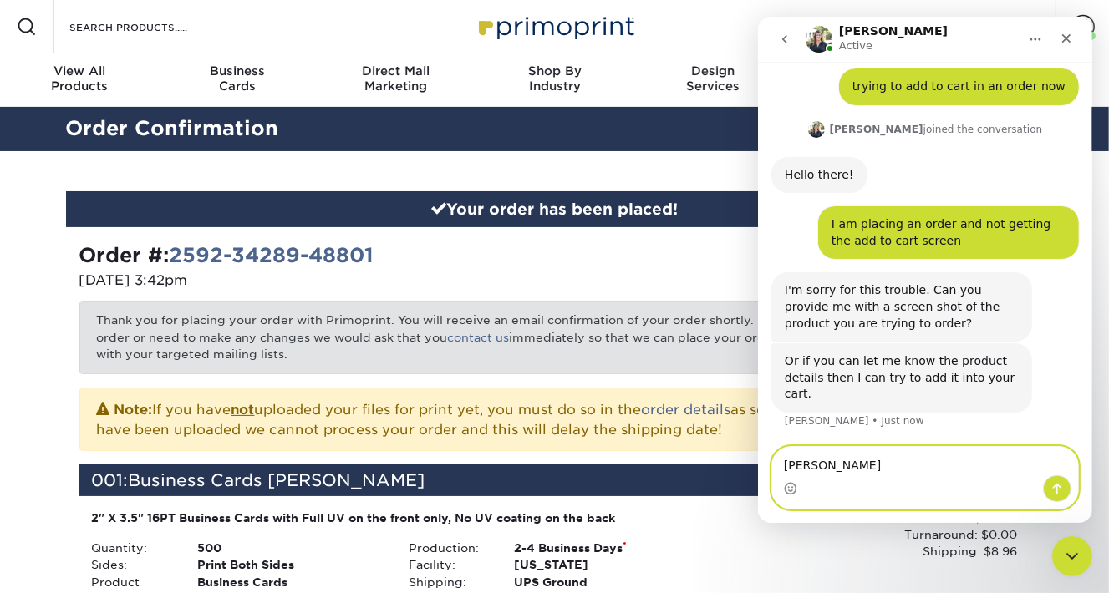
drag, startPoint x: 825, startPoint y: 467, endPoint x: 762, endPoint y: 467, distance: 62.7
click at [762, 467] on div "Ned Ned" at bounding box center [924, 478] width 334 height 64
click at [833, 467] on textarea "Nevermond, I started over." at bounding box center [924, 461] width 306 height 28
type textarea "Nevermind, I started over."
click at [1057, 490] on icon "Send a message…" at bounding box center [1056, 488] width 13 height 13
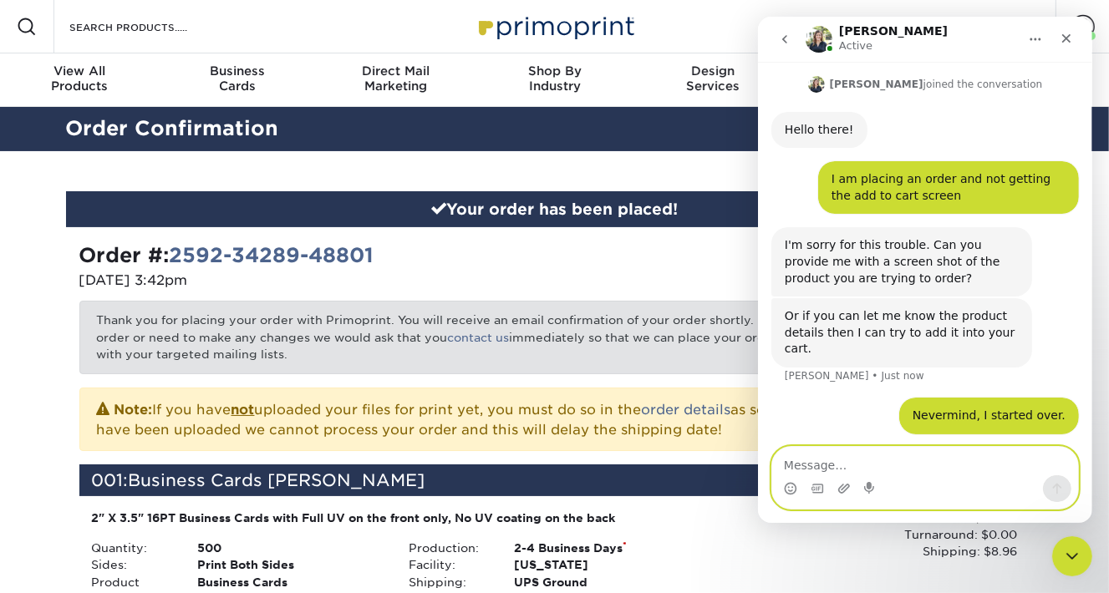
scroll to position [94, 0]
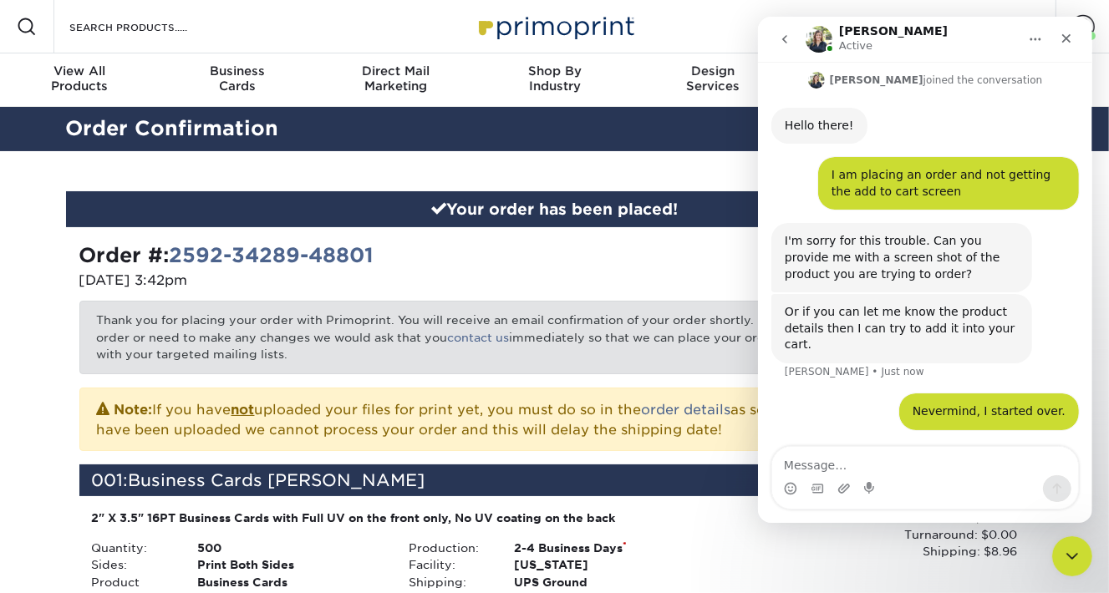
click at [1026, 33] on button "Home" at bounding box center [1035, 39] width 32 height 32
click at [1067, 38] on icon "Close" at bounding box center [1065, 38] width 9 height 9
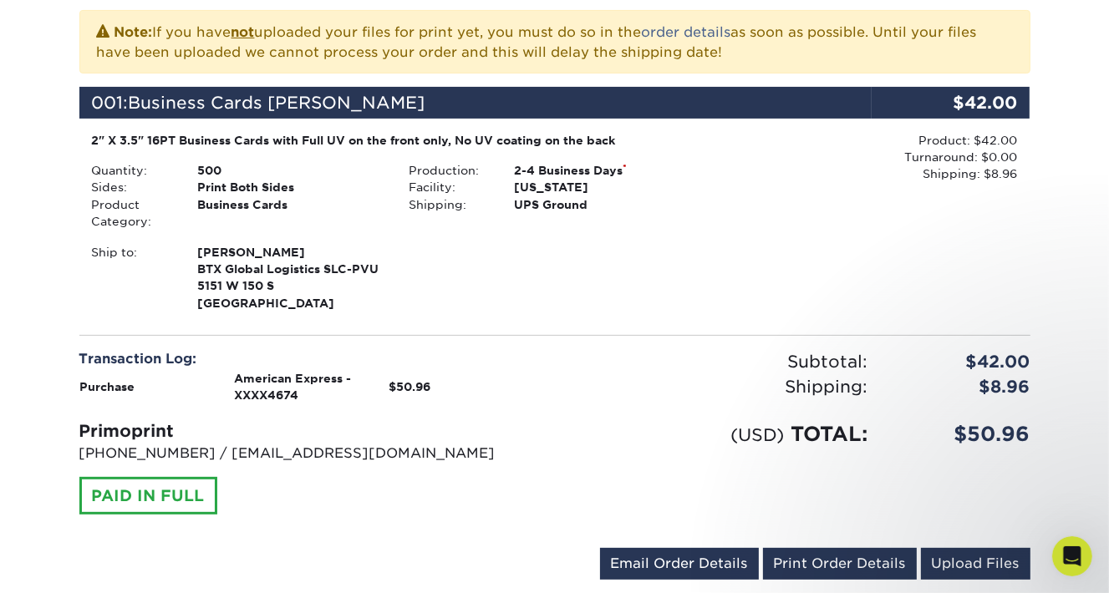
scroll to position [647, 0]
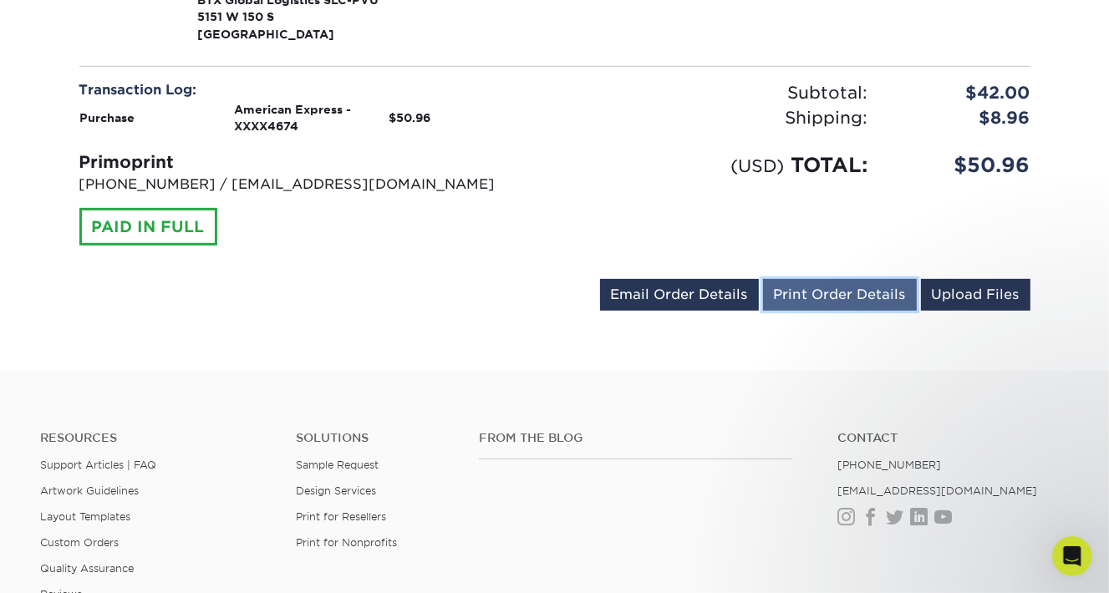
click at [809, 287] on link "Print Order Details" at bounding box center [840, 295] width 154 height 32
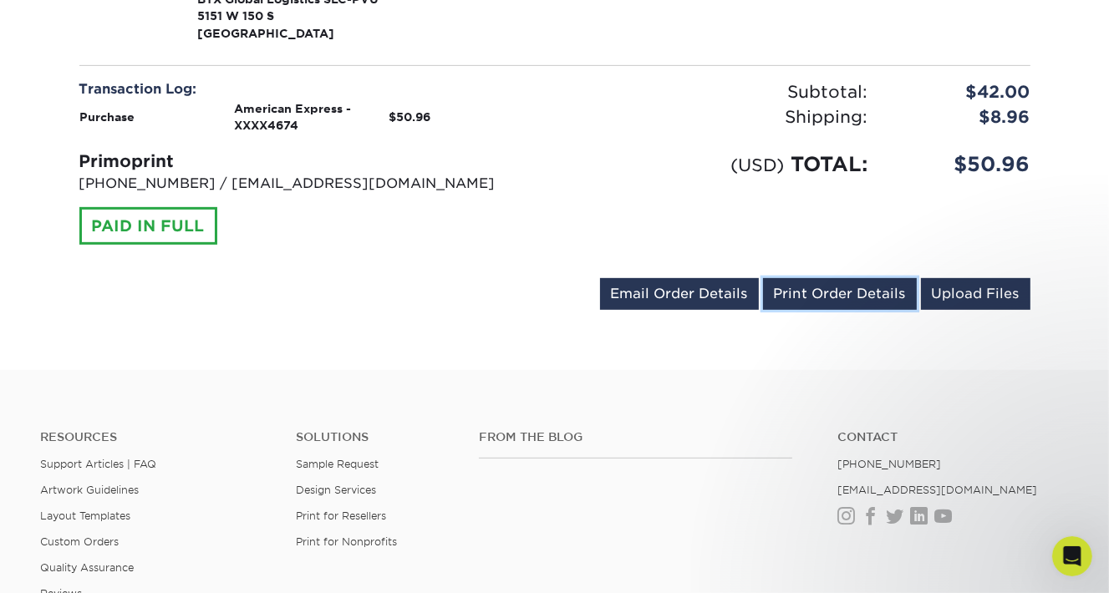
scroll to position [94, 0]
